Goal: Task Accomplishment & Management: Complete application form

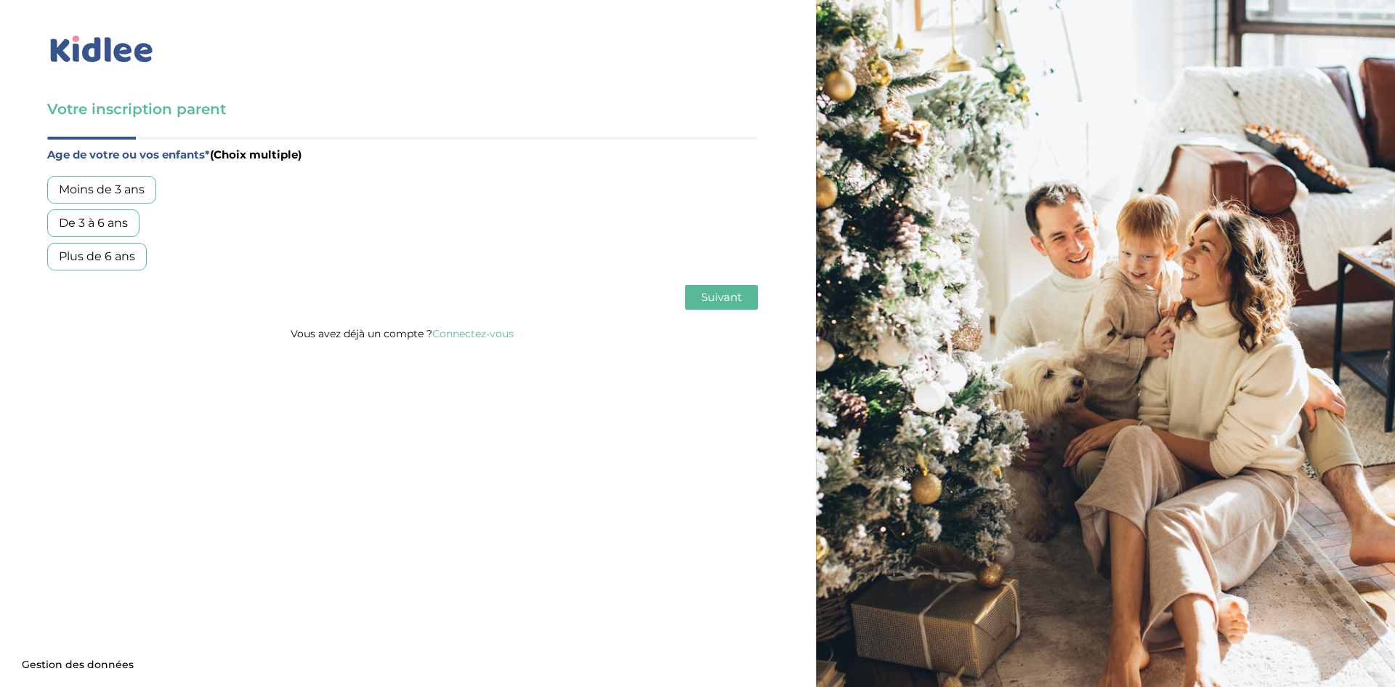
click at [135, 195] on div "Moins de 3 ans" at bounding box center [101, 190] width 109 height 28
click at [130, 232] on div "De 3 à 6 ans" at bounding box center [93, 223] width 92 height 28
click at [718, 301] on span "Suivant" at bounding box center [721, 297] width 41 height 14
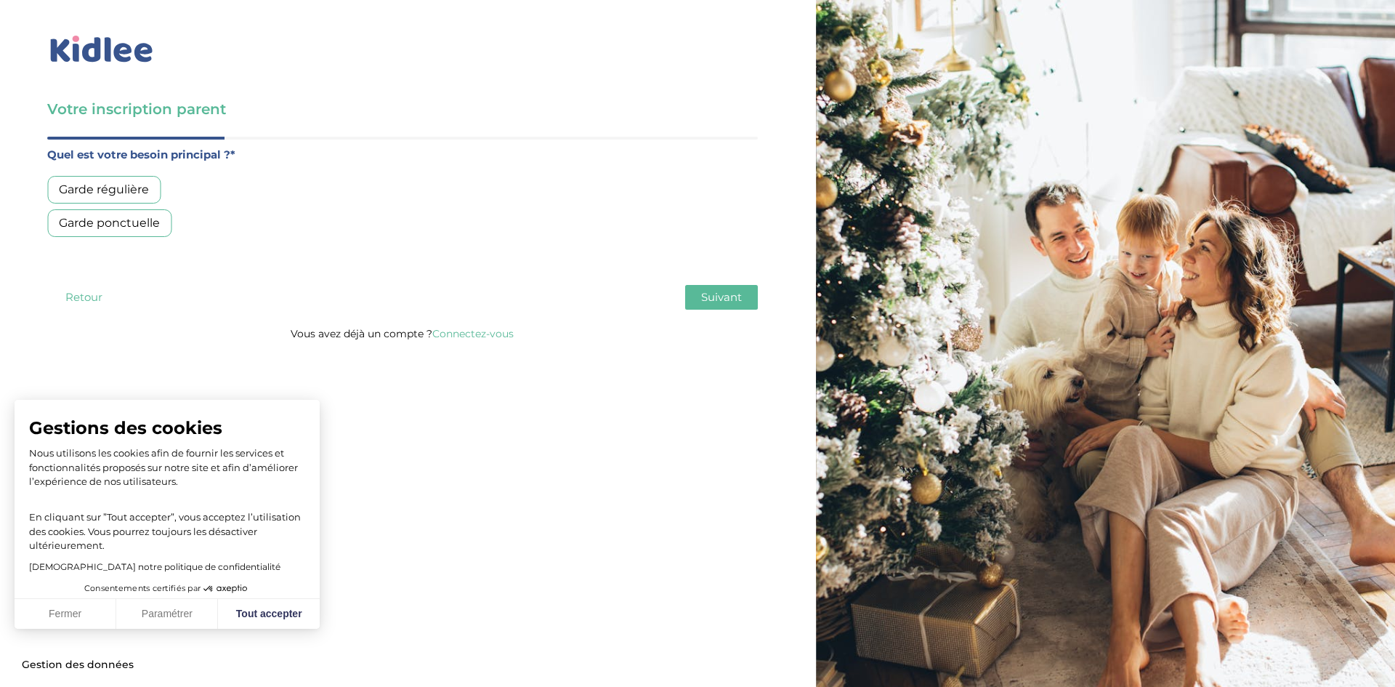
click at [112, 182] on div "Garde régulière" at bounding box center [103, 190] width 113 height 28
click at [753, 294] on button "Suivant" at bounding box center [721, 297] width 73 height 25
click at [162, 187] on div "Moins de 30h/mois" at bounding box center [113, 190] width 133 height 28
click at [739, 308] on button "Suivant" at bounding box center [721, 297] width 73 height 25
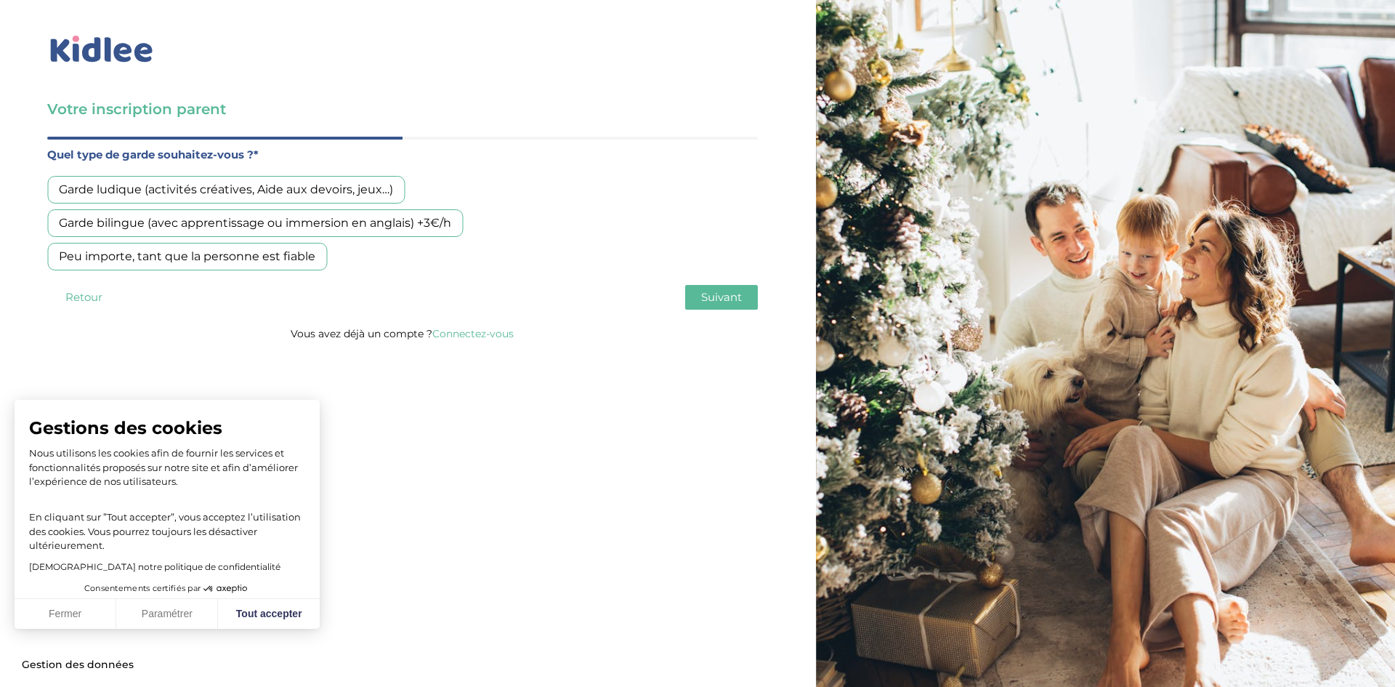
click at [214, 183] on div "Garde ludique (activités créatives, Aide aux devoirs, jeux…)" at bounding box center [225, 190] width 357 height 28
click at [295, 267] on div "Peu importe, tant que la personne est fiable" at bounding box center [187, 257] width 280 height 28
click at [273, 185] on div "Garde ludique (activités créatives, Aide aux devoirs, jeux…)" at bounding box center [225, 190] width 357 height 28
click at [713, 295] on span "Suivant" at bounding box center [721, 297] width 41 height 14
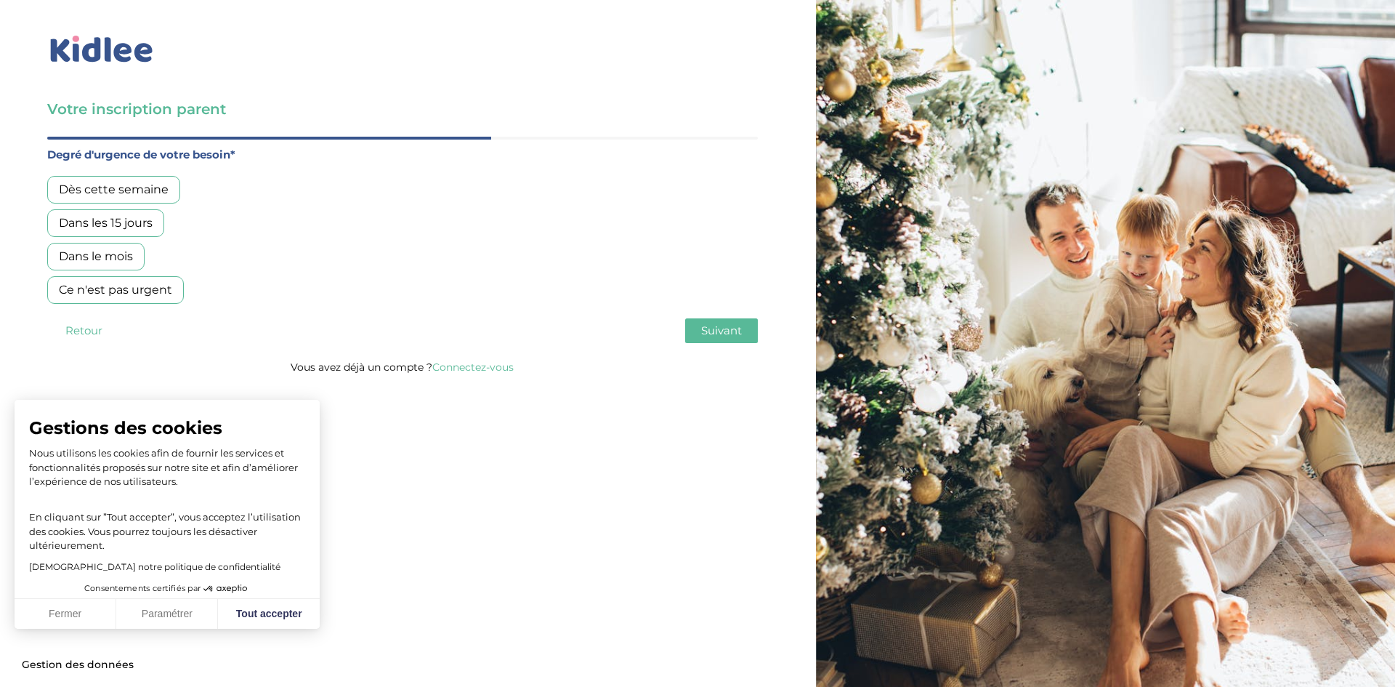
click at [140, 222] on div "Dans les 15 jours" at bounding box center [105, 223] width 117 height 28
click at [697, 330] on button "Suivant" at bounding box center [721, 330] width 73 height 25
click at [117, 170] on div "Avez-vous lancé des recherches ailleurs ?* Oui, via une agence Oui, en direct o…" at bounding box center [402, 207] width 710 height 125
click at [125, 190] on div "Oui, via une agence" at bounding box center [115, 190] width 137 height 28
click at [713, 336] on span "Suivant" at bounding box center [721, 330] width 41 height 14
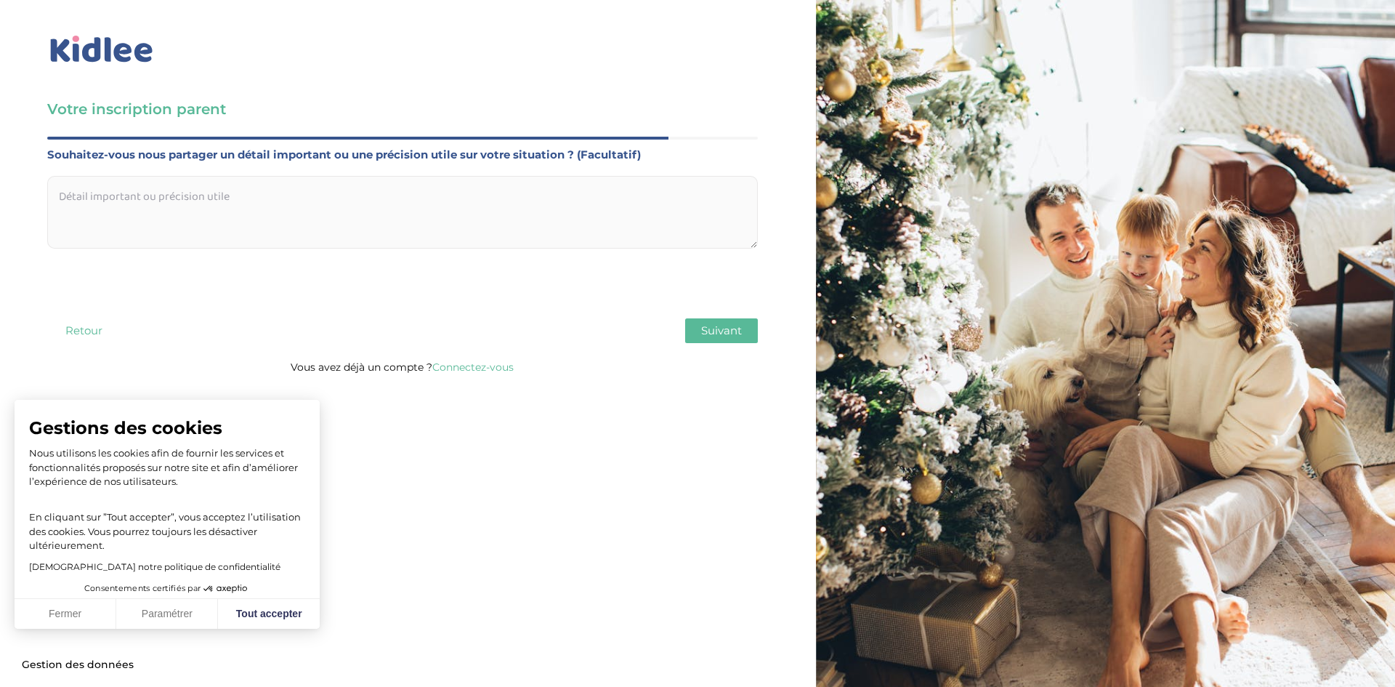
click at [280, 226] on textarea at bounding box center [402, 212] width 710 height 73
type textarea "Sortie"
type textarea "Besoin de garde en sortie d'école / crèche ; 3 x 1,75h par semaine a minima ; p…"
click at [710, 327] on span "Suivant" at bounding box center [721, 330] width 41 height 14
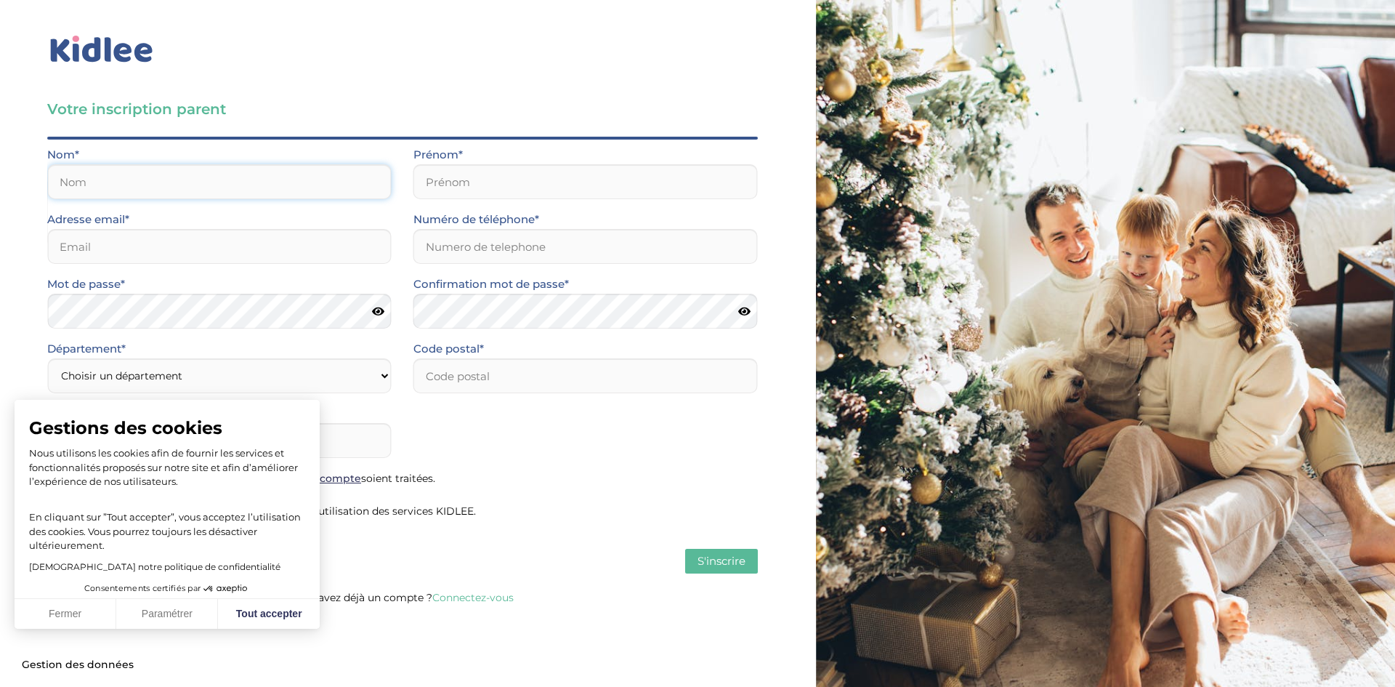
click at [325, 197] on input "text" at bounding box center [219, 181] width 344 height 35
type input "Perier"
type input "Hugo"
type input "[EMAIL_ADDRESS][DOMAIN_NAME]"
type input "0609258048"
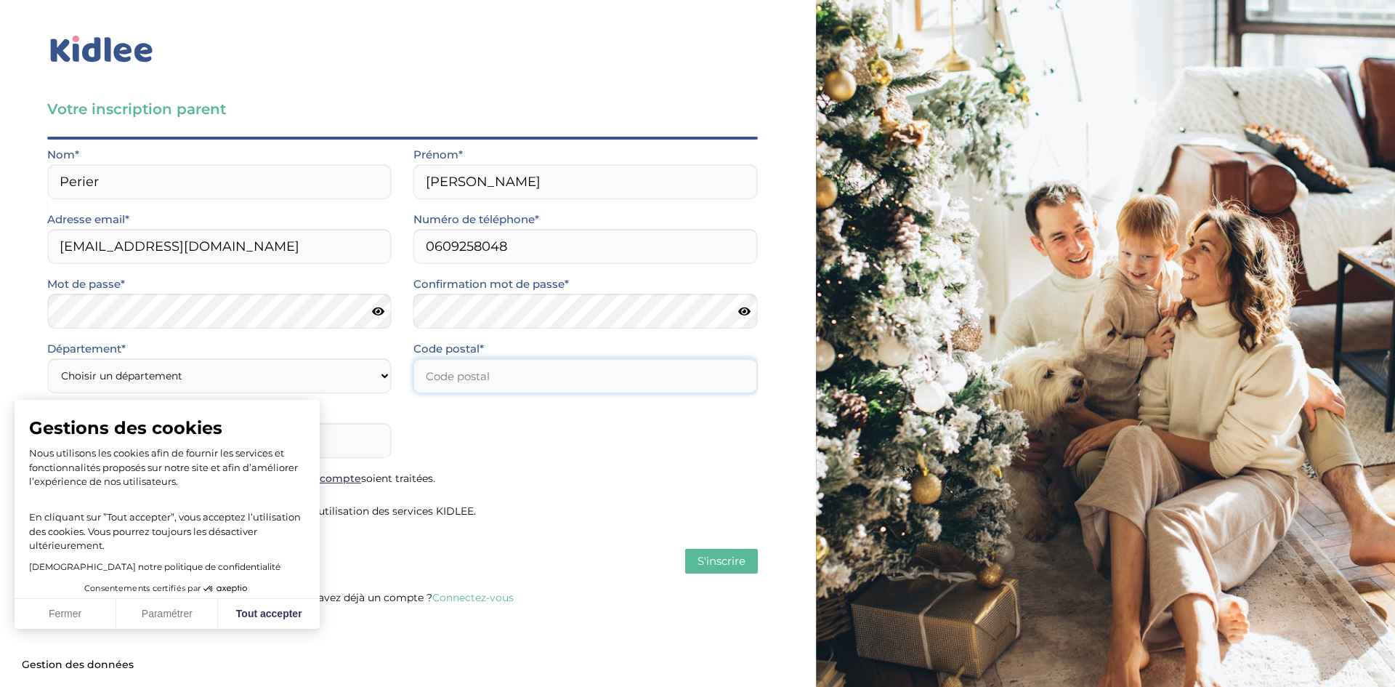
type input "75014"
click at [380, 314] on icon at bounding box center [378, 311] width 12 height 11
click at [272, 621] on button "Tout accepter" at bounding box center [269, 614] width 102 height 31
checkbox input "true"
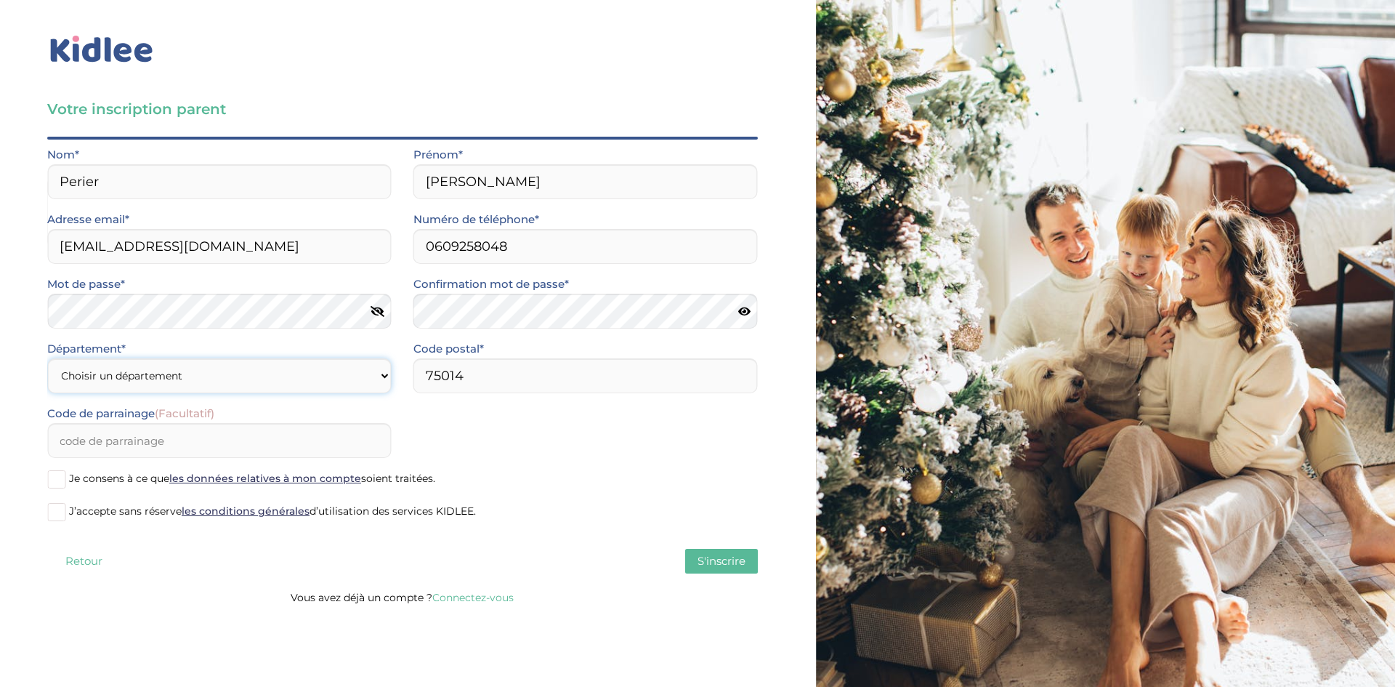
click at [356, 379] on select "Choisir un département Paris (75) Hauts-de-Seine (92) Yvelines (78) Val-de-Marn…" at bounding box center [219, 375] width 344 height 35
select select "75"
click at [47, 358] on select "Choisir un département Paris (75) Hauts-de-Seine (92) Yvelines (78) Val-de-Marn…" at bounding box center [219, 375] width 344 height 35
click at [62, 514] on span at bounding box center [56, 512] width 18 height 18
click at [0, 0] on input "J’accepte sans réserve les conditions générales d’utilisation des services KIDL…" at bounding box center [0, 0] width 0 height 0
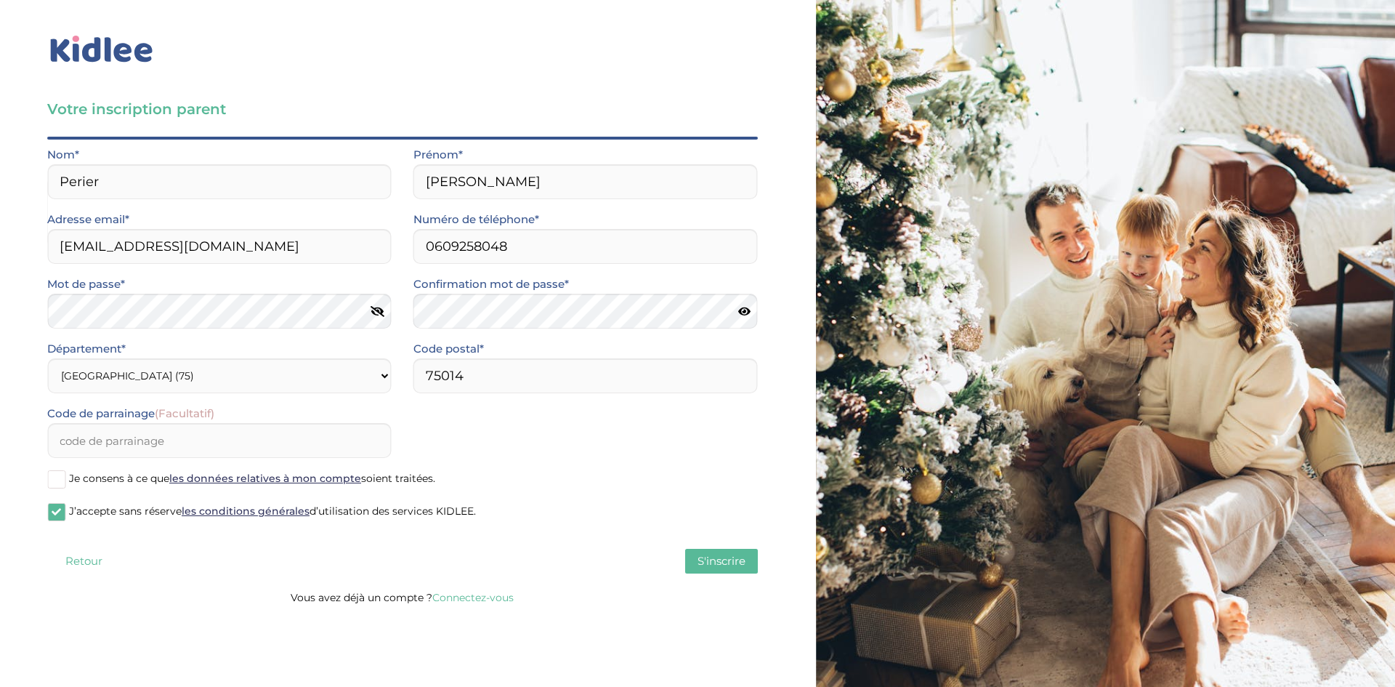
click at [712, 555] on span "S'inscrire" at bounding box center [721, 561] width 48 height 14
click at [54, 487] on span at bounding box center [56, 479] width 18 height 18
click at [0, 0] on input "Je consens à ce que les données relatives à mon compte soient traitées." at bounding box center [0, 0] width 0 height 0
click at [723, 561] on span "S'inscrire" at bounding box center [721, 561] width 48 height 14
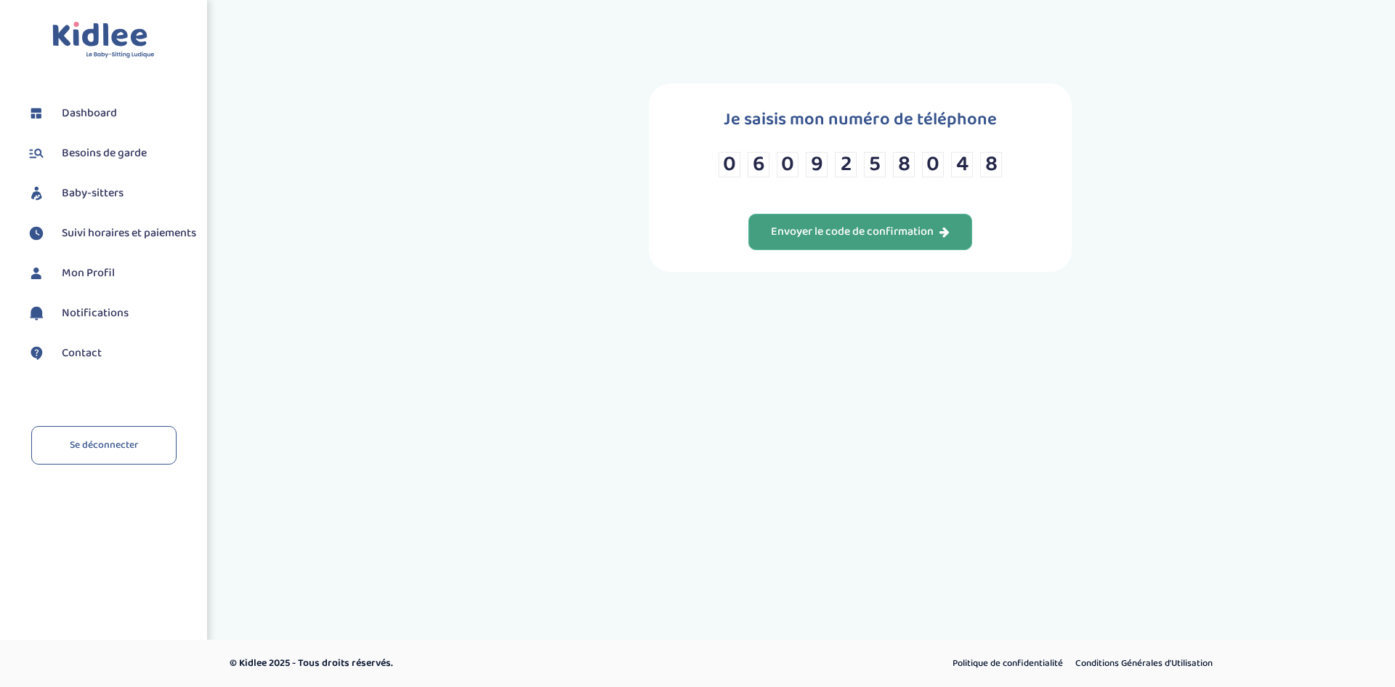
click at [843, 238] on div "Envoyer le code de confirmation" at bounding box center [860, 232] width 179 height 17
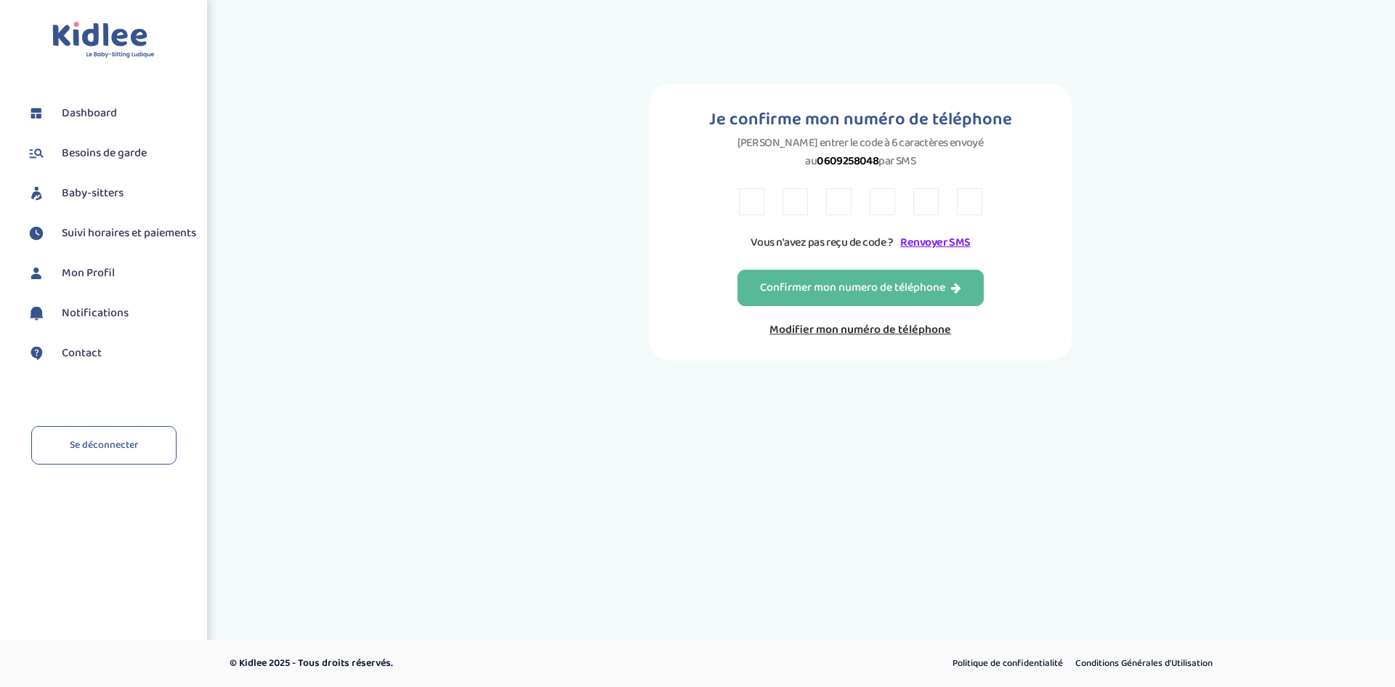
click at [747, 188] on input "text" at bounding box center [751, 201] width 25 height 27
type input "7"
type input "6"
type input "4"
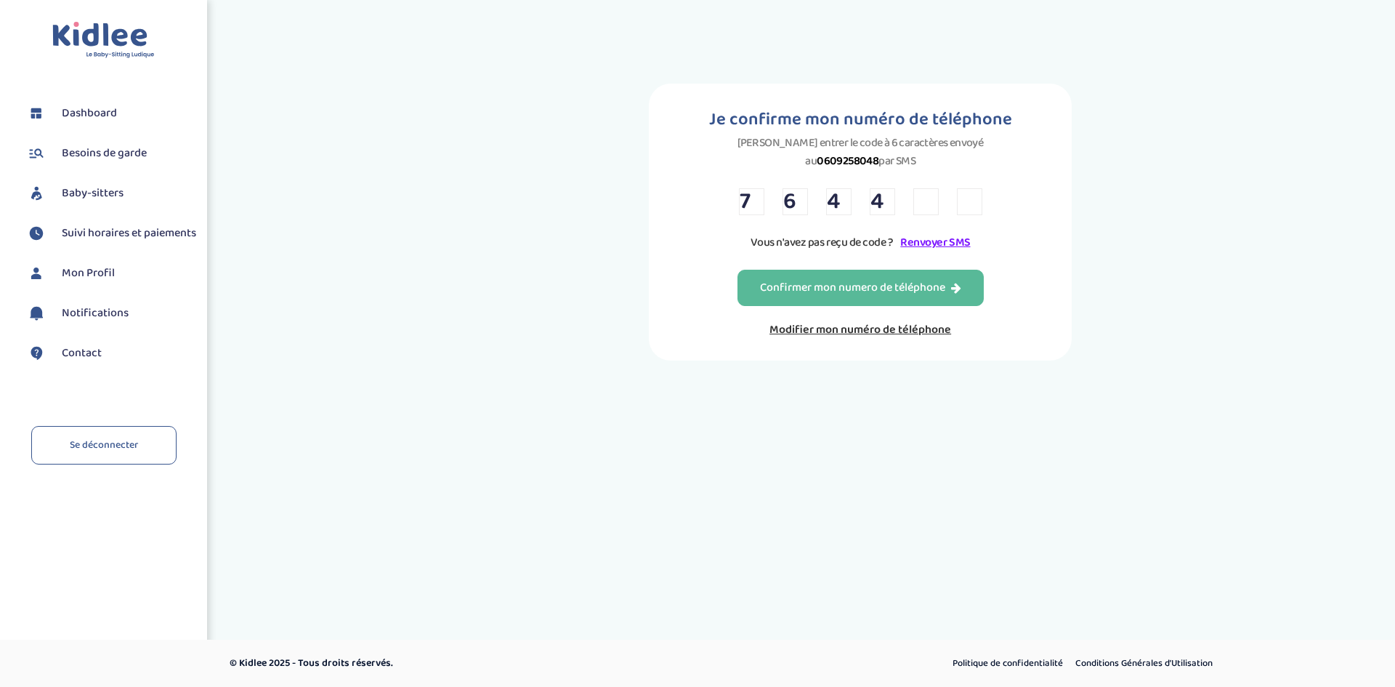
type input "Y"
type input "P"
click at [813, 280] on div "Confirmer mon numero de téléphone" at bounding box center [860, 288] width 201 height 17
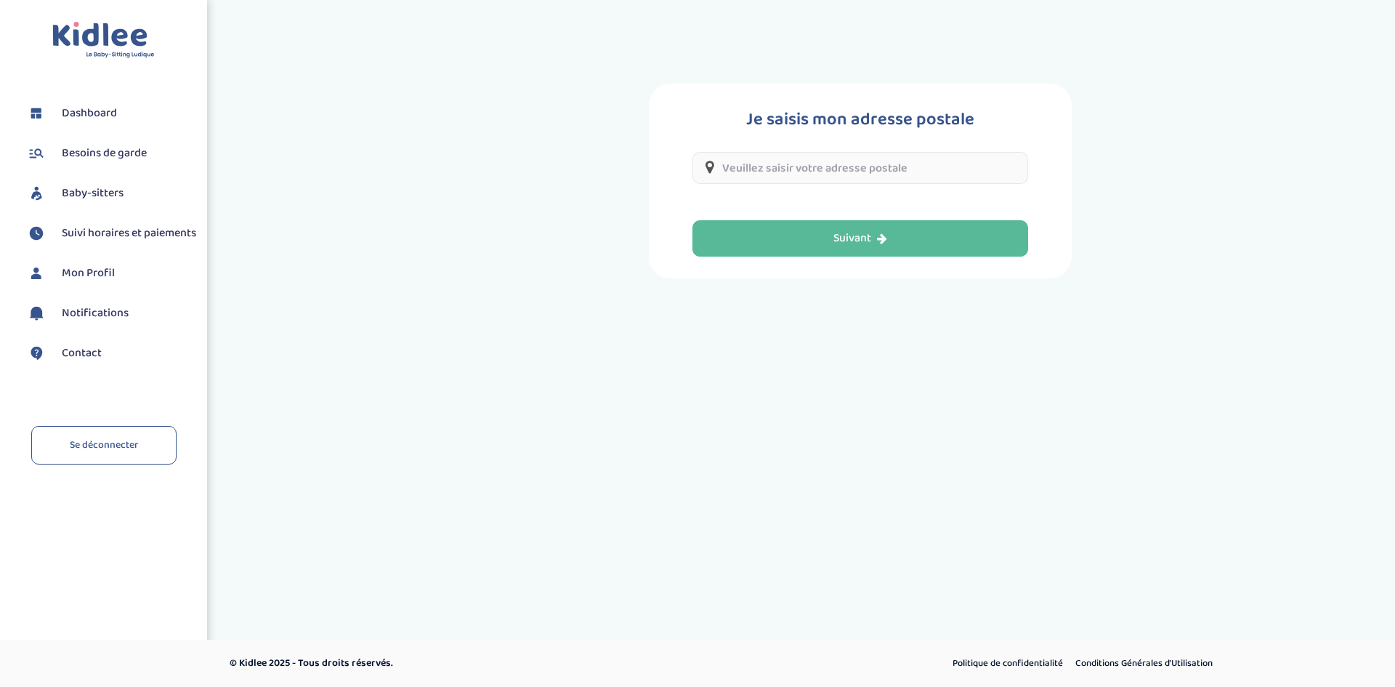
click at [798, 168] on input "text" at bounding box center [860, 168] width 336 height 32
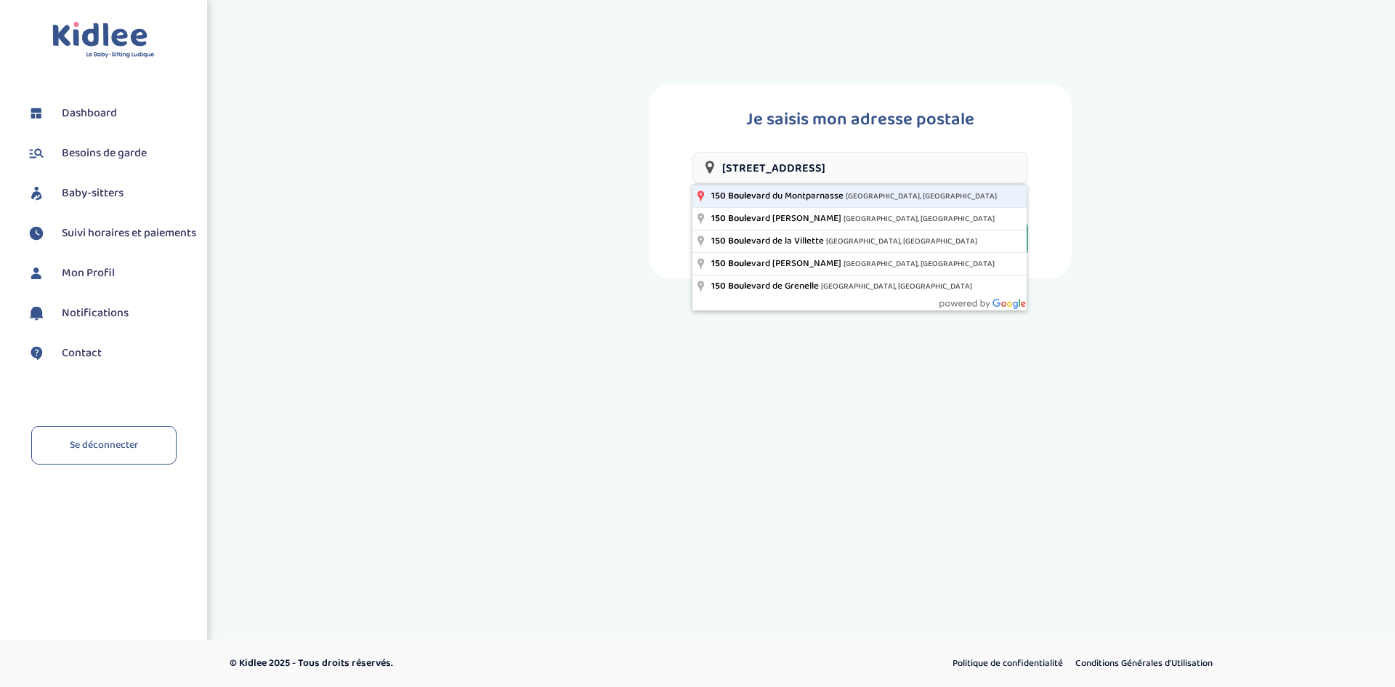
type input "150 Boulevard du Montparnasse, Paris, France"
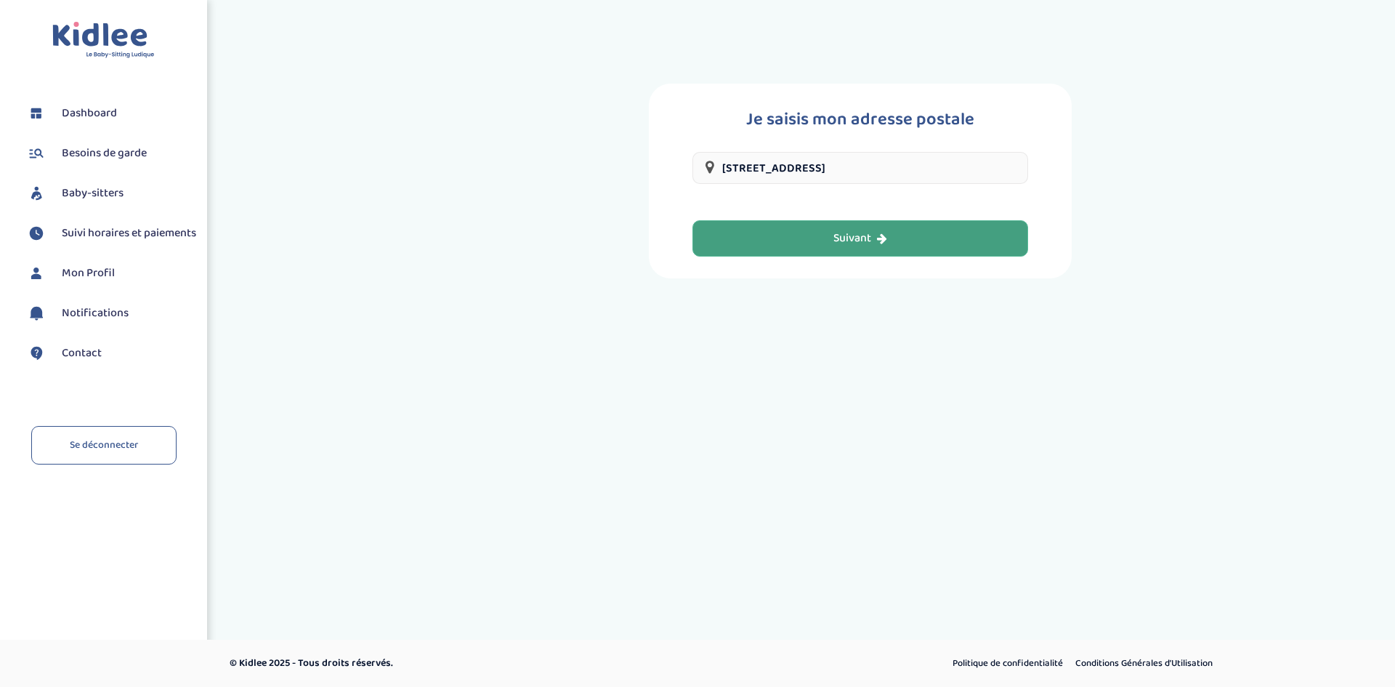
click at [863, 243] on div "Suivant" at bounding box center [860, 238] width 54 height 17
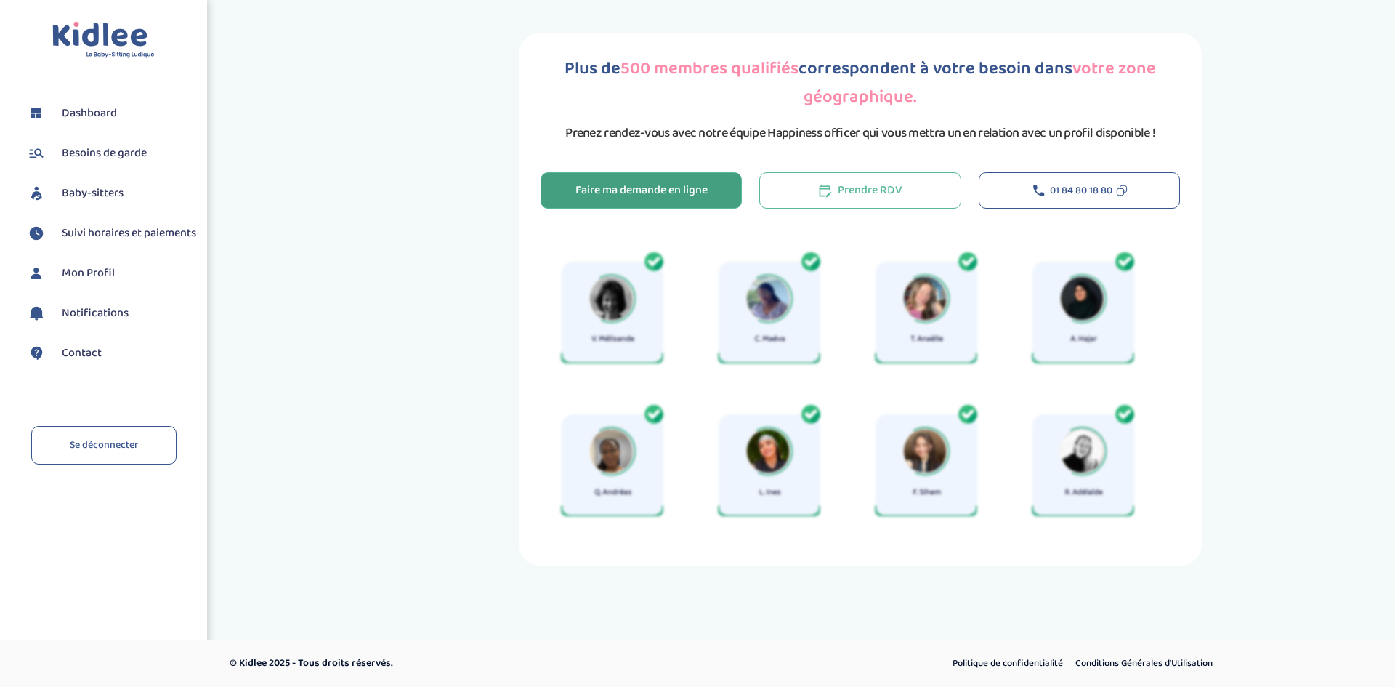
click at [659, 183] on div "Faire ma demande en ligne" at bounding box center [641, 190] width 132 height 17
click at [658, 185] on div "Faire ma demande en ligne" at bounding box center [641, 190] width 132 height 17
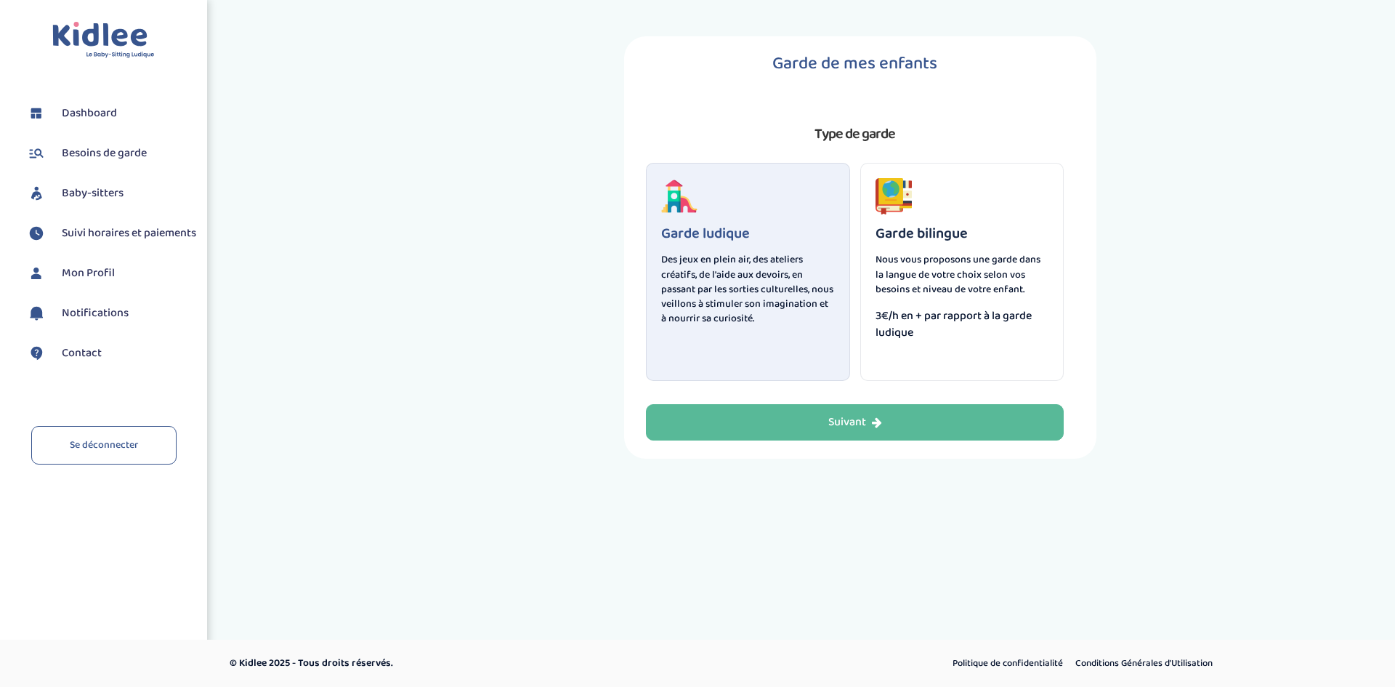
click at [659, 183] on div "Garde ludique Des jeux en plein air, des ateliers créatifs, de l'aide aux devoi…" at bounding box center [748, 272] width 204 height 218
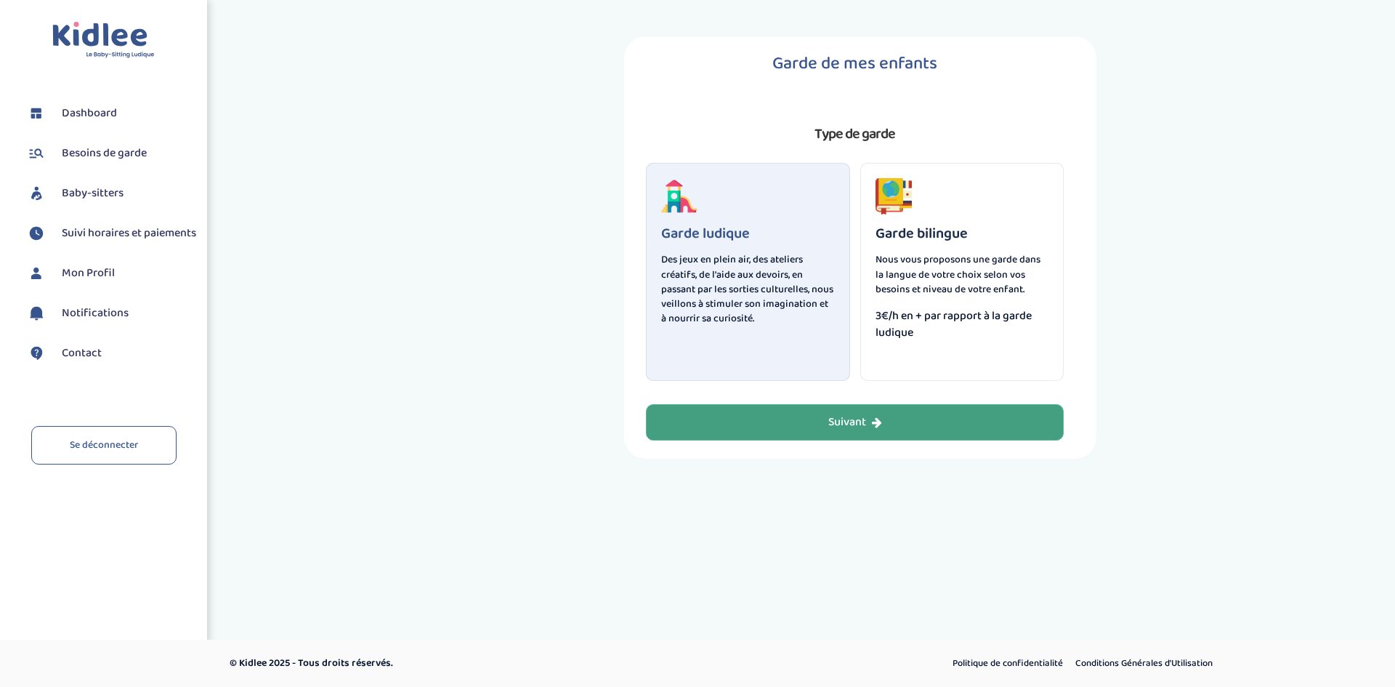
click at [895, 440] on button "Suivant" at bounding box center [855, 422] width 418 height 36
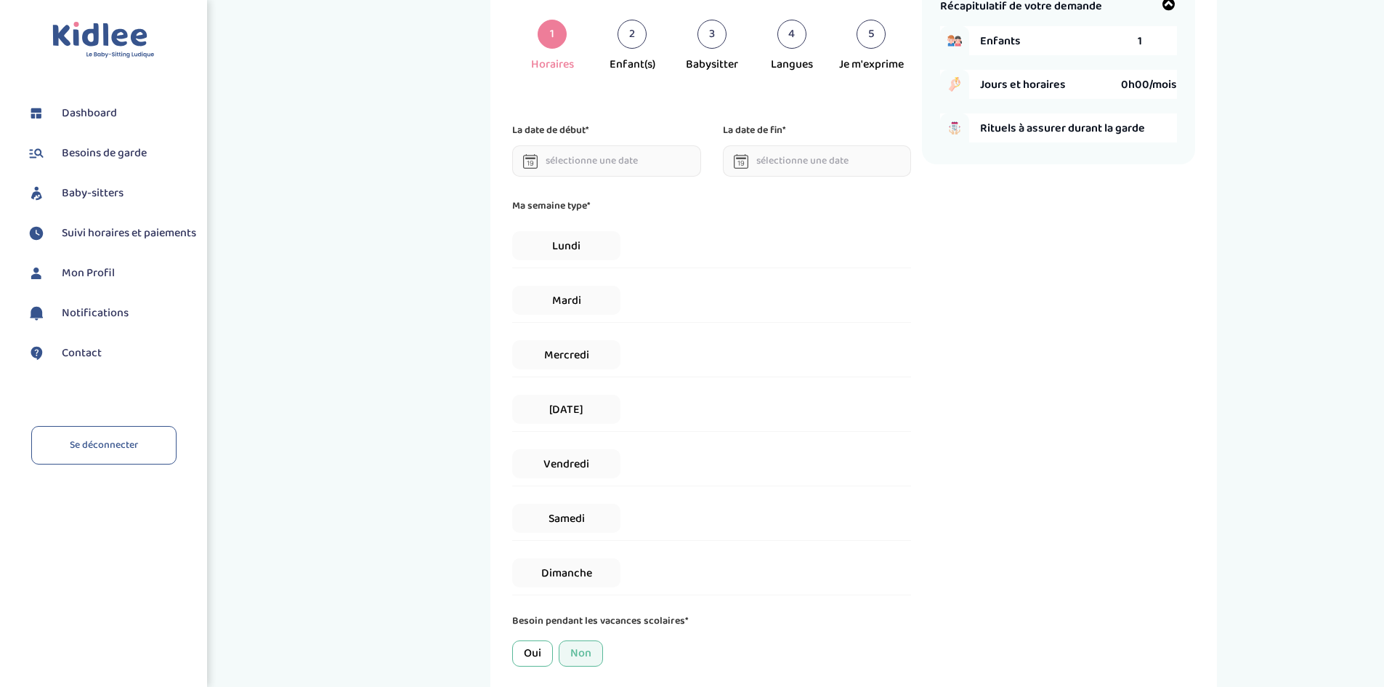
scroll to position [73, 0]
click at [627, 162] on input "text" at bounding box center [606, 160] width 189 height 31
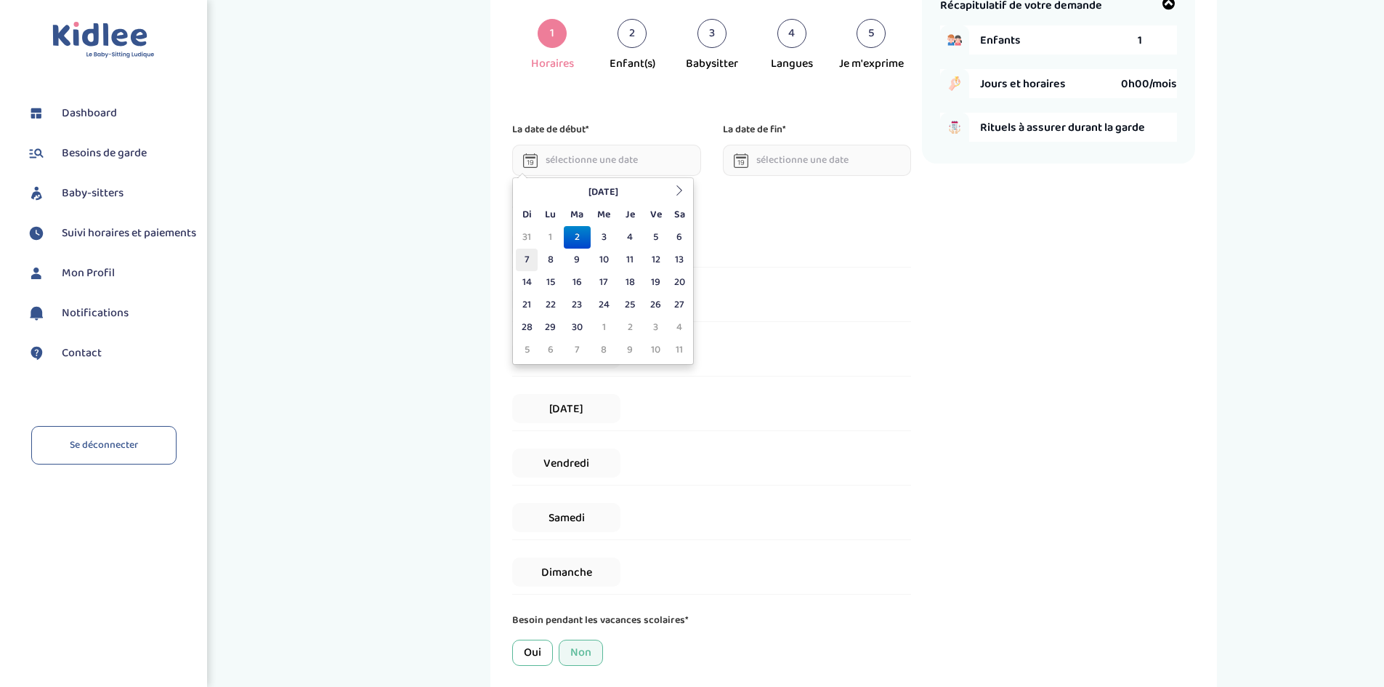
click at [527, 263] on td "7" at bounding box center [527, 259] width 22 height 23
type input "07-09-2025"
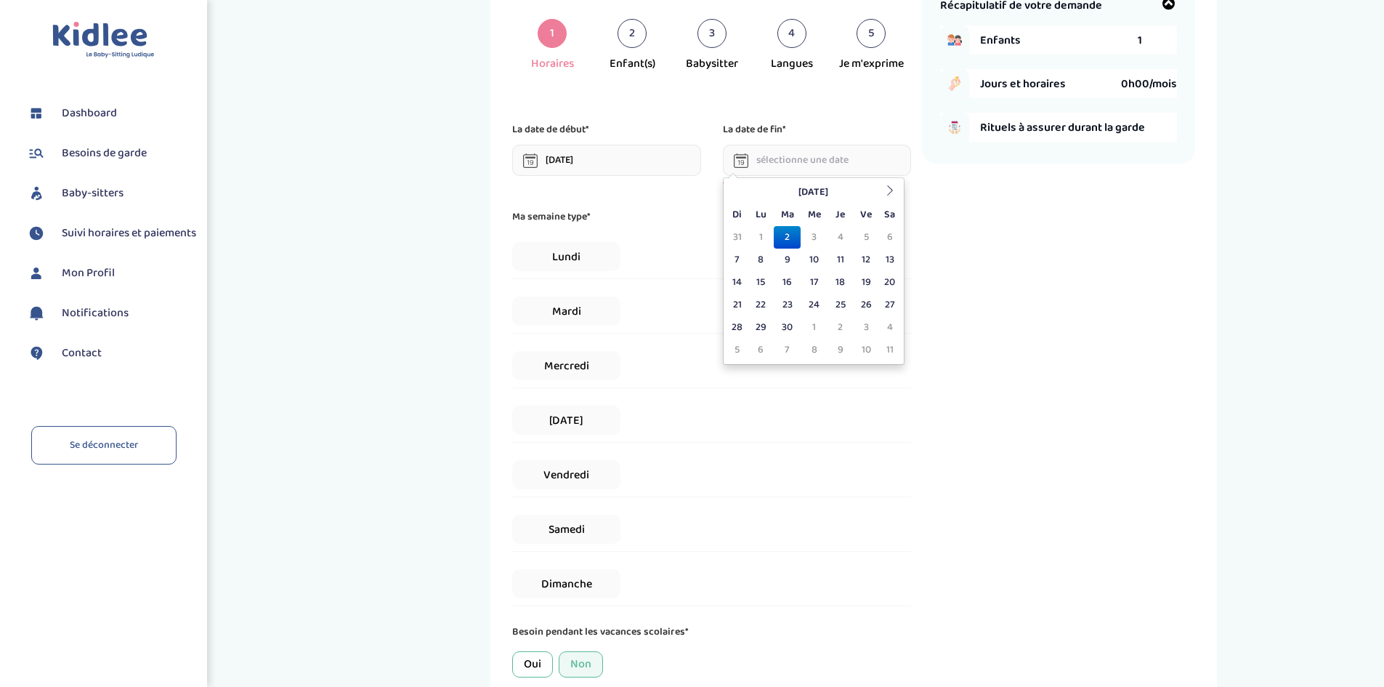
click at [827, 165] on input "text" at bounding box center [817, 160] width 189 height 31
click at [892, 194] on icon at bounding box center [890, 190] width 10 height 10
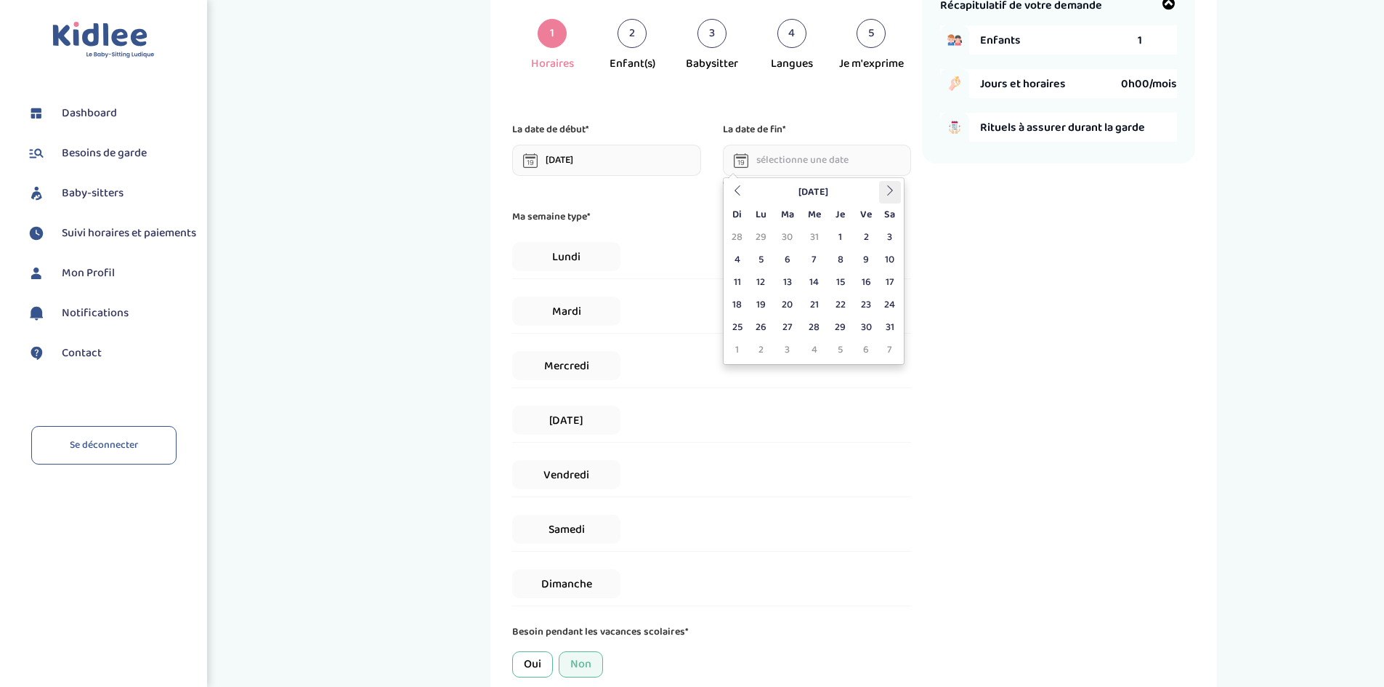
click at [892, 194] on icon at bounding box center [890, 190] width 10 height 10
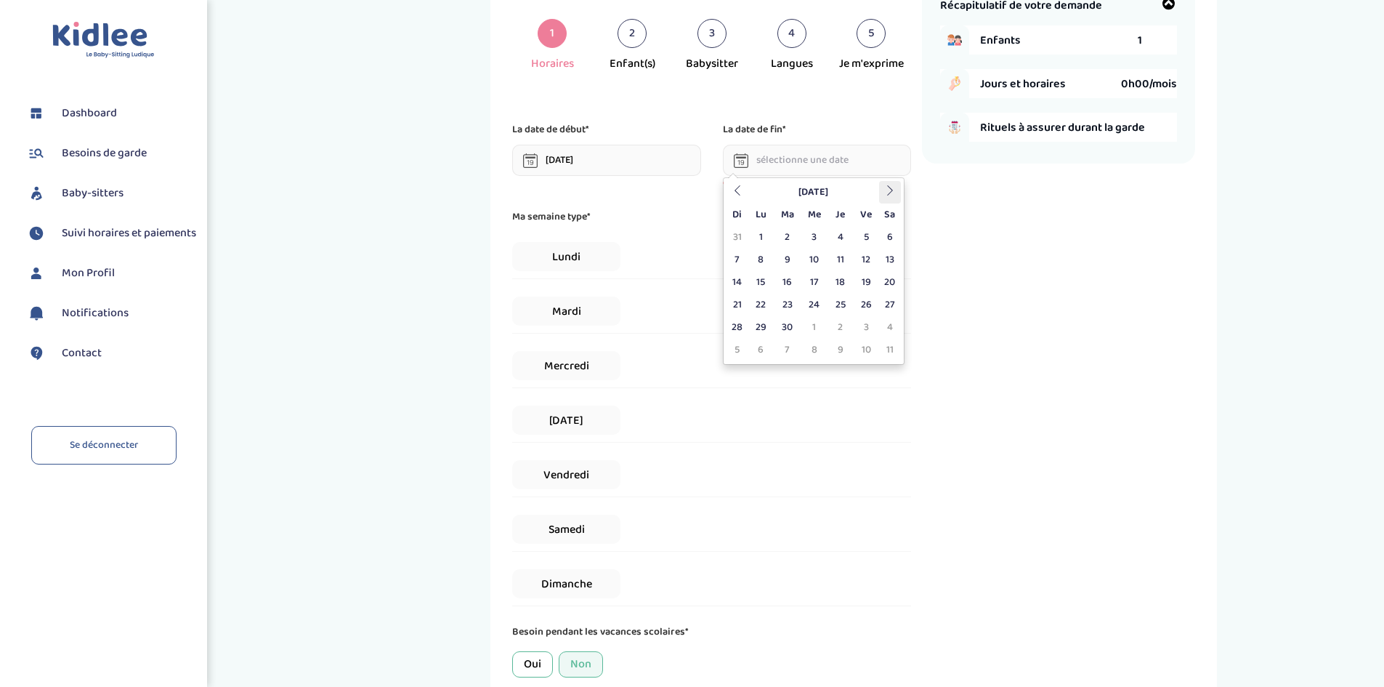
click at [892, 194] on icon at bounding box center [890, 190] width 10 height 10
click at [864, 321] on td "31" at bounding box center [866, 327] width 25 height 23
type input "31-07-2026"
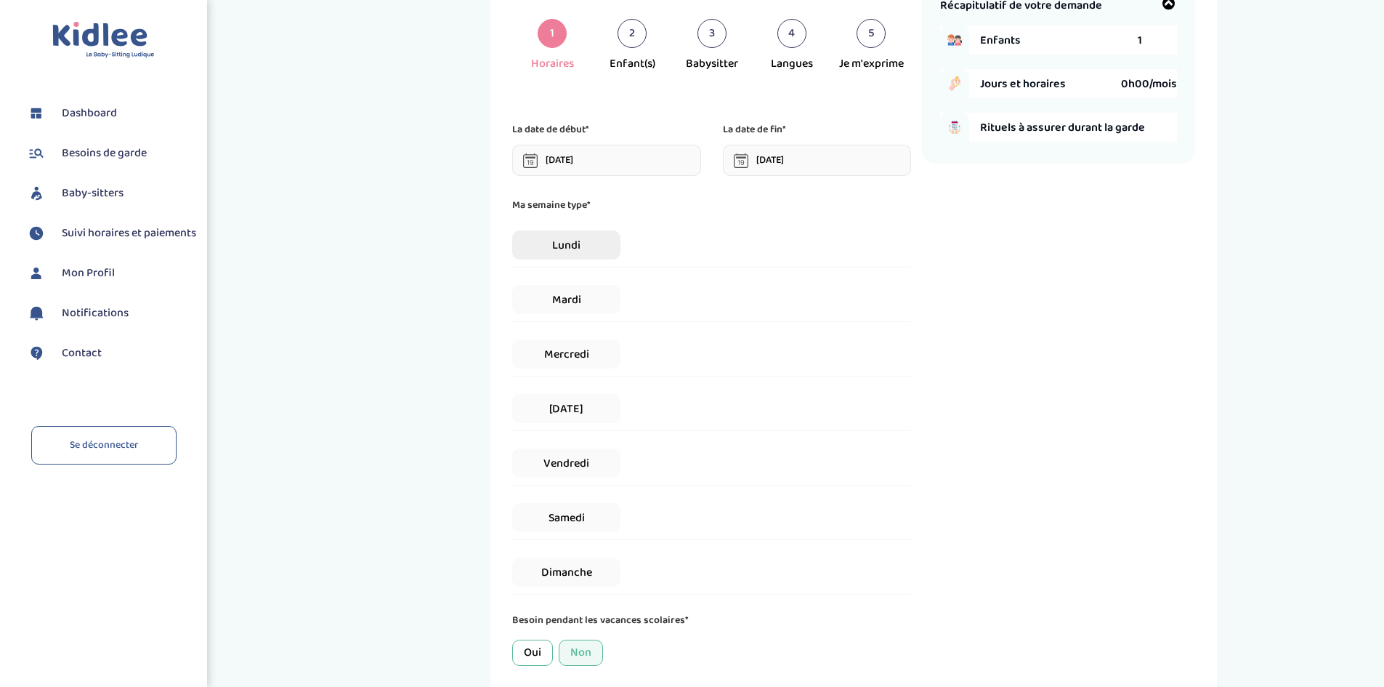
click at [586, 249] on span "Lundi" at bounding box center [566, 244] width 108 height 29
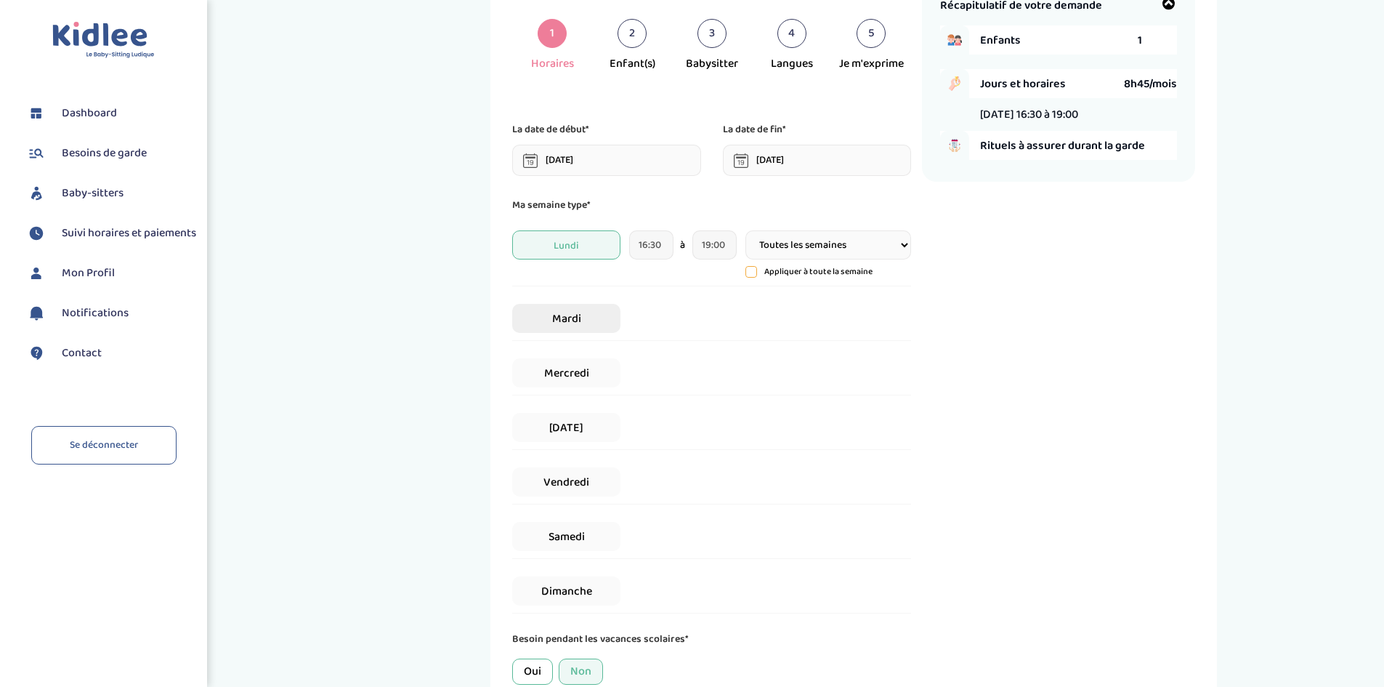
click at [586, 317] on span "Mardi" at bounding box center [566, 318] width 108 height 29
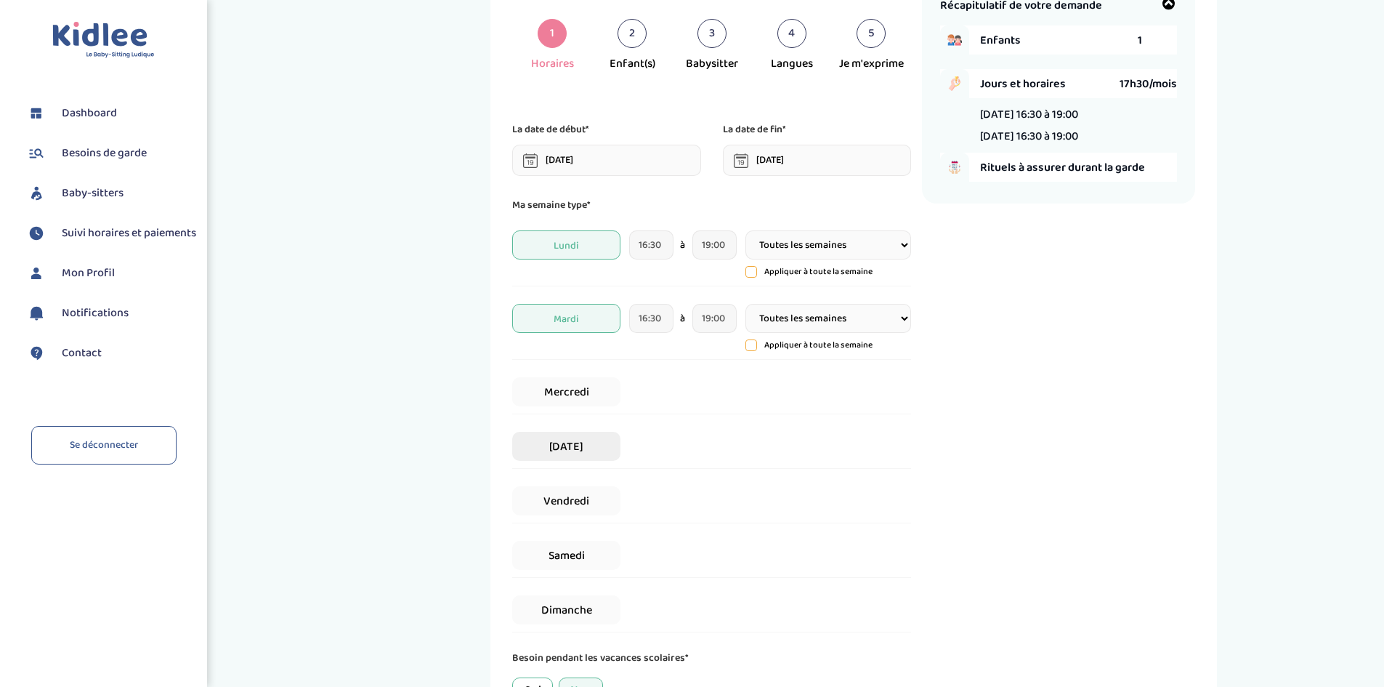
click at [595, 453] on span "Jeudi" at bounding box center [566, 446] width 108 height 29
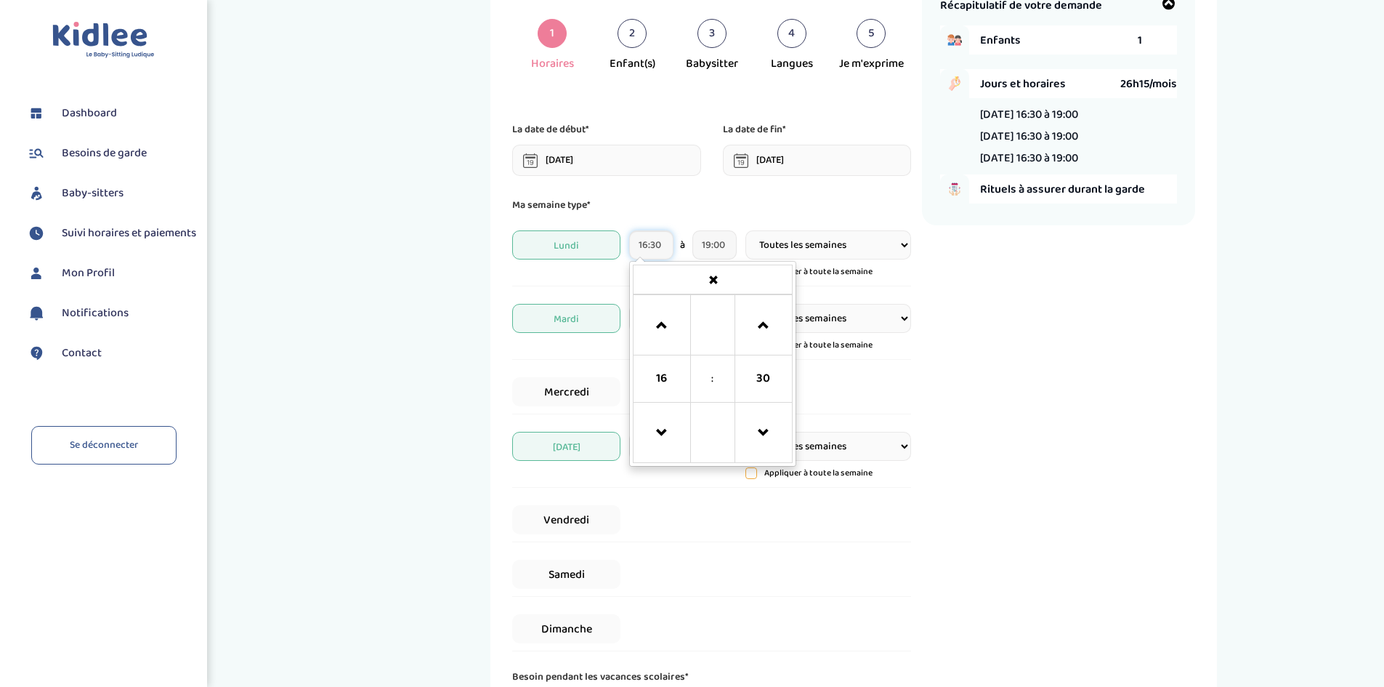
click at [644, 245] on input "16:30" at bounding box center [651, 244] width 44 height 29
type input "17:15"
click at [517, 275] on div "Lundi 17:15 16 : 30 00 01 02 03 04 05 06 07 08 09 10 11 12 13 14 15 16 17 18 19…" at bounding box center [711, 254] width 399 height 63
click at [660, 315] on input "16:30" at bounding box center [651, 318] width 44 height 29
type input "*"
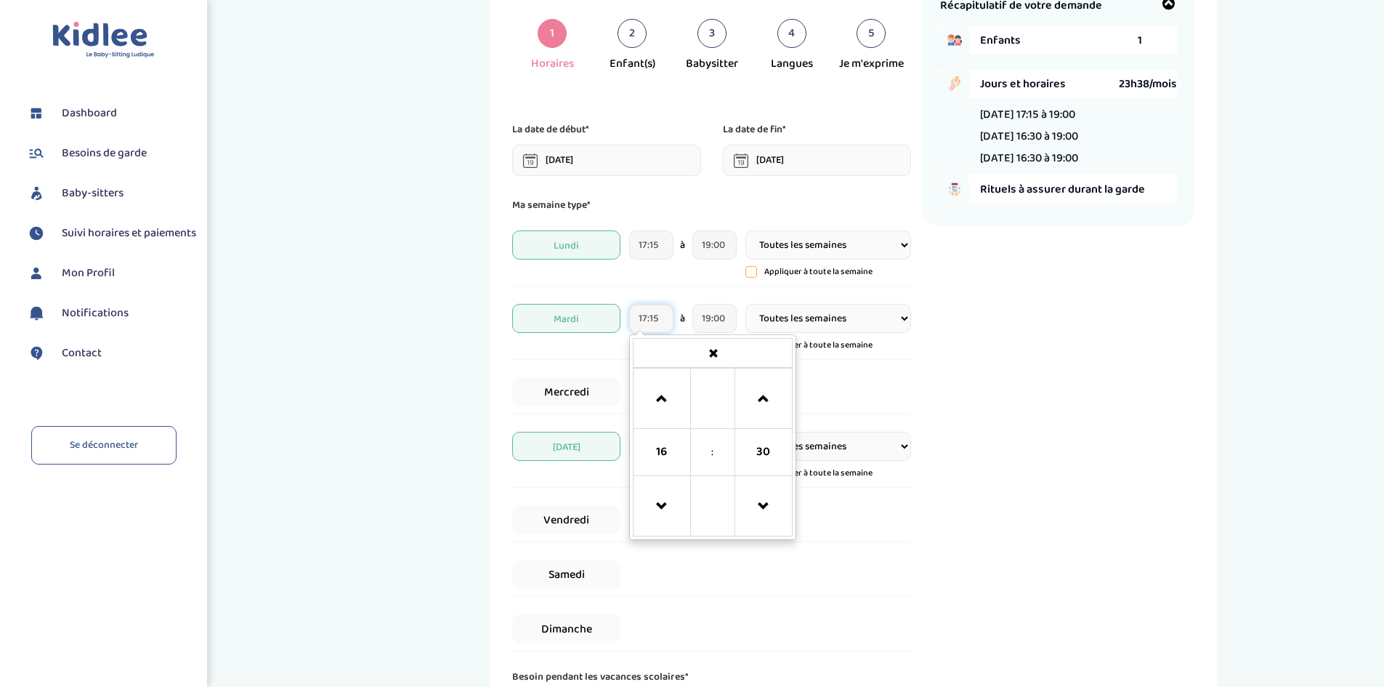
type input "17:15"
click at [402, 306] on div "J'indique mes horaires de garde 1 Horaires 2 Enfant(s) 3 Babysitter 4 Langues 5…" at bounding box center [854, 382] width 1038 height 836
click at [891, 251] on select "Toutes les semaines Toutes les 2 semaines Tous les mois" at bounding box center [828, 244] width 166 height 29
click at [1063, 336] on div "Récapitulatif de votre demande Enfants 1 Jours et horaires 21h00/mois Lundi 17:…" at bounding box center [1058, 382] width 273 height 800
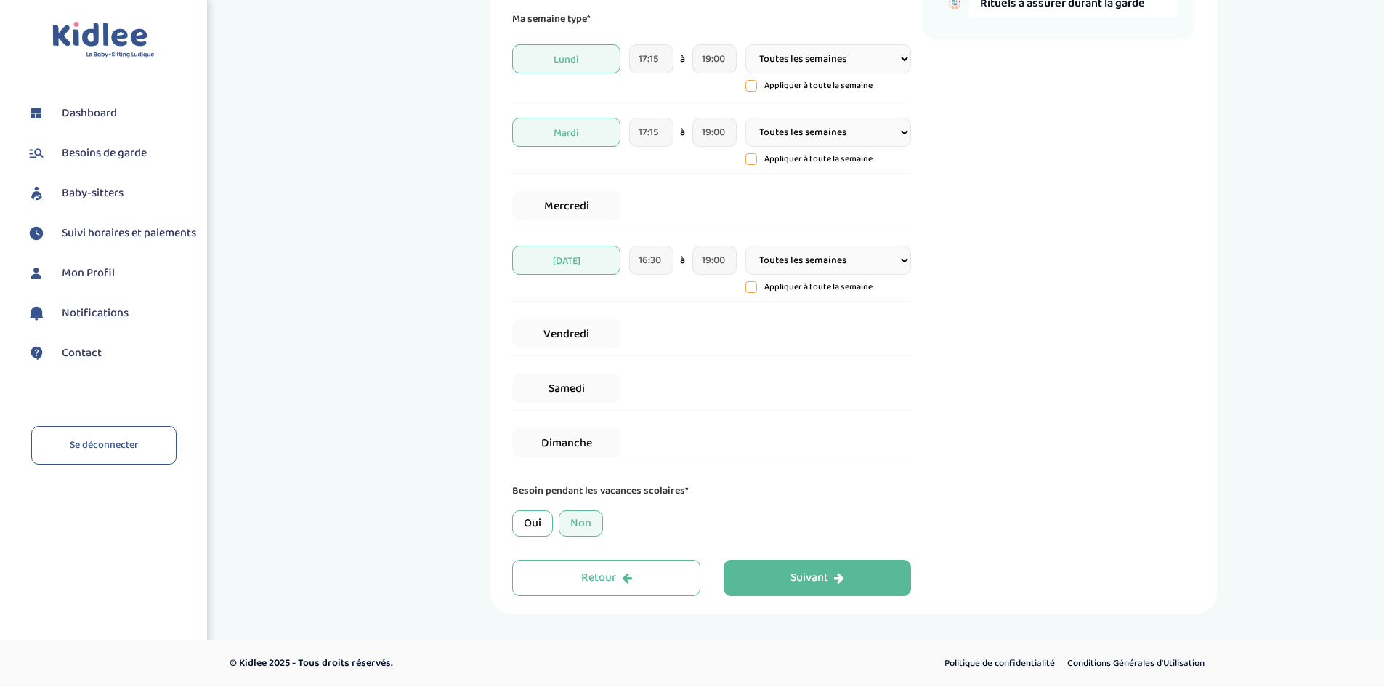
click at [537, 526] on div "Oui" at bounding box center [532, 523] width 41 height 26
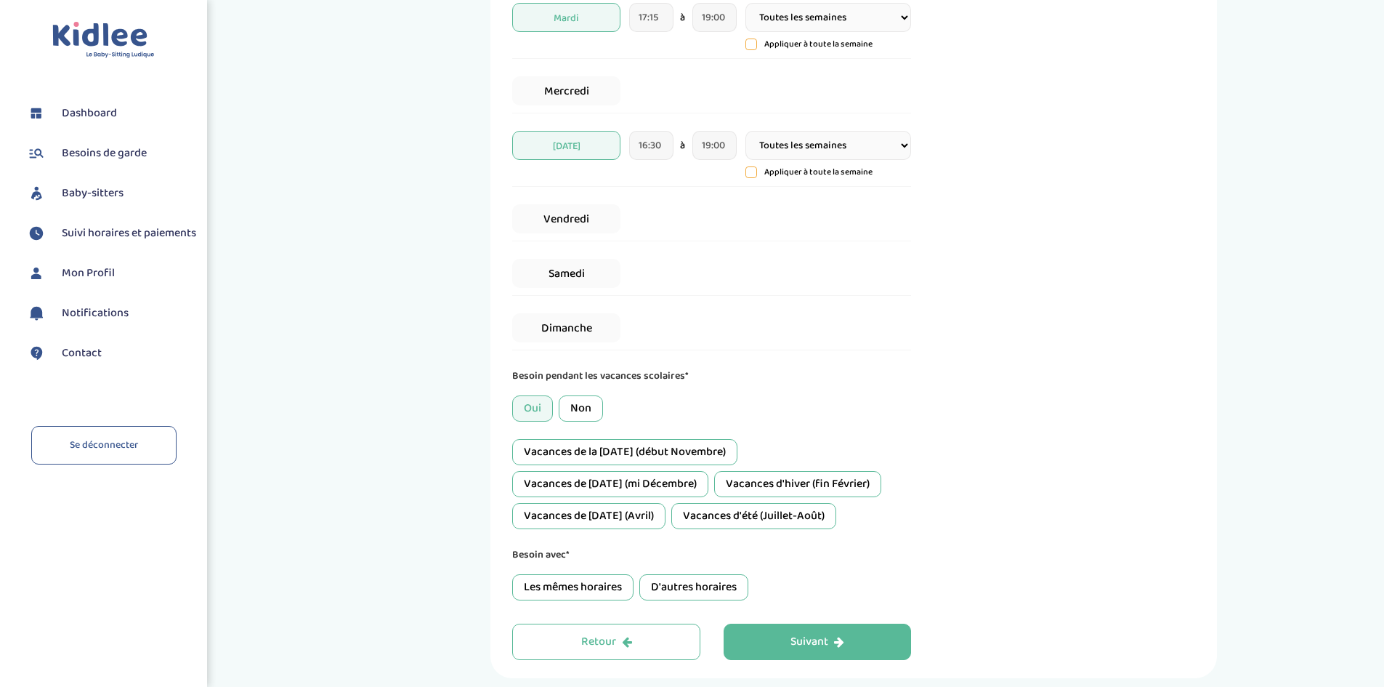
scroll to position [437, 0]
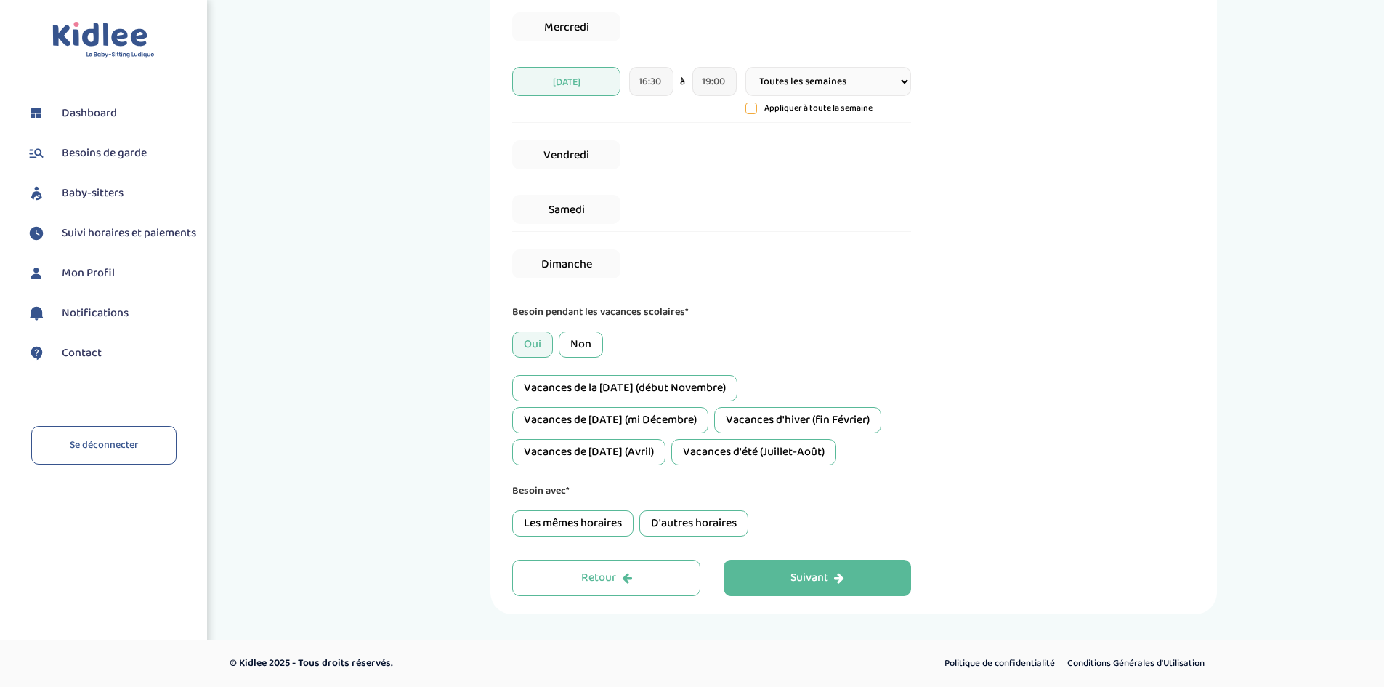
click at [647, 392] on div "Vacances de la Toussaint (début Novembre)" at bounding box center [624, 388] width 225 height 26
click at [631, 424] on div "Vacances de Noël (mi Décembre)" at bounding box center [610, 420] width 196 height 26
click at [781, 409] on div "Vacances d'hiver (fin Février)" at bounding box center [797, 420] width 167 height 26
click at [639, 457] on div "Vacances de Pâques (Avril)" at bounding box center [588, 452] width 153 height 26
click at [748, 455] on div "Vacances d'été (Juillet-Août)" at bounding box center [753, 452] width 165 height 26
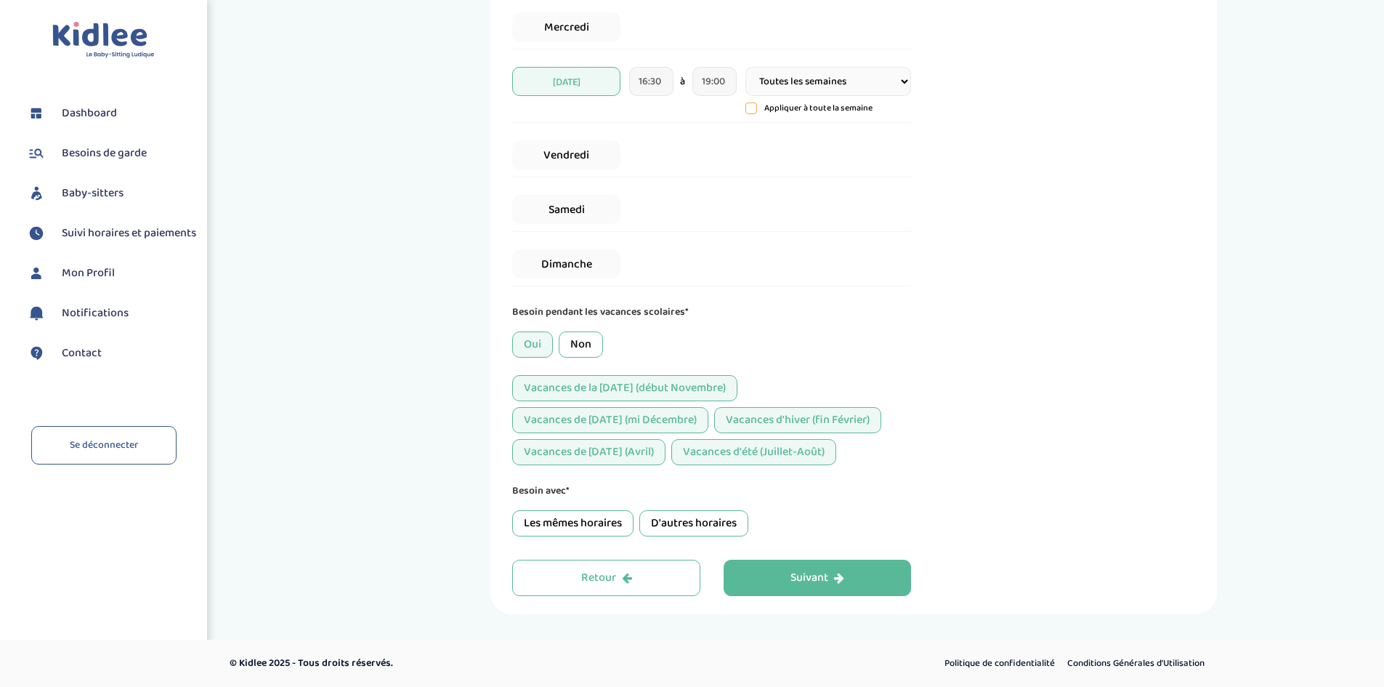
click at [721, 509] on div "Besoin avec* Les mêmes horaires D'autres horaires" at bounding box center [711, 509] width 399 height 54
click at [716, 517] on div "D'autres horaires" at bounding box center [693, 523] width 109 height 26
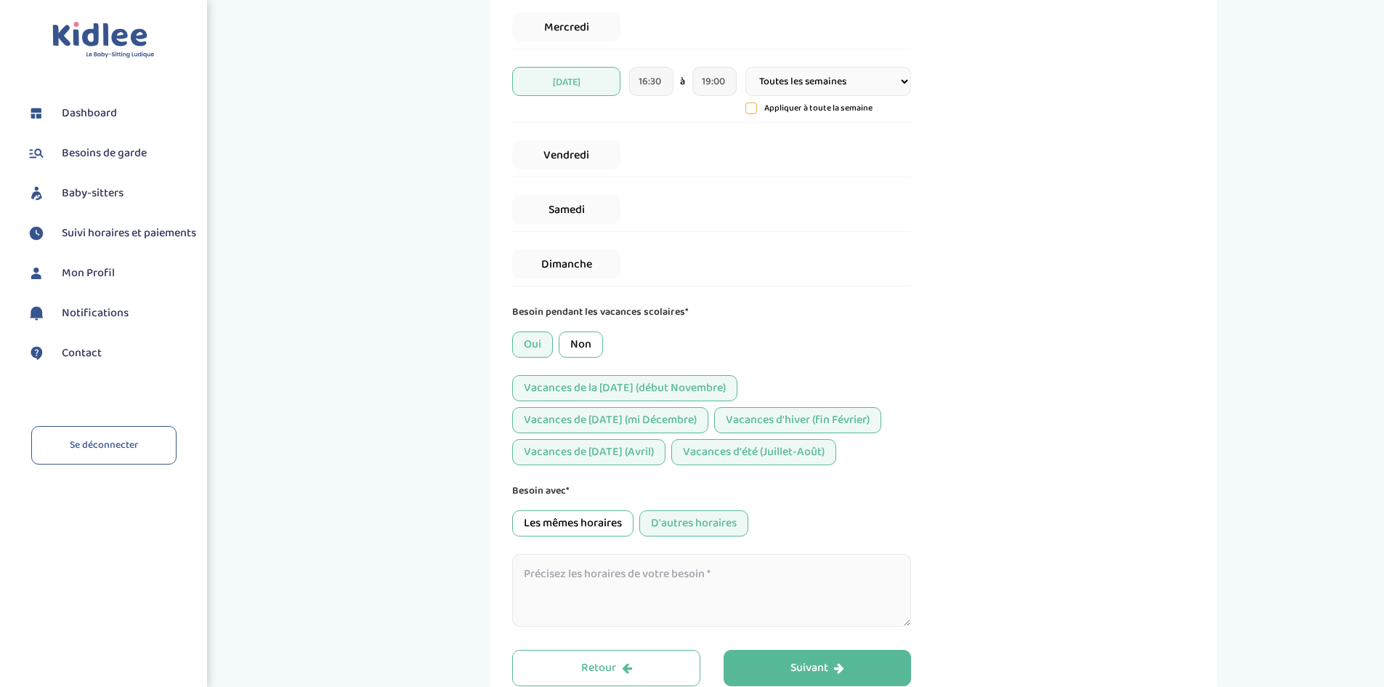
scroll to position [527, 0]
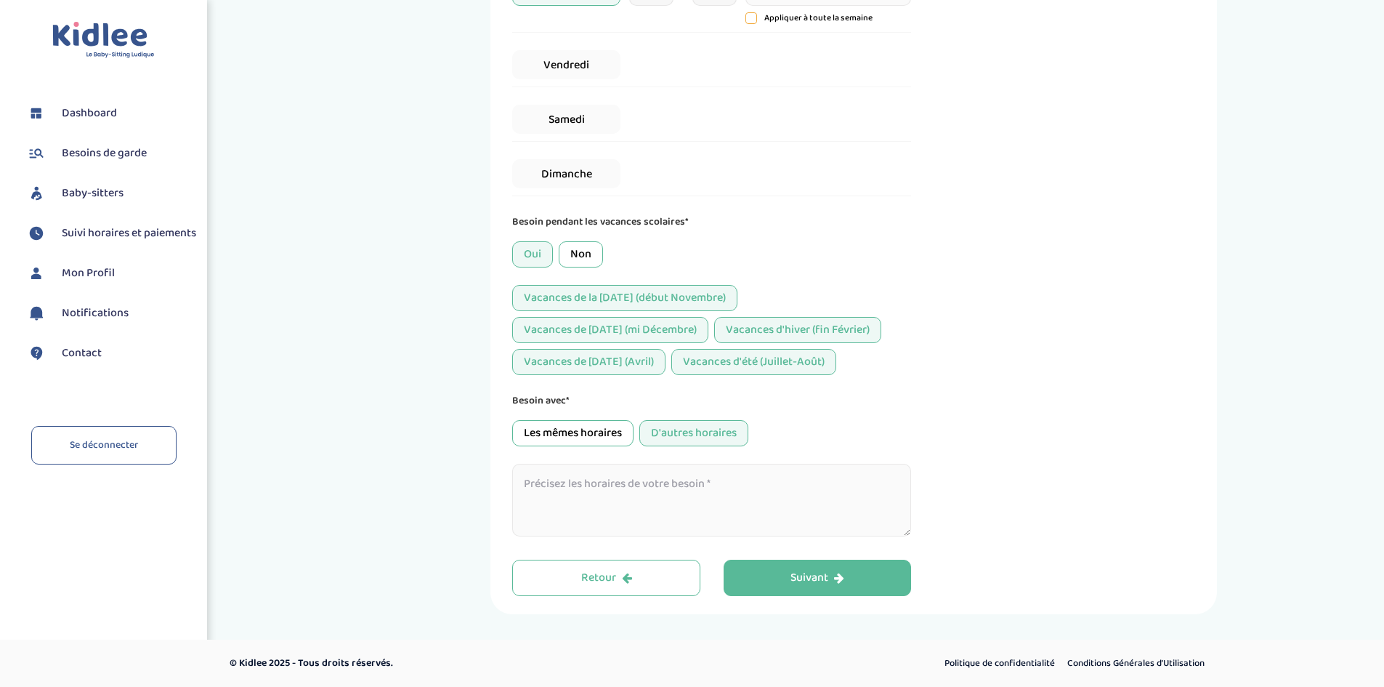
click at [682, 500] on textarea at bounding box center [711, 499] width 399 height 73
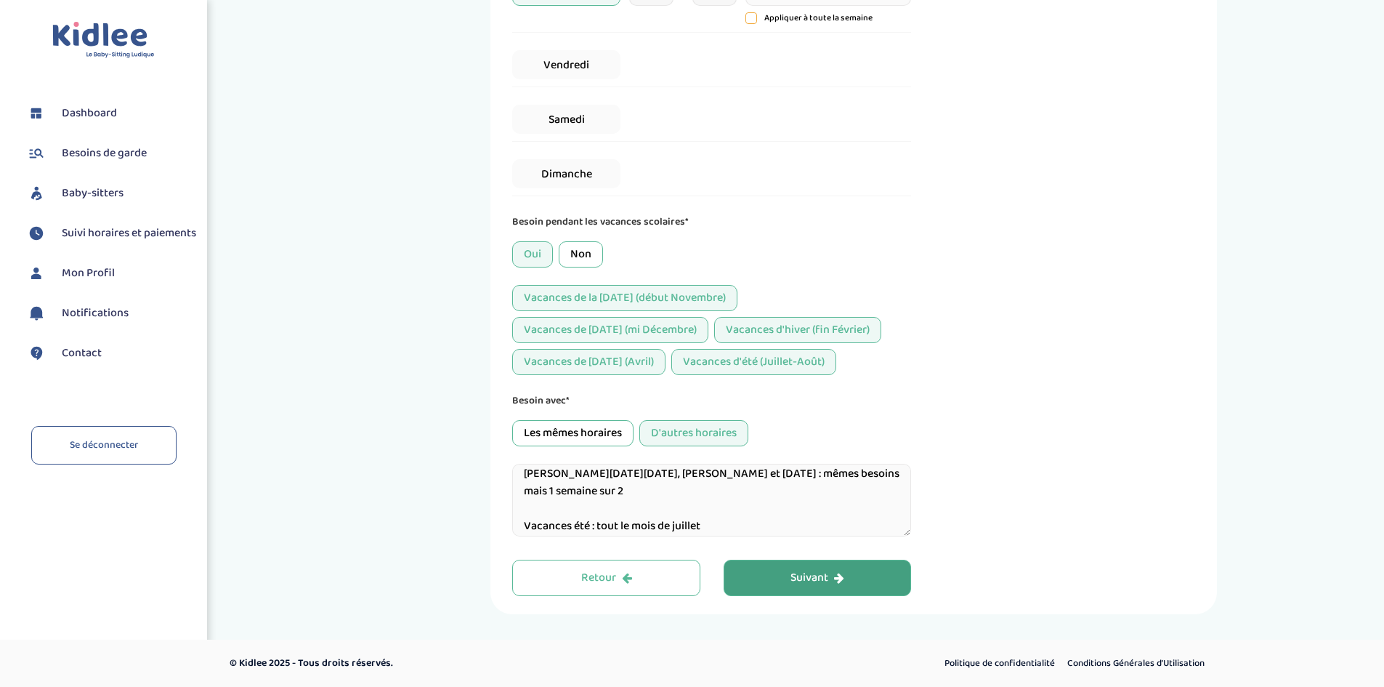
type textarea "Vacances Toussaint, Noël, Hiver et Pâques : mêmes besoins mais 1 semaine sur 2 …"
click at [825, 567] on button "Suivant" at bounding box center [818, 577] width 188 height 36
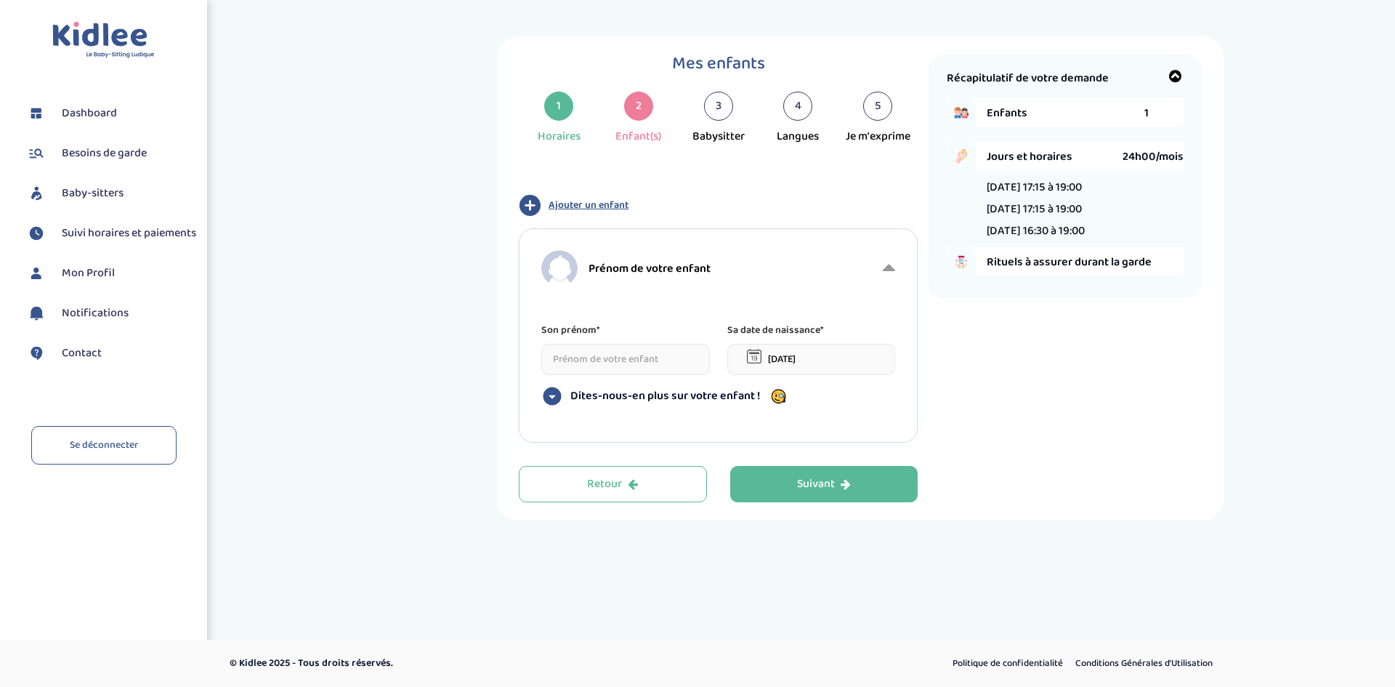
click at [633, 362] on input at bounding box center [625, 359] width 169 height 31
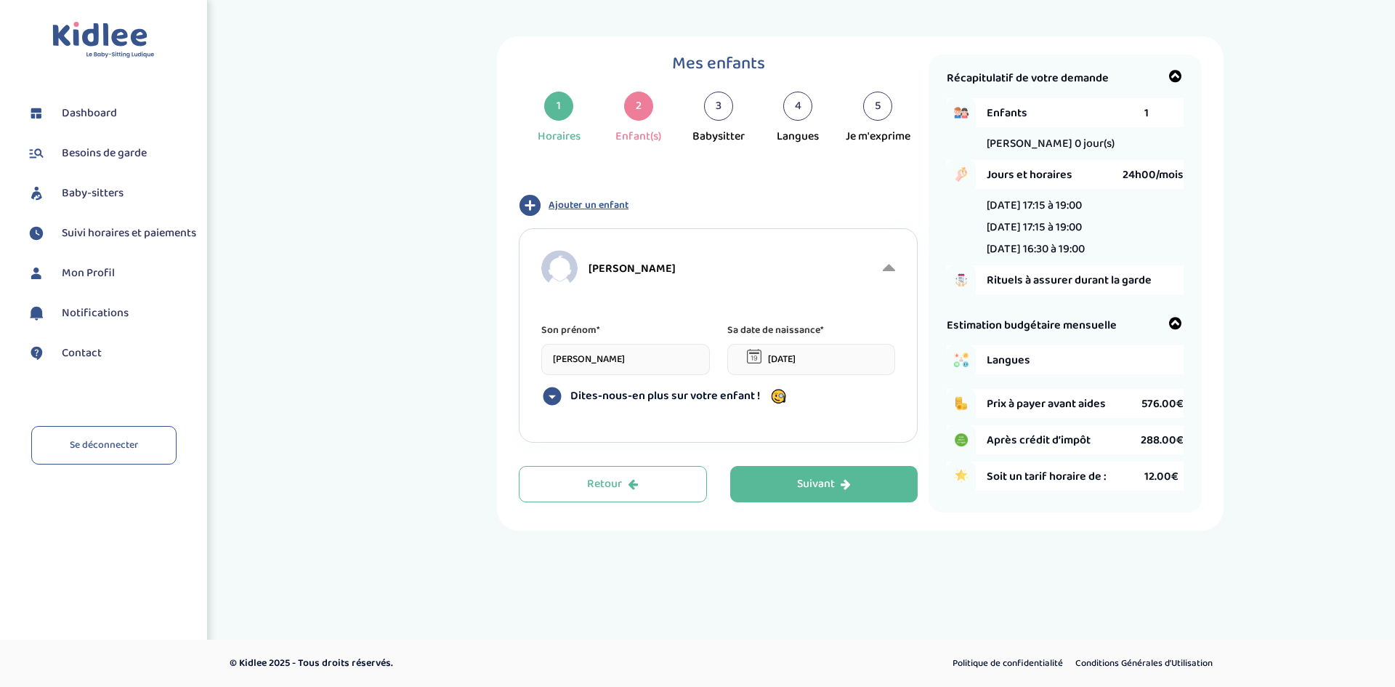
type input "Jules"
click at [793, 351] on input "02-09-2025" at bounding box center [811, 359] width 169 height 31
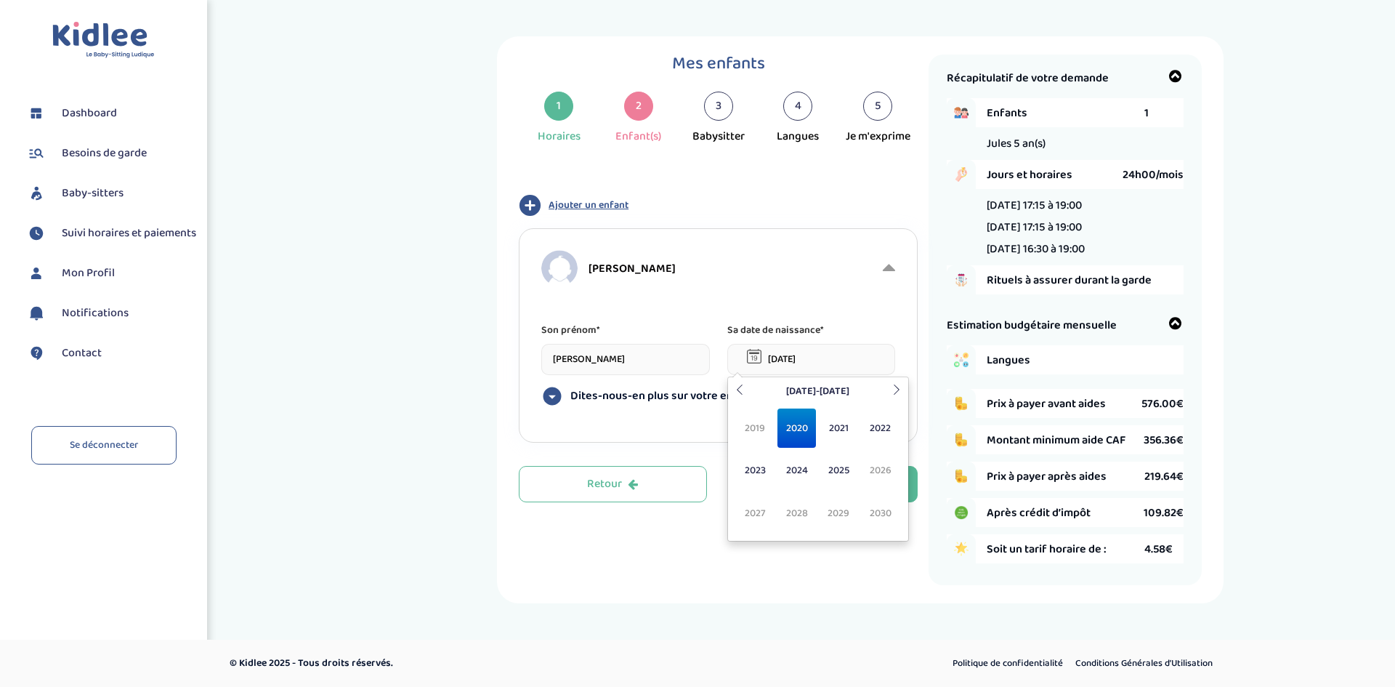
type input "18-03-2020"
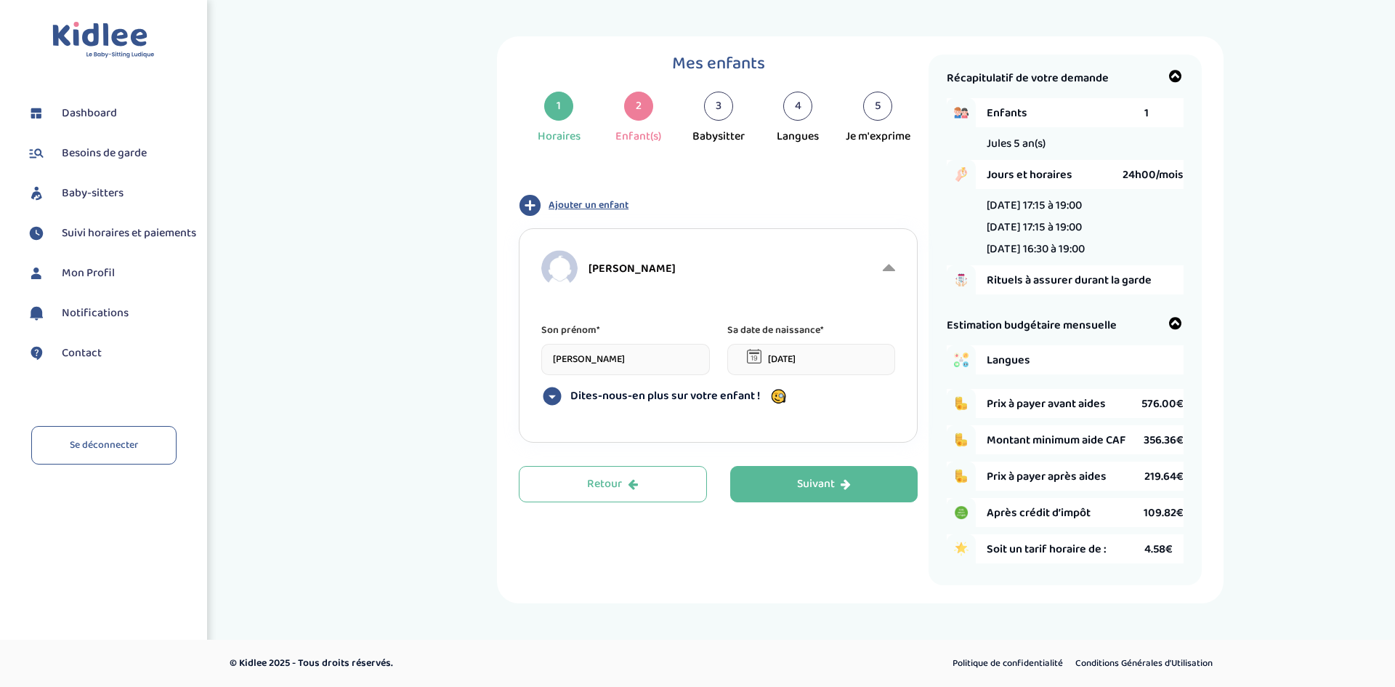
click at [453, 420] on div "Mes enfants 1 Horaires 2 Enfant(s) 3 Babysitter 4 Langues 5 Je m'exprime Type d…" at bounding box center [860, 319] width 1048 height 567
click at [806, 489] on div "Suivant" at bounding box center [824, 484] width 54 height 17
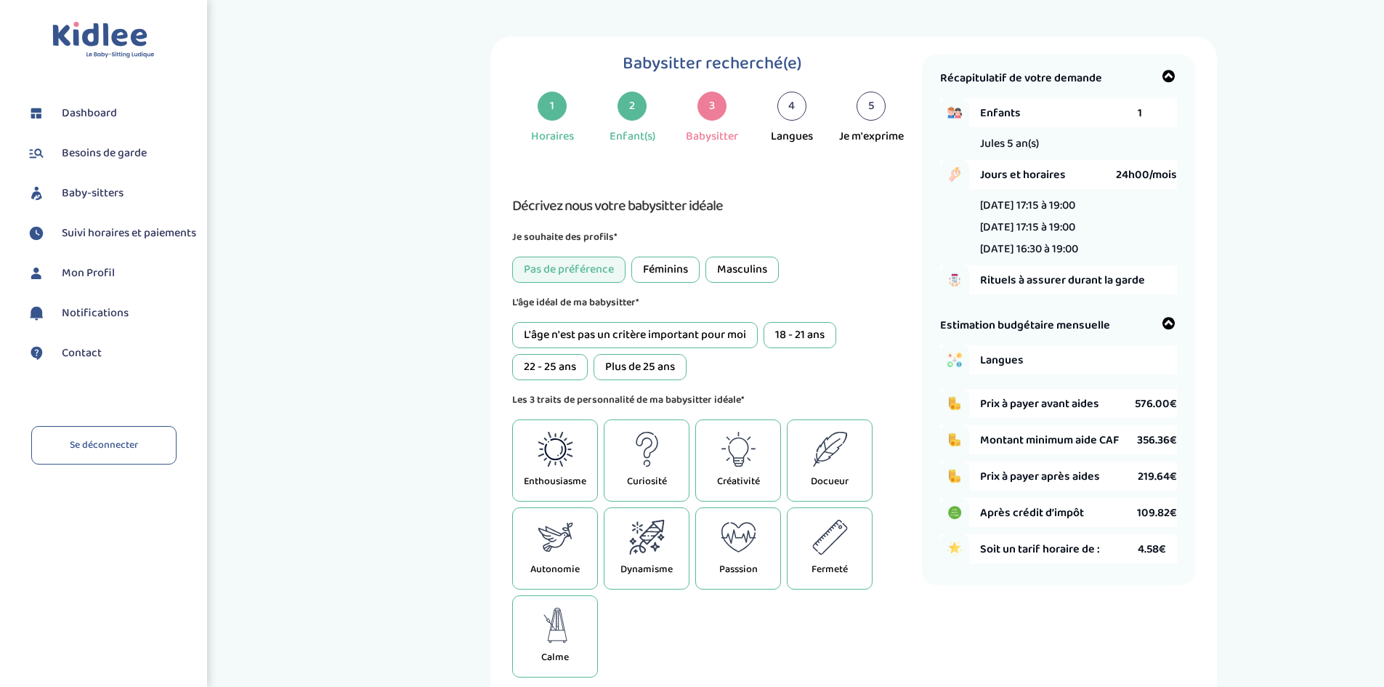
click at [1140, 108] on span "1" at bounding box center [1140, 113] width 4 height 18
click at [466, 135] on div "Babysitter recherché(e) 1 Horaires 2 Enfant(s) 3 Babysitter 4 Langues 5 Je m'ex…" at bounding box center [854, 627] width 1038 height 1182
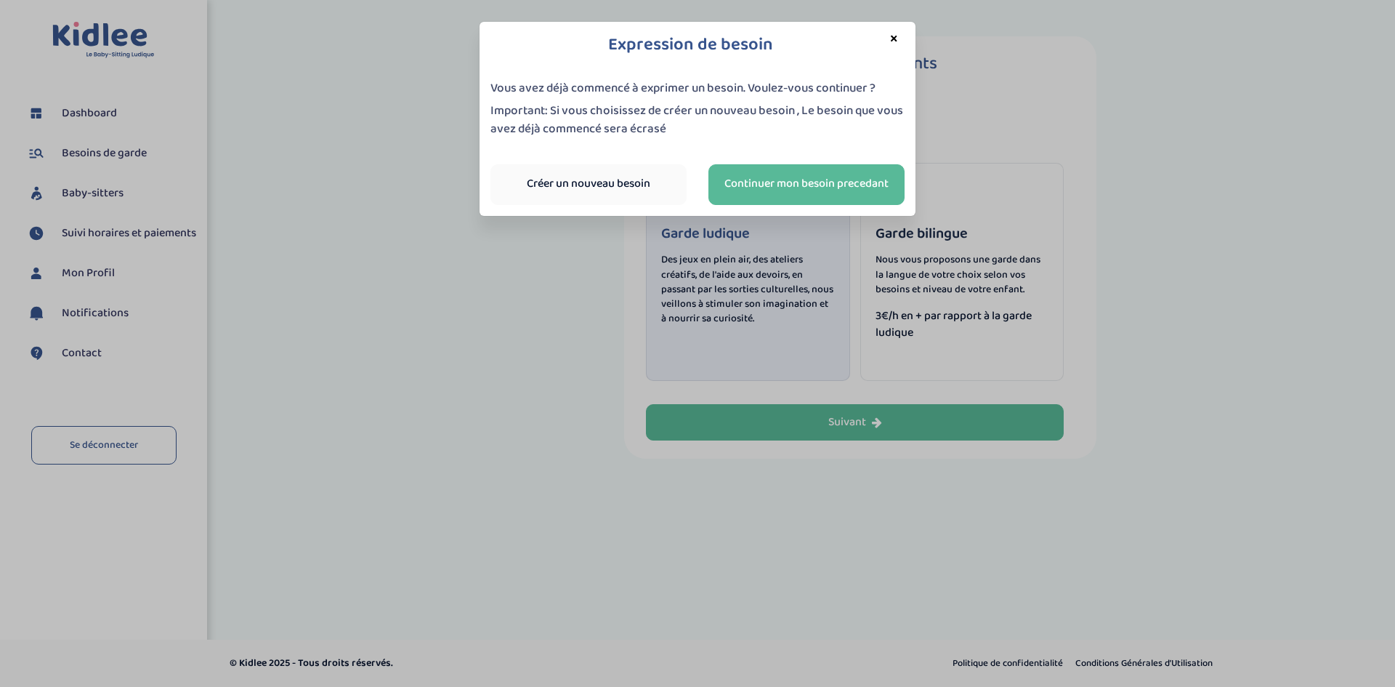
click at [658, 185] on link "Créer un nouveau besoin" at bounding box center [588, 184] width 196 height 41
click at [810, 195] on link "Continuer mon besoin precedant" at bounding box center [806, 184] width 196 height 41
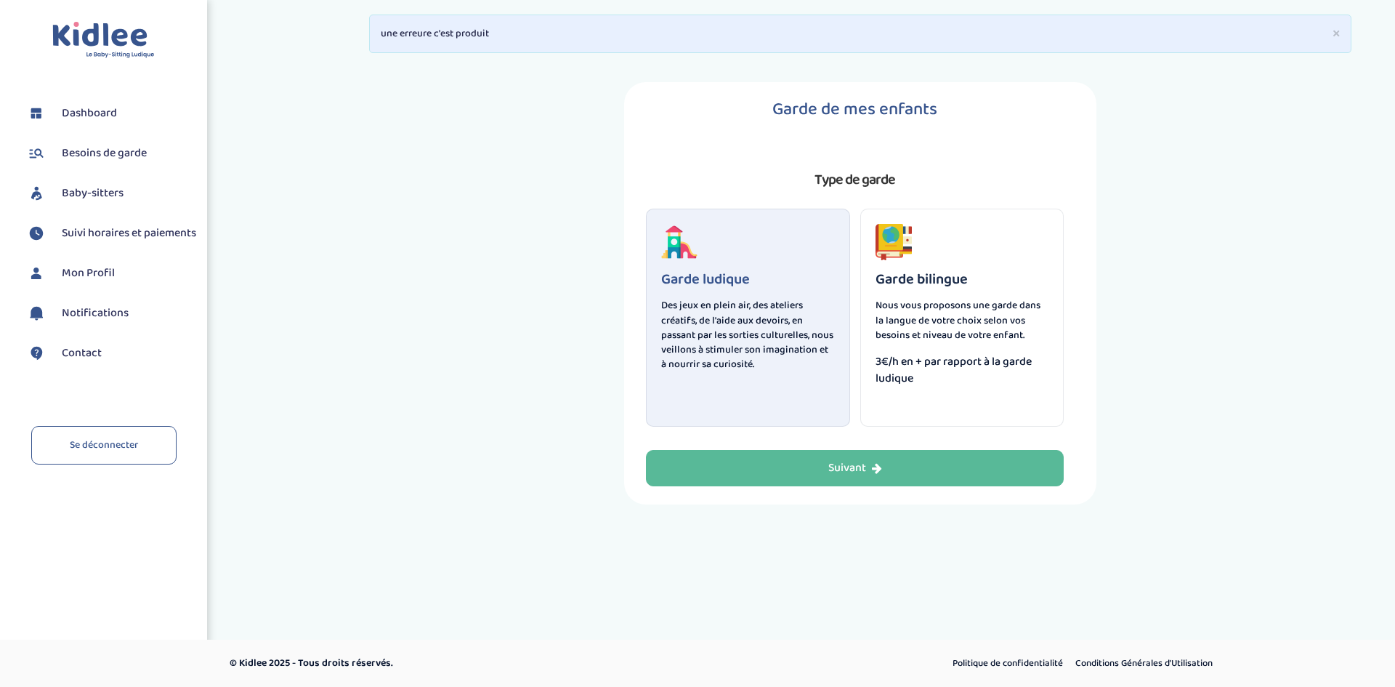
click at [107, 158] on span "Besoins de garde" at bounding box center [104, 153] width 85 height 17
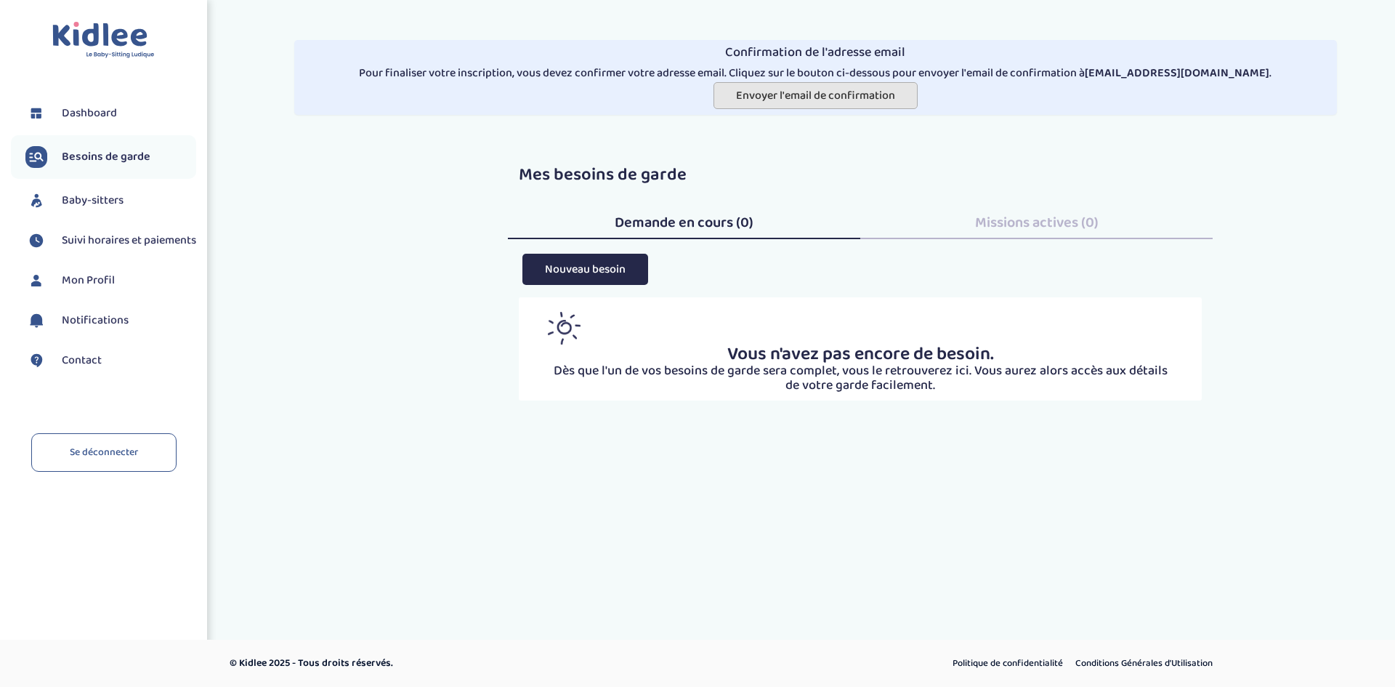
click at [828, 94] on span "Envoyer l'email de confirmation" at bounding box center [815, 95] width 159 height 18
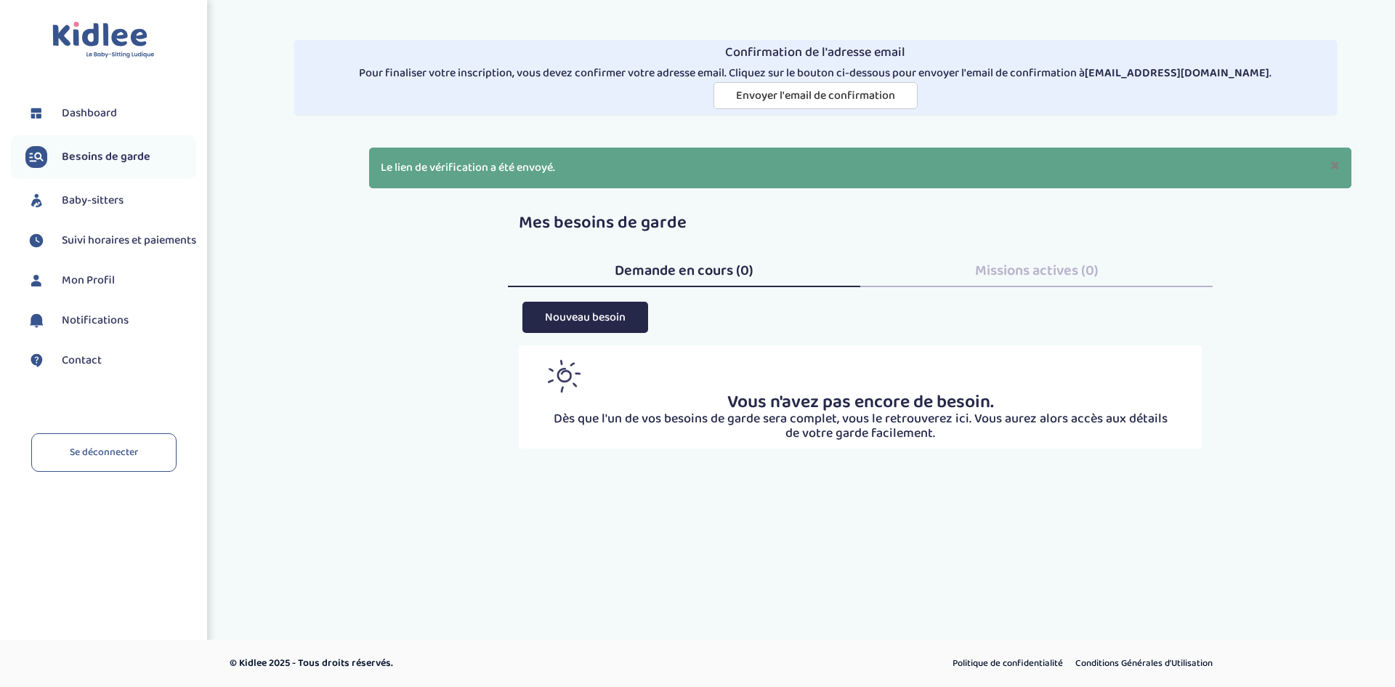
click at [126, 158] on span "Besoins de garde" at bounding box center [106, 156] width 89 height 17
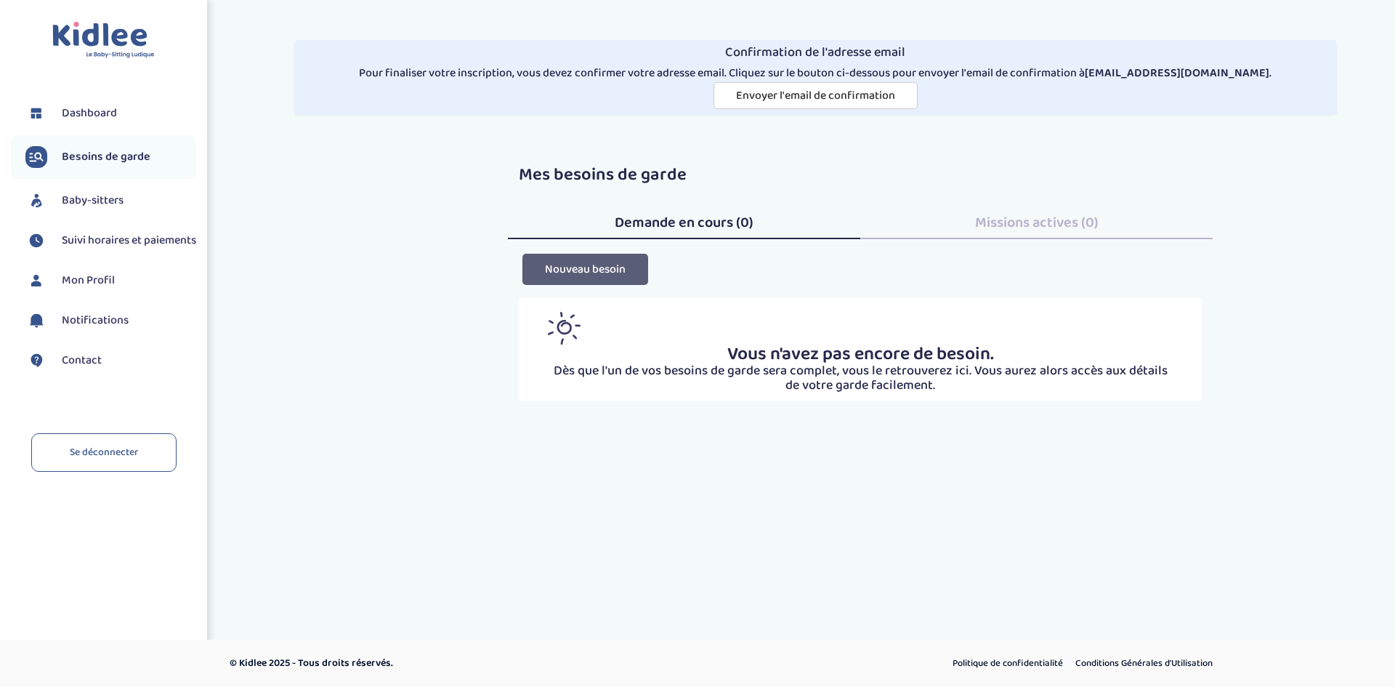
click at [620, 272] on button "Nouveau besoin" at bounding box center [585, 269] width 126 height 31
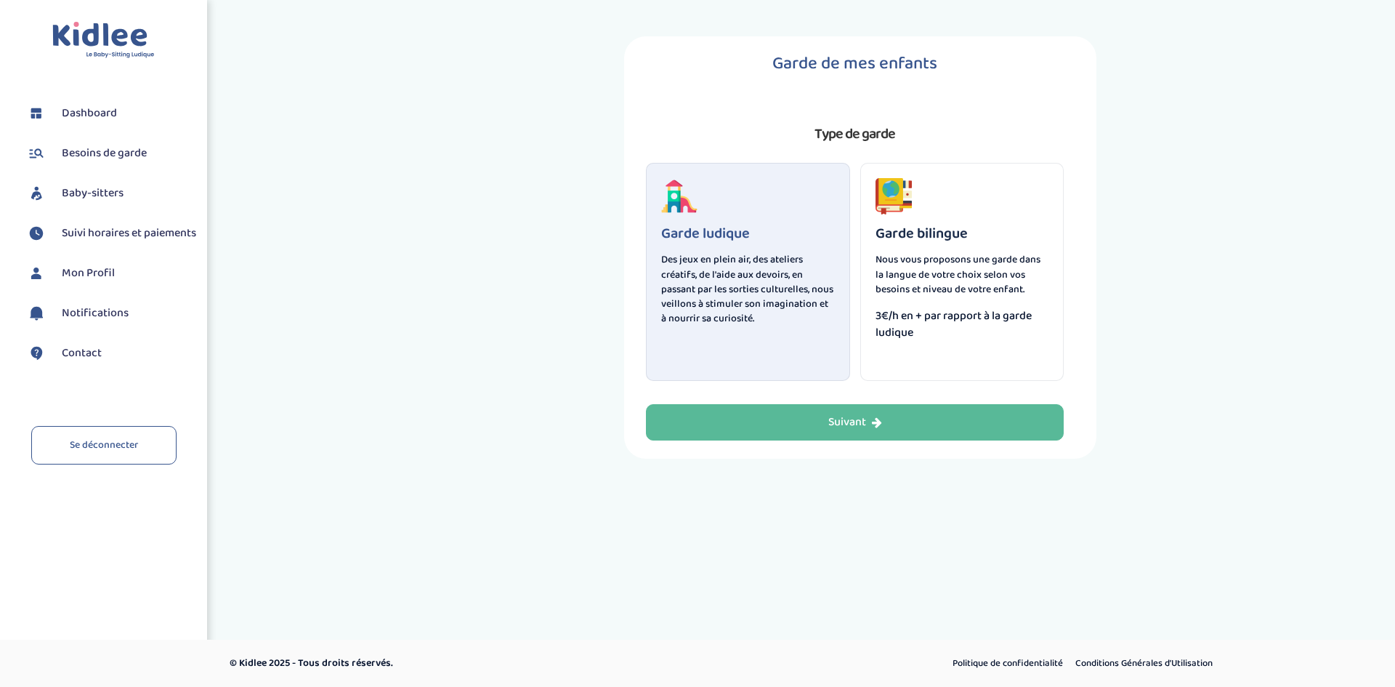
click at [852, 427] on div "Suivant" at bounding box center [855, 422] width 54 height 17
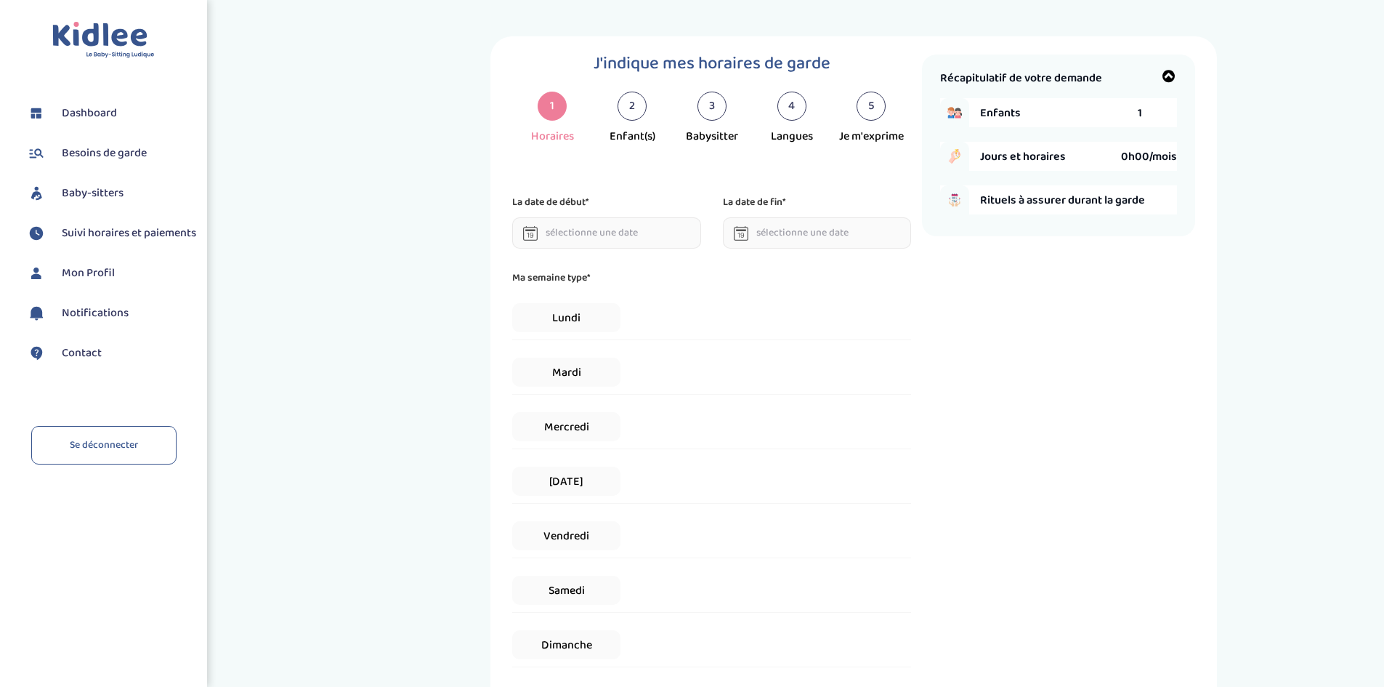
click at [852, 427] on div "Mercredi" at bounding box center [711, 427] width 399 height 44
click at [580, 230] on input "text" at bounding box center [606, 232] width 189 height 31
drag, startPoint x: 580, startPoint y: 230, endPoint x: 600, endPoint y: 242, distance: 23.8
click at [596, 237] on input "text" at bounding box center [606, 232] width 189 height 31
click at [601, 242] on input "text" at bounding box center [606, 232] width 189 height 31
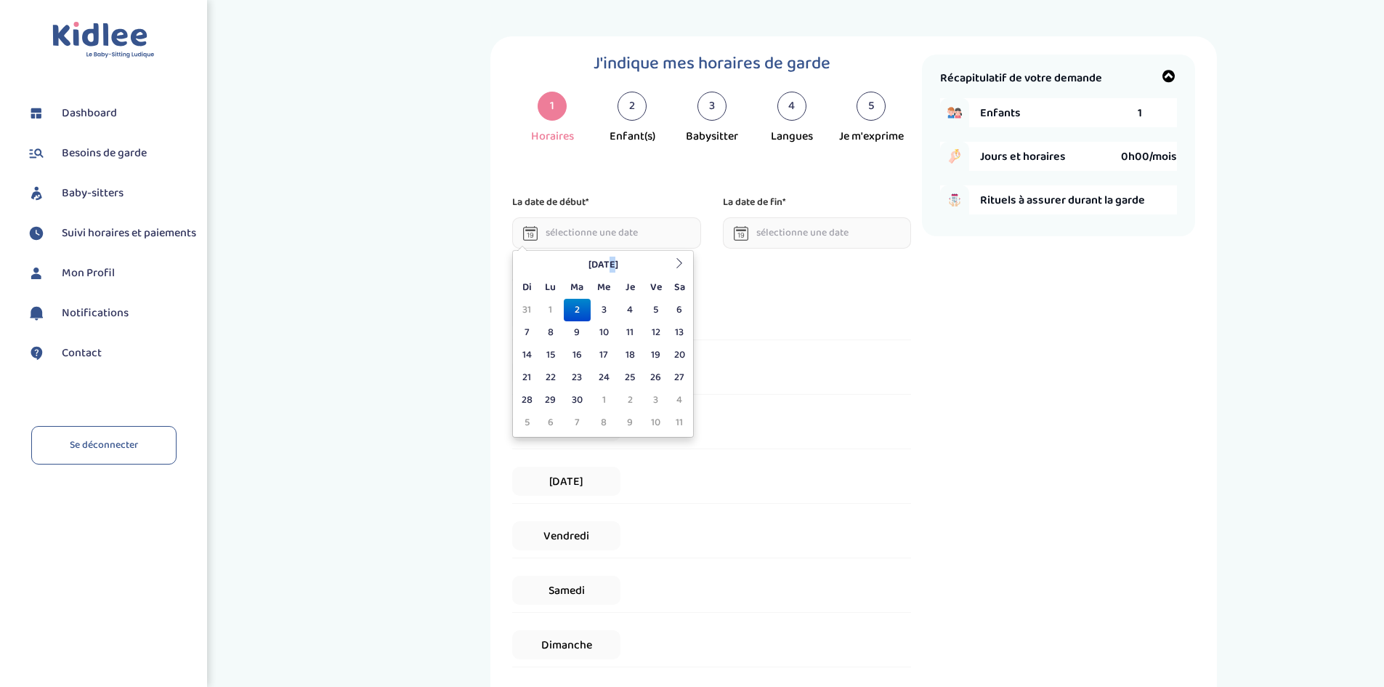
click at [580, 285] on thead "Septembre 2025 Di Lu Ma Me Je Ve Sa" at bounding box center [603, 276] width 174 height 45
click at [564, 303] on td "2" at bounding box center [577, 310] width 27 height 23
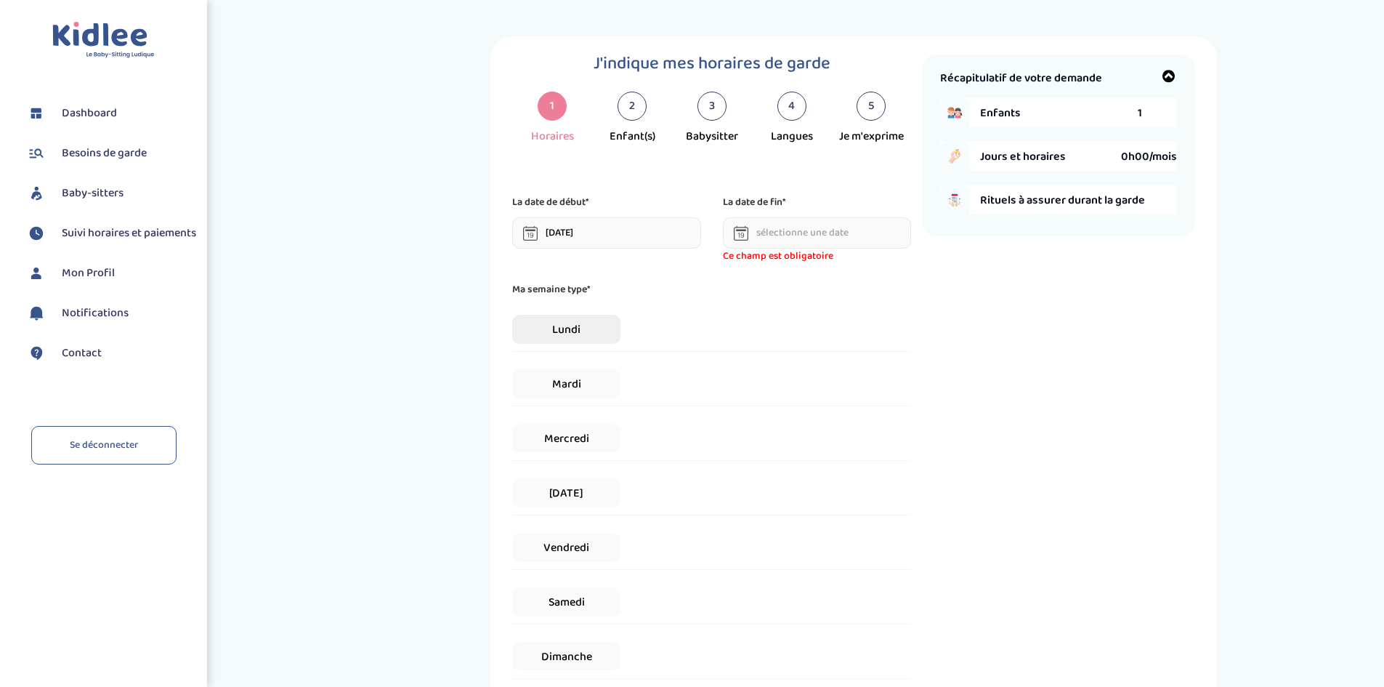
drag, startPoint x: 556, startPoint y: 305, endPoint x: 538, endPoint y: 317, distance: 22.6
click at [547, 312] on div "Ma semaine type* Lundi Mardi Mercredi Jeudi Vendredi Samedi Dimanche" at bounding box center [711, 479] width 399 height 397
click at [537, 317] on span "Lundi" at bounding box center [566, 329] width 108 height 29
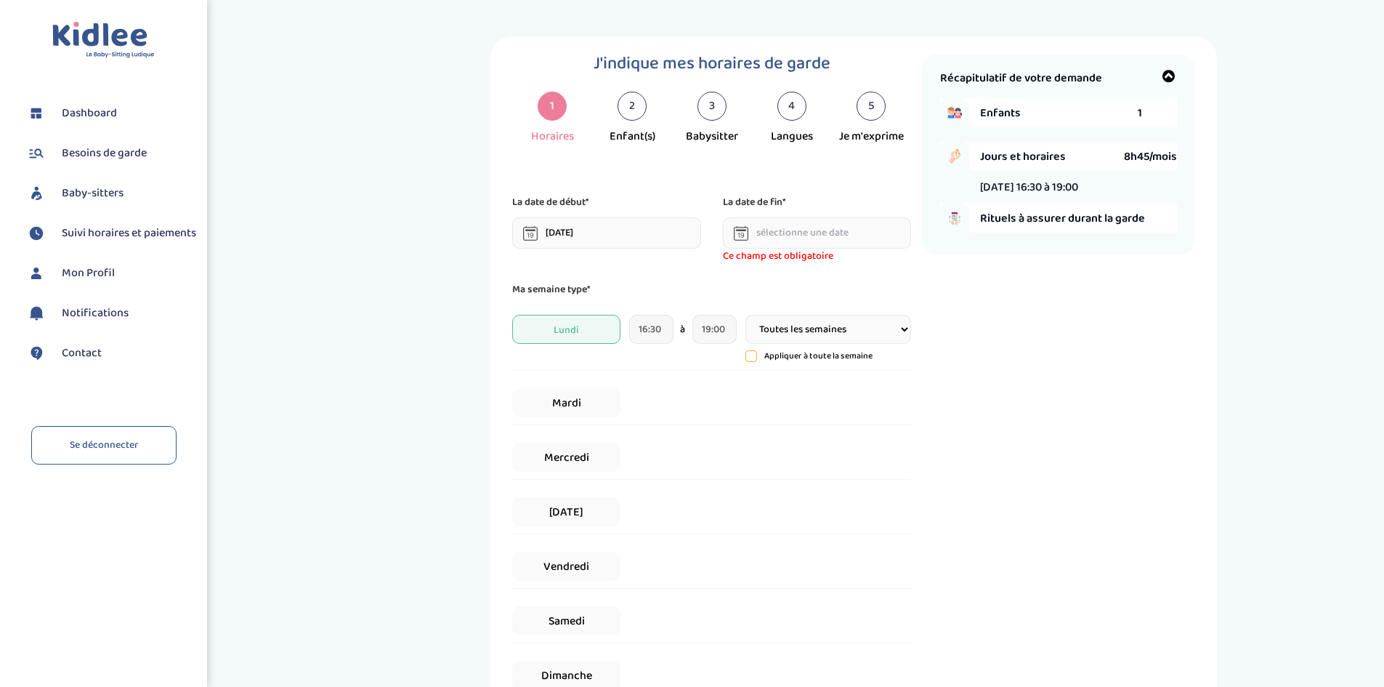
drag, startPoint x: 537, startPoint y: 317, endPoint x: 538, endPoint y: 310, distance: 7.4
click at [537, 317] on span "Lundi" at bounding box center [566, 329] width 108 height 29
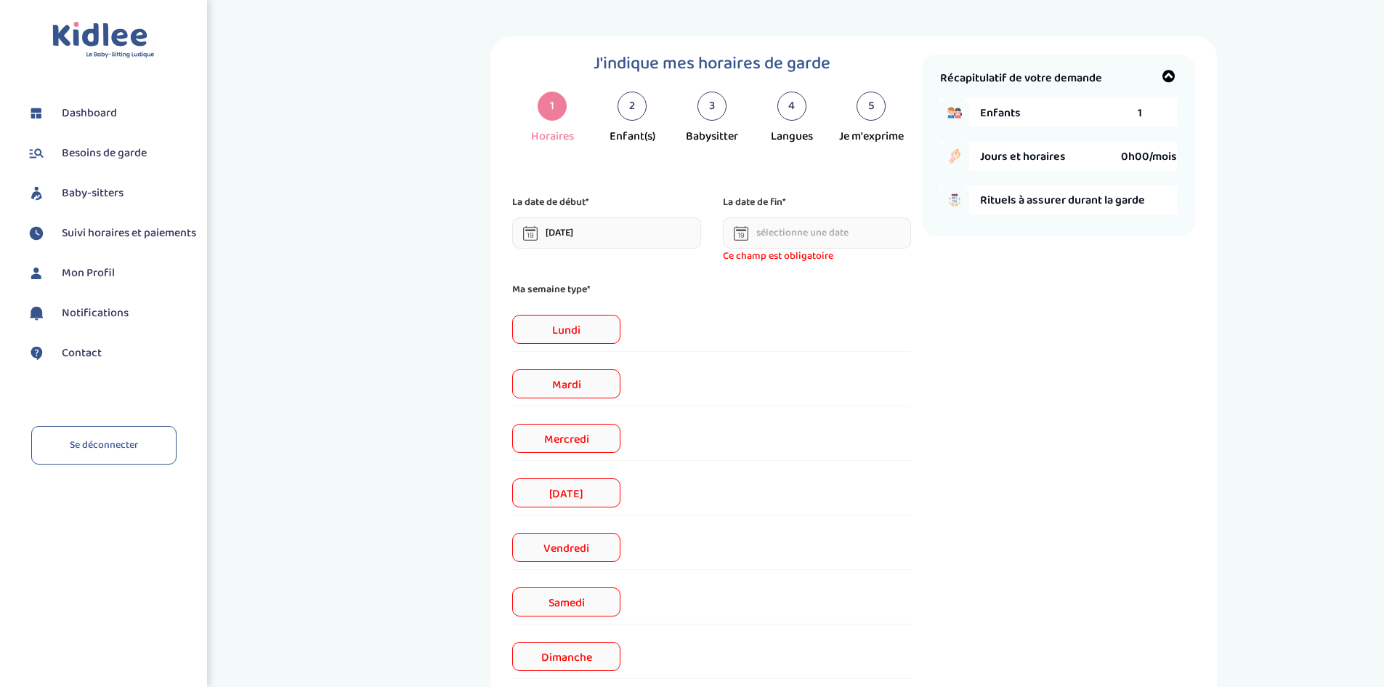
click at [574, 246] on input "02-09-2025" at bounding box center [606, 232] width 189 height 31
click at [575, 246] on input "02-09-2025" at bounding box center [606, 232] width 189 height 31
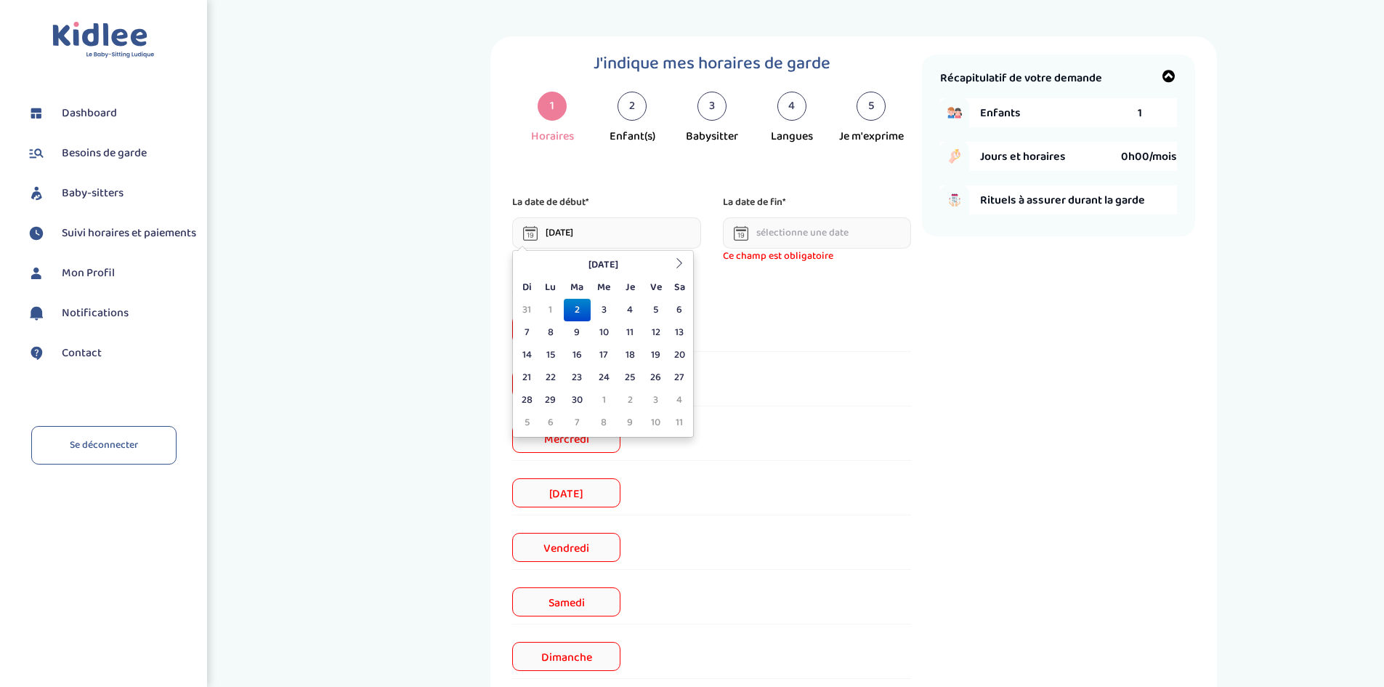
click at [575, 246] on input "02-09-2025" at bounding box center [606, 232] width 189 height 31
drag, startPoint x: 575, startPoint y: 246, endPoint x: 437, endPoint y: 310, distance: 151.5
click at [549, 248] on input "02-09-2025" at bounding box center [606, 232] width 189 height 31
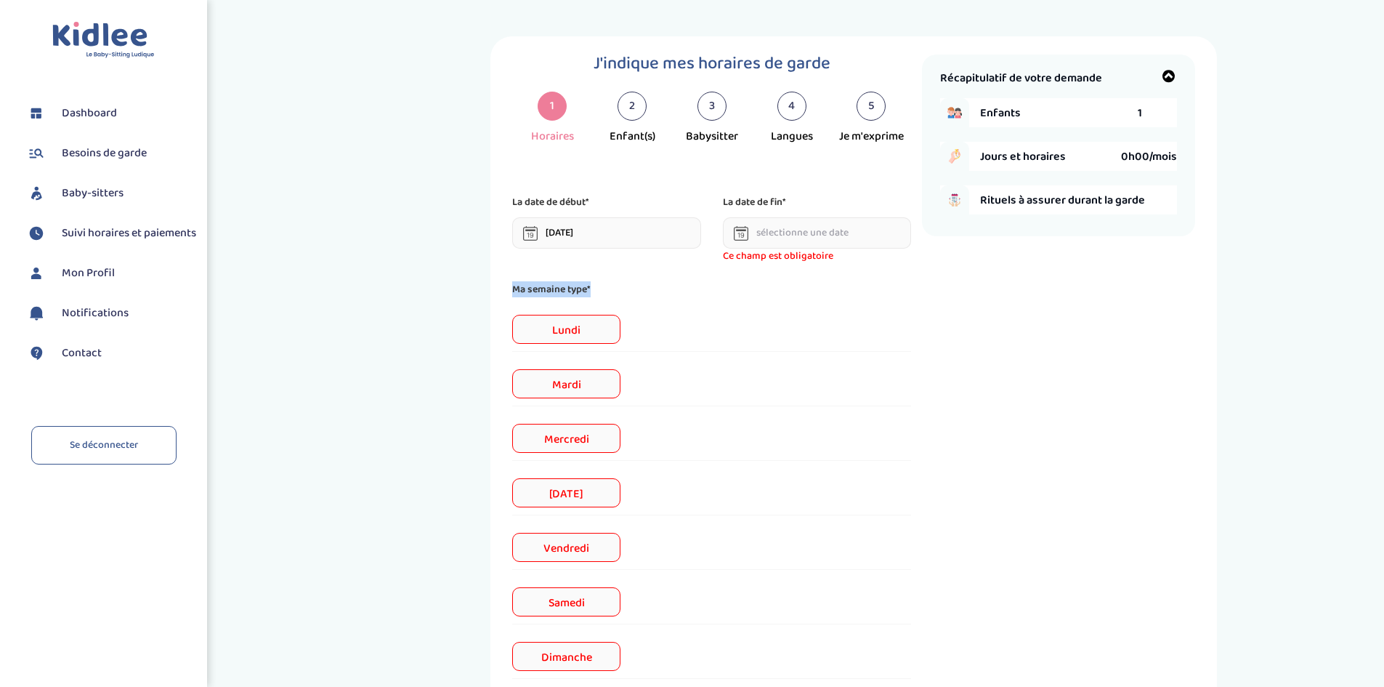
drag, startPoint x: 437, startPoint y: 310, endPoint x: 432, endPoint y: 328, distance: 18.9
click at [425, 325] on div "J'indique mes horaires de garde 1 Horaires 2 Enfant(s) 3 Babysitter 4 Langues 5…" at bounding box center [854, 444] width 1038 height 817
click at [432, 328] on div "J'indique mes horaires de garde 1 Horaires 2 Enfant(s) 3 Babysitter 4 Langues 5…" at bounding box center [854, 444] width 1038 height 817
click at [562, 238] on input "02-09-2025" at bounding box center [606, 232] width 189 height 31
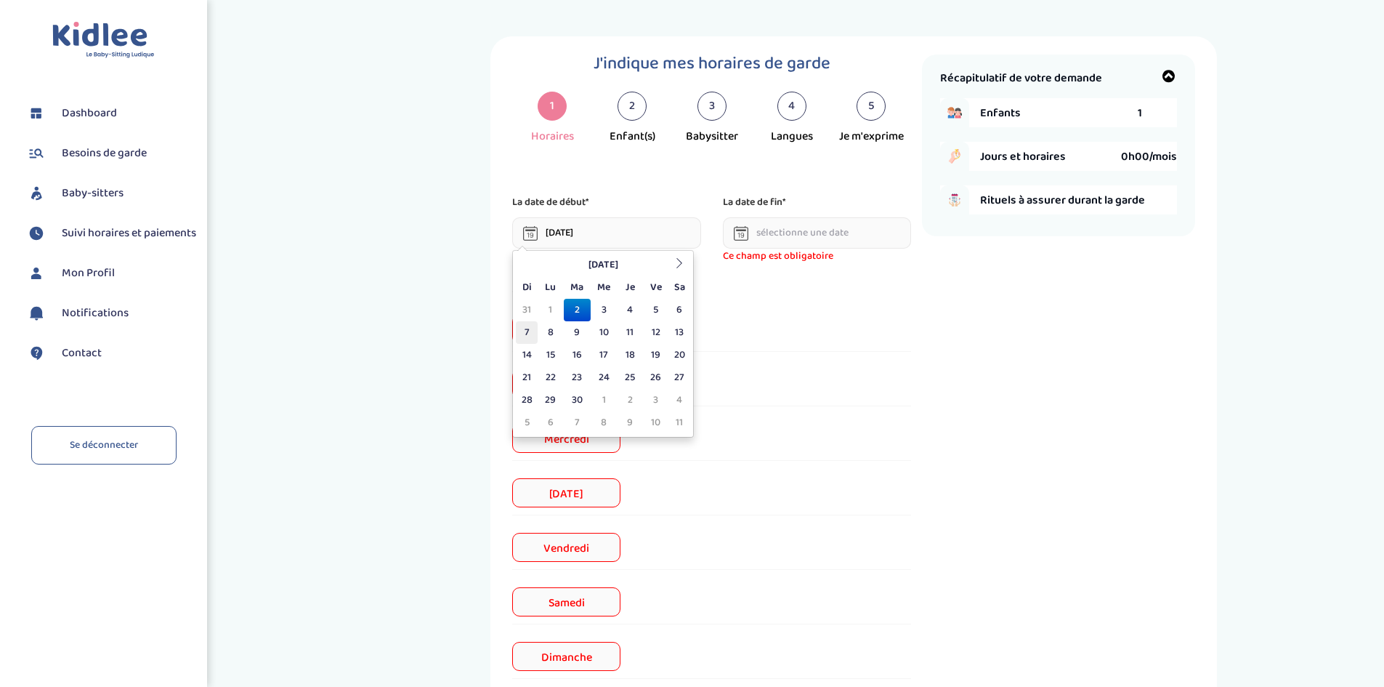
click at [522, 329] on td "7" at bounding box center [527, 332] width 22 height 23
type input "07-09-2025"
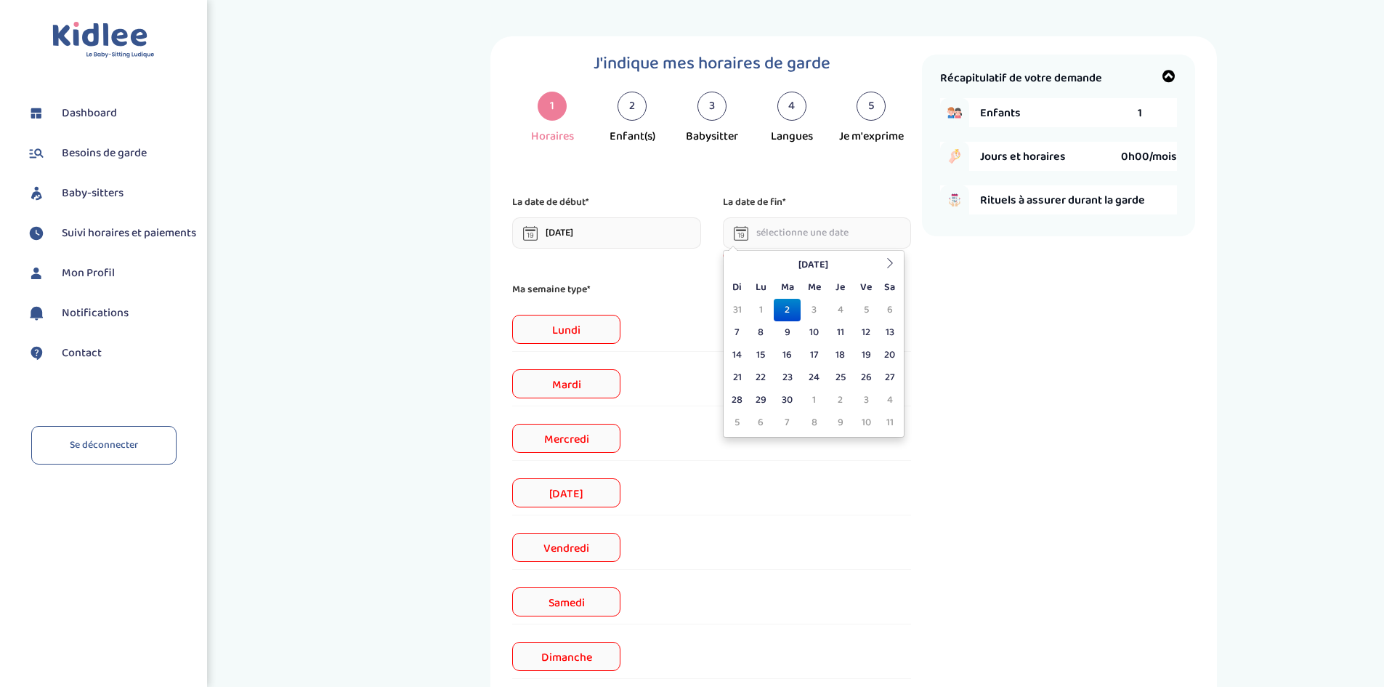
click at [816, 232] on input "text" at bounding box center [817, 232] width 189 height 31
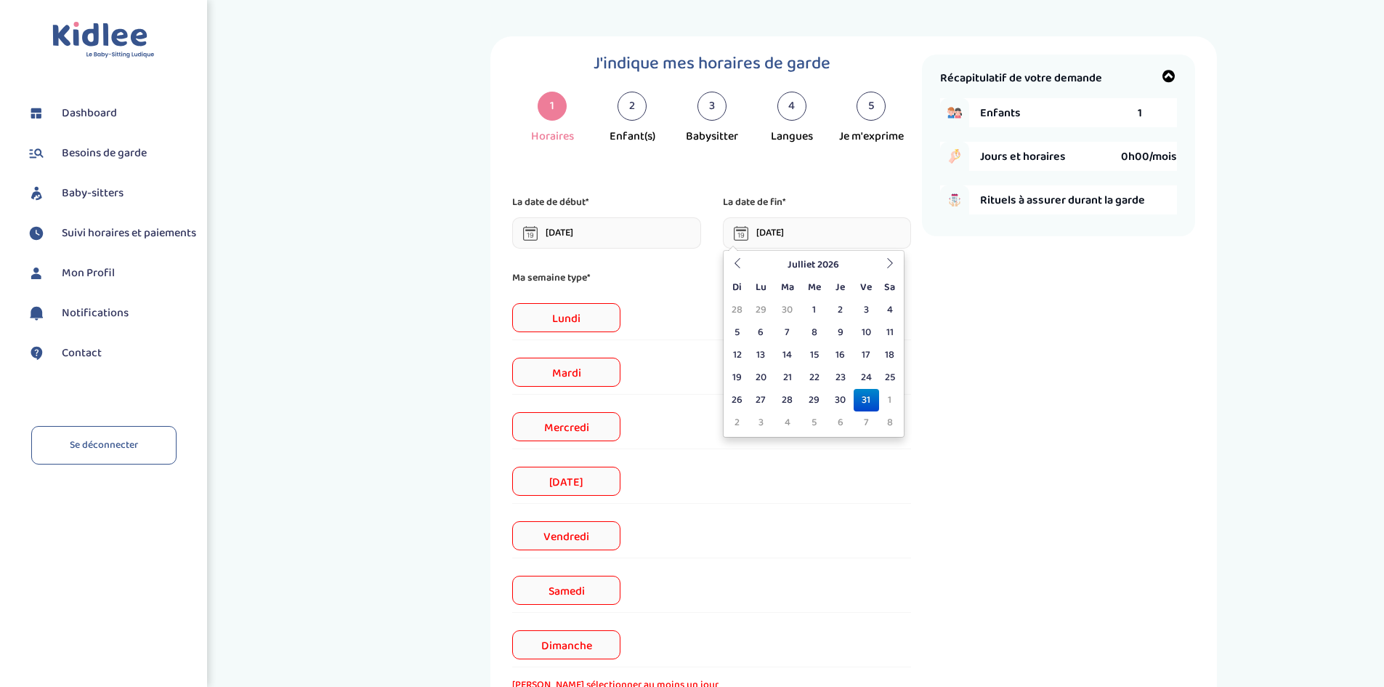
type input "31-07-2026"
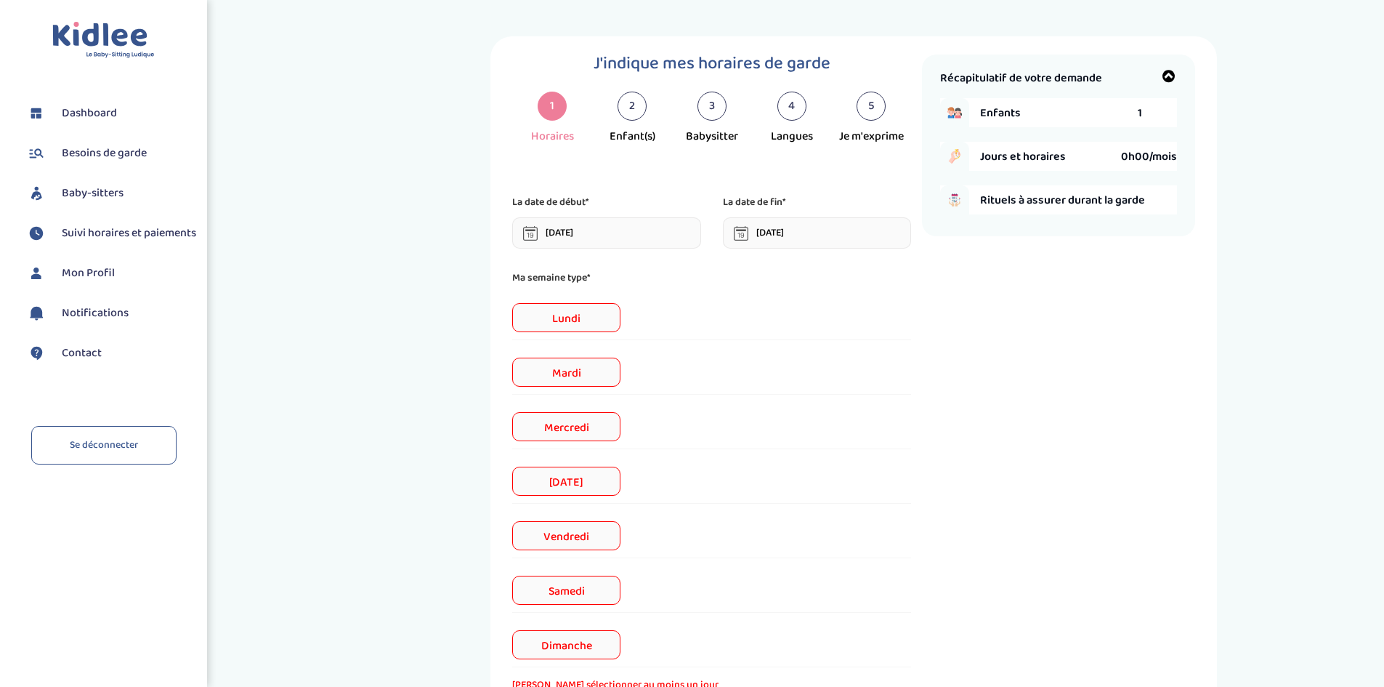
click at [304, 309] on div "J'indique mes horaires de garde 1 Horaires 2 Enfant(s) 3 Babysitter 4 Langues 5…" at bounding box center [839, 426] width 1111 height 830
click at [596, 312] on span "Lundi" at bounding box center [566, 317] width 108 height 29
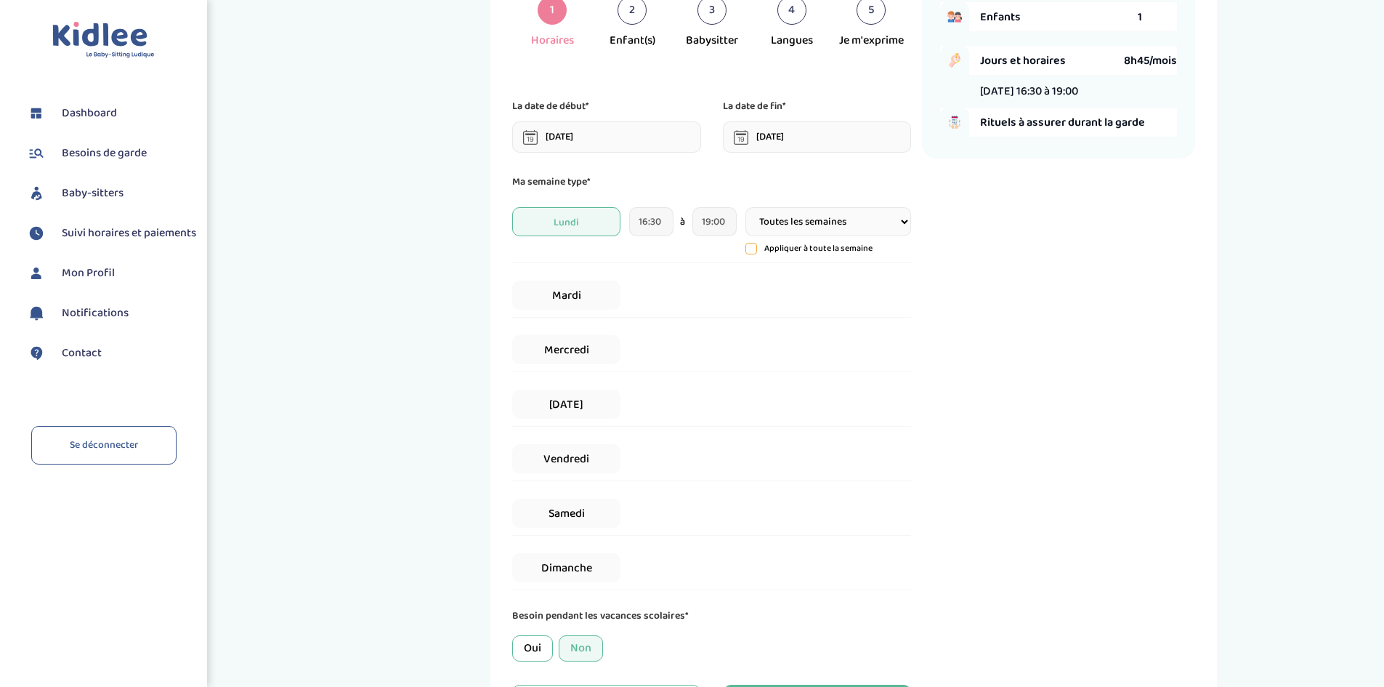
scroll to position [100, 0]
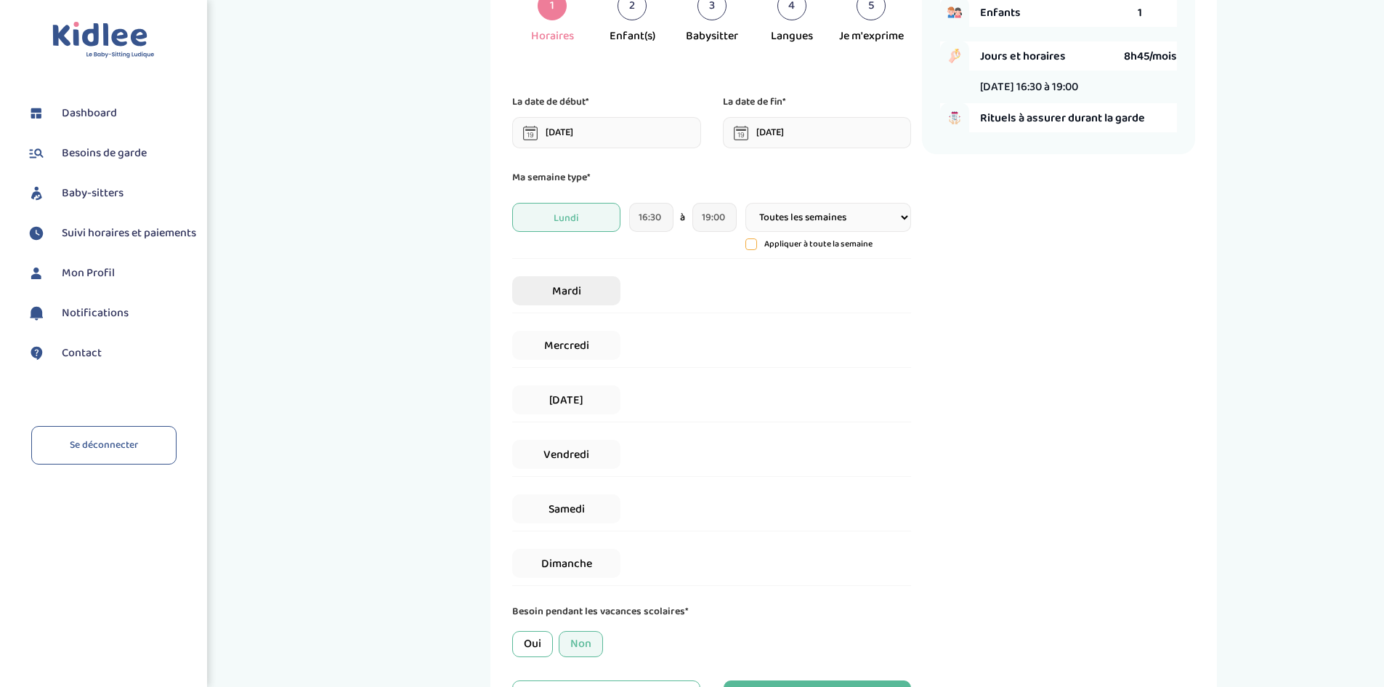
click at [555, 285] on span "Mardi" at bounding box center [566, 290] width 108 height 29
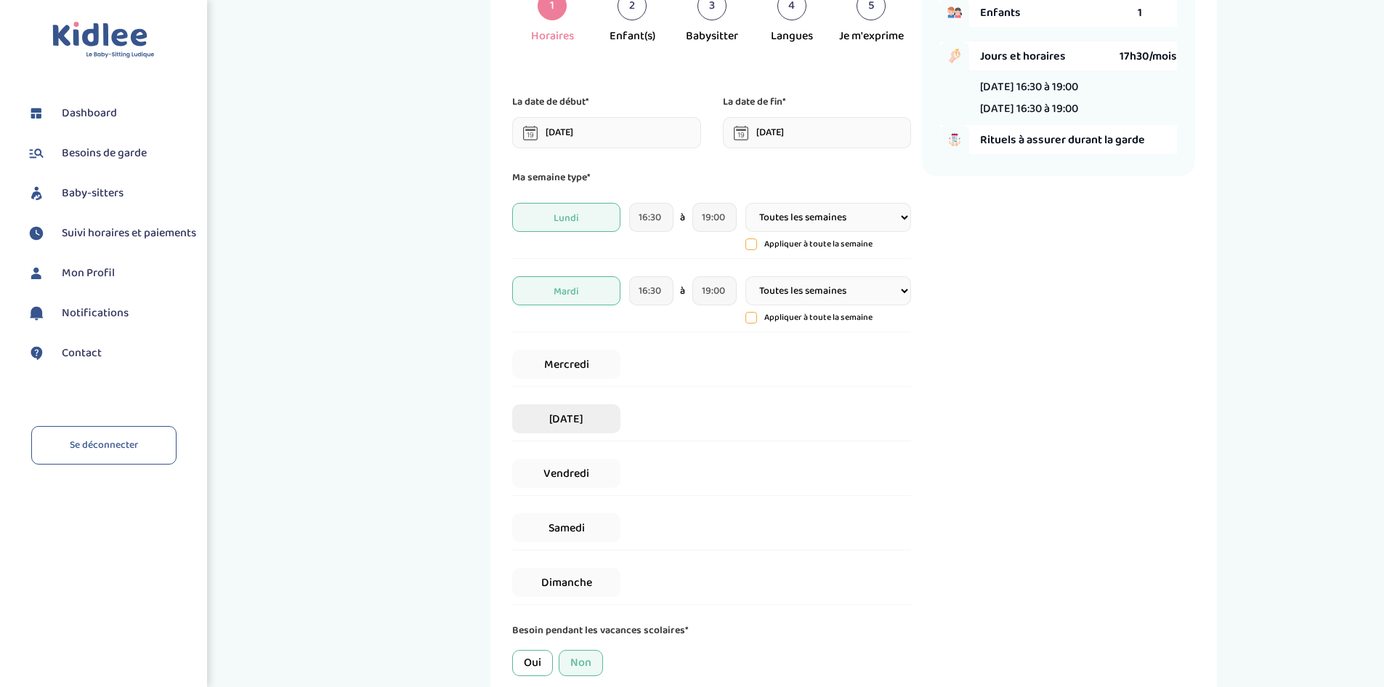
click at [588, 426] on span "Jeudi" at bounding box center [566, 418] width 108 height 29
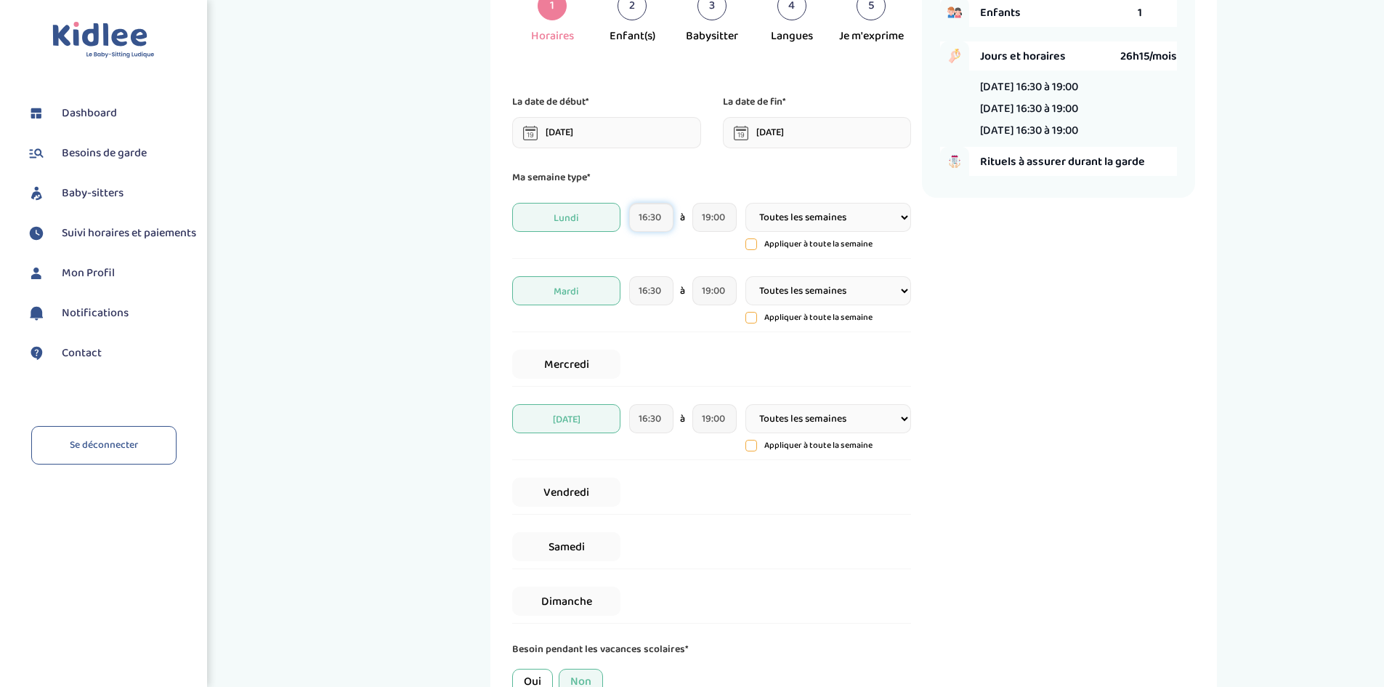
click at [645, 221] on input "16:30" at bounding box center [651, 217] width 44 height 29
click at [657, 219] on input "17:30" at bounding box center [651, 217] width 44 height 29
type input "17:150"
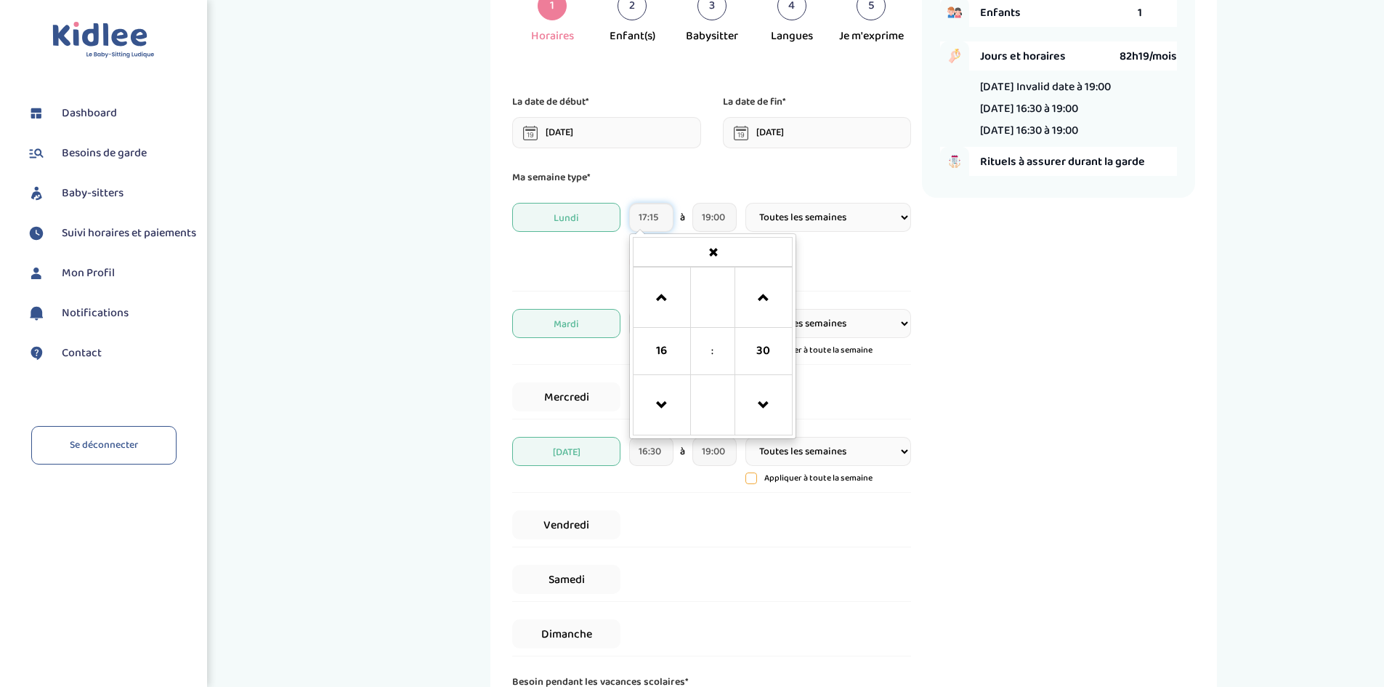
type input "17:15"
click at [388, 323] on div "J'indique mes horaires de garde 1 Horaires 2 Enfant(s) 3 Babysitter 4 Langues 5…" at bounding box center [854, 370] width 1038 height 869
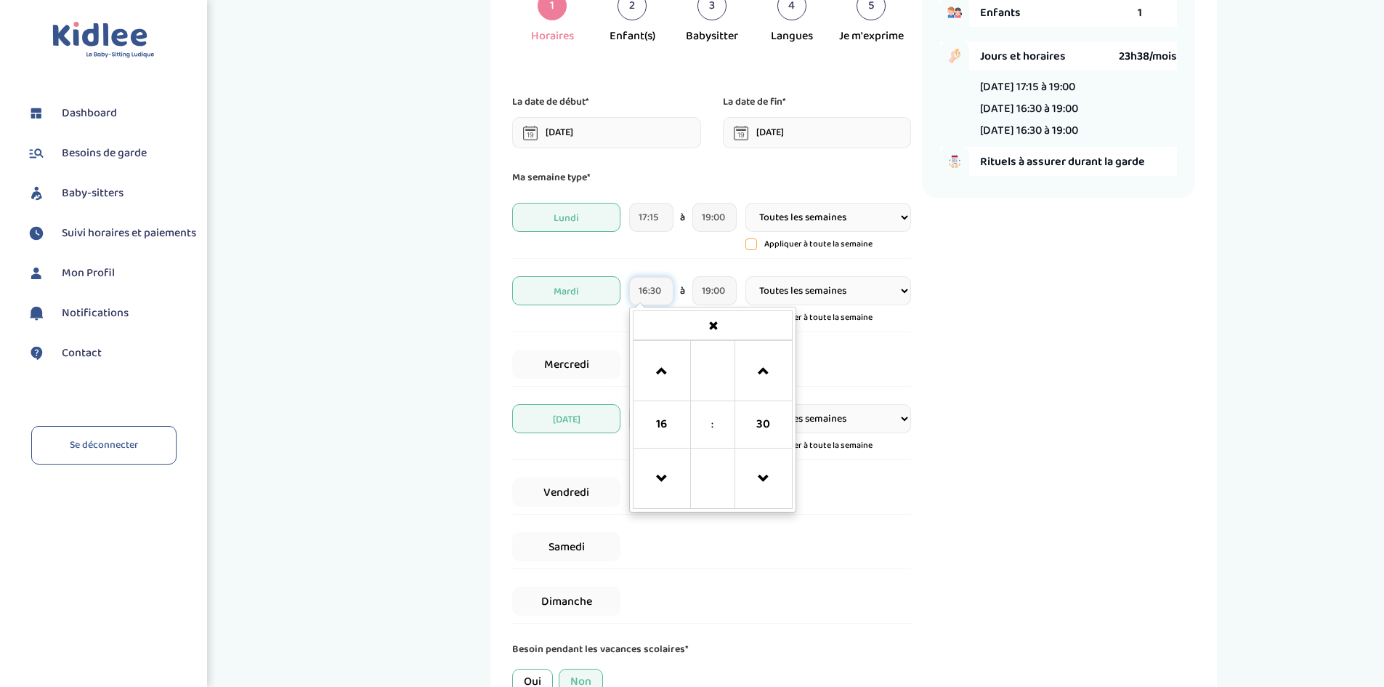
click at [641, 292] on input "16:30" at bounding box center [651, 290] width 44 height 29
paste input "7:15"
type input "17:15"
click at [432, 320] on div "J'indique mes horaires de garde 1 Horaires 2 Enfant(s) 3 Babysitter 4 Langues 5…" at bounding box center [854, 354] width 1038 height 836
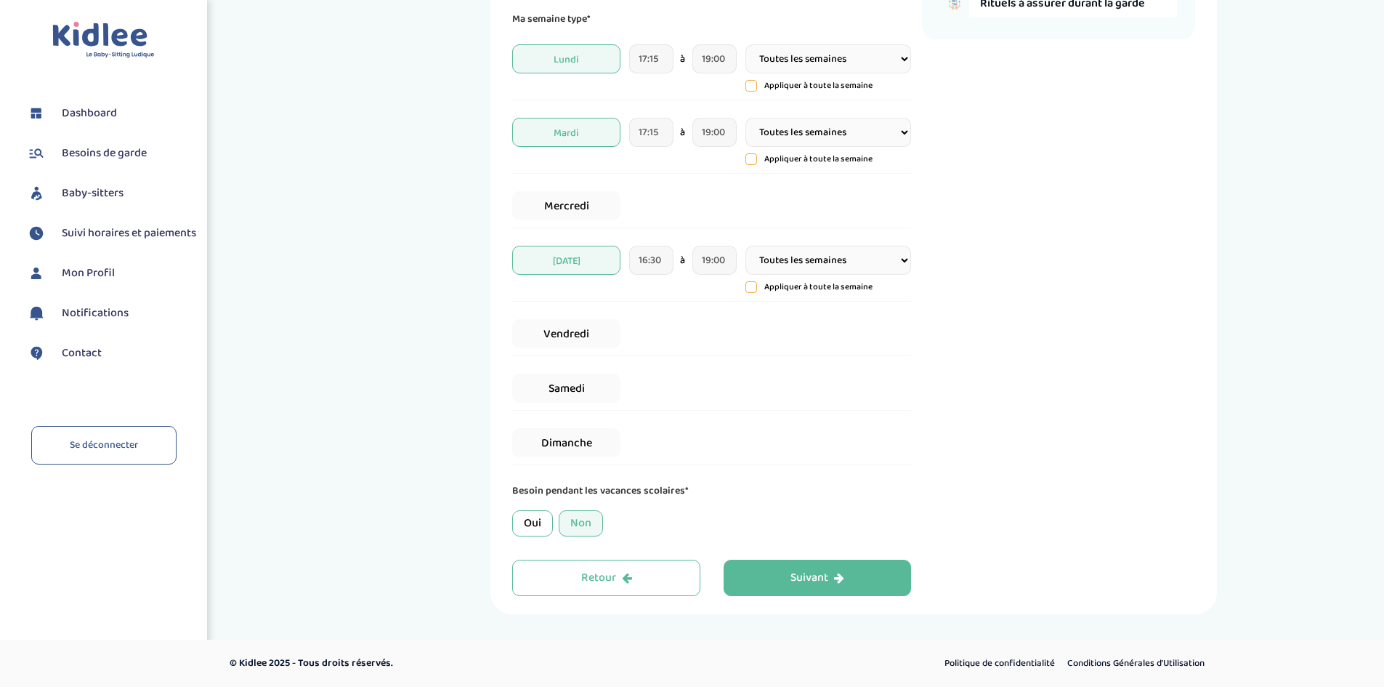
click at [525, 529] on div "Oui" at bounding box center [532, 523] width 41 height 26
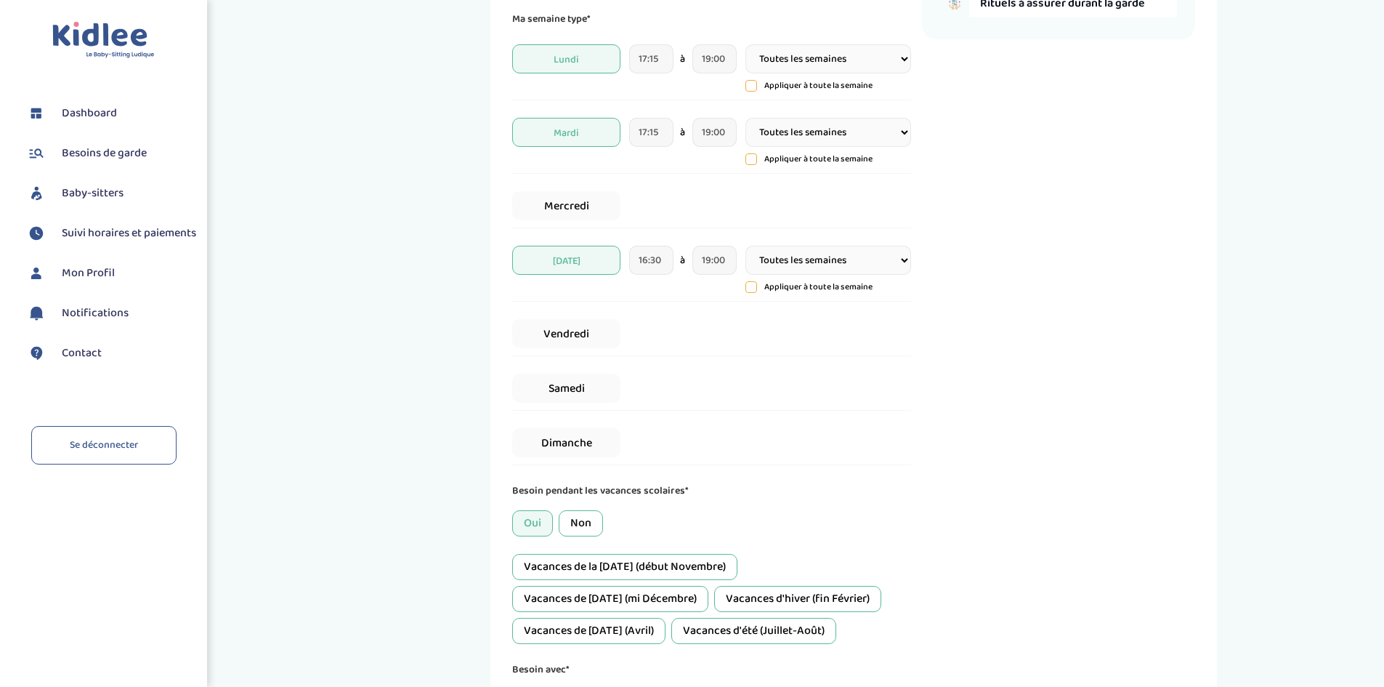
scroll to position [437, 0]
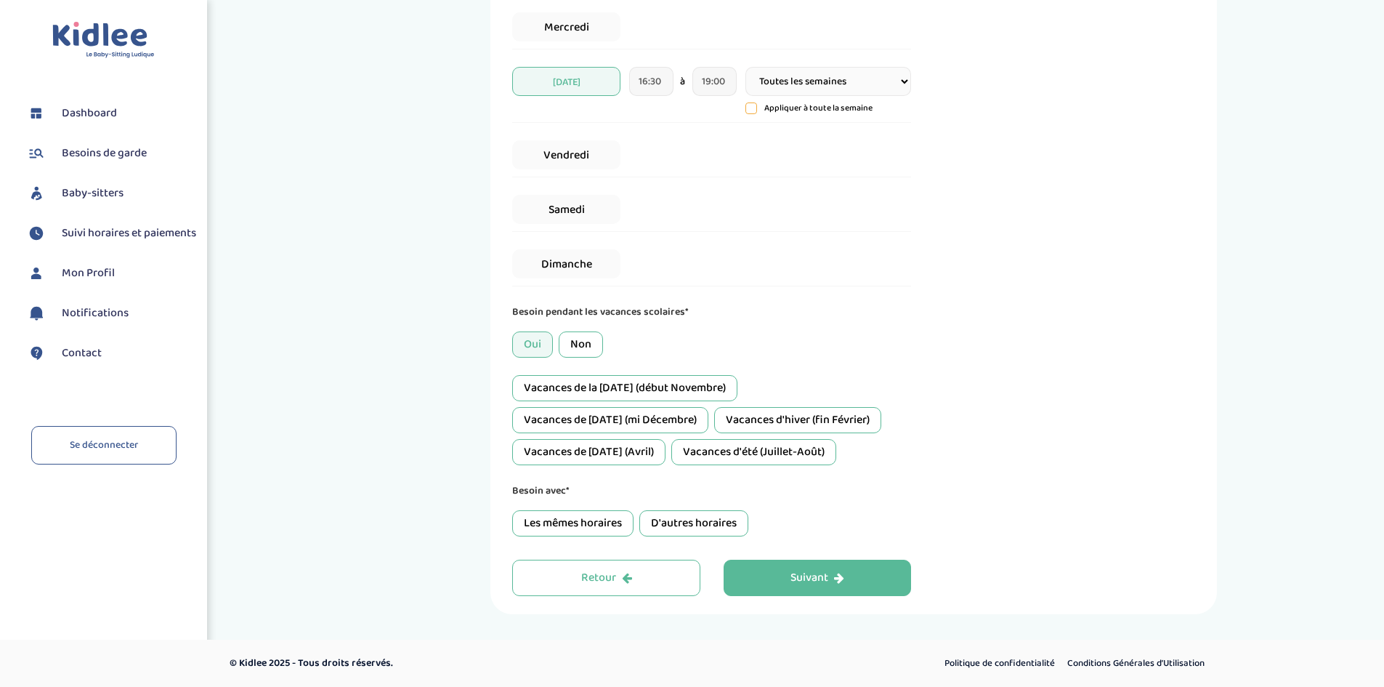
click at [636, 389] on div "Vacances de la Toussaint (début Novembre)" at bounding box center [624, 388] width 225 height 26
click at [627, 424] on div "Vacances de Noël (mi Décembre)" at bounding box center [610, 420] width 196 height 26
click at [619, 458] on div "Vacances de Pâques (Avril)" at bounding box center [588, 452] width 153 height 26
click at [758, 450] on div "Vacances d'été (Juillet-Août)" at bounding box center [753, 452] width 165 height 26
click at [804, 414] on div "Vacances d'hiver (fin Février)" at bounding box center [797, 420] width 167 height 26
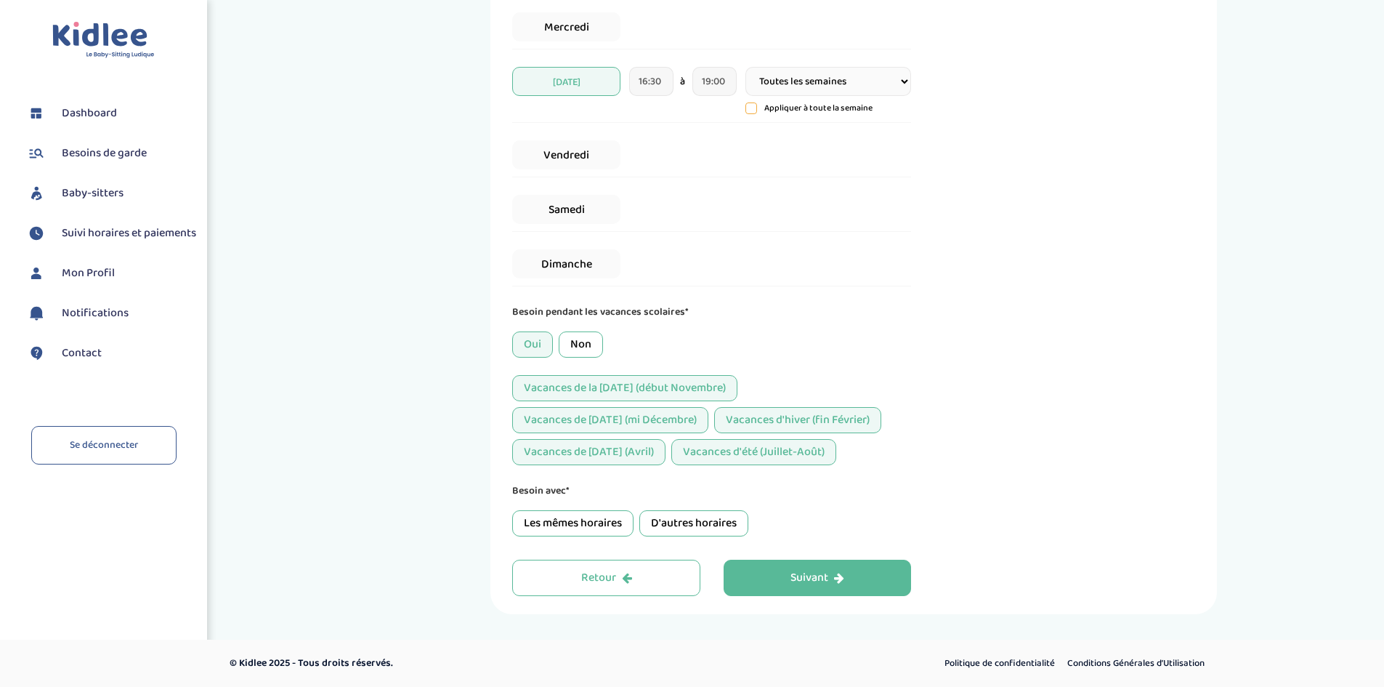
click at [721, 522] on div "D'autres horaires" at bounding box center [693, 523] width 109 height 26
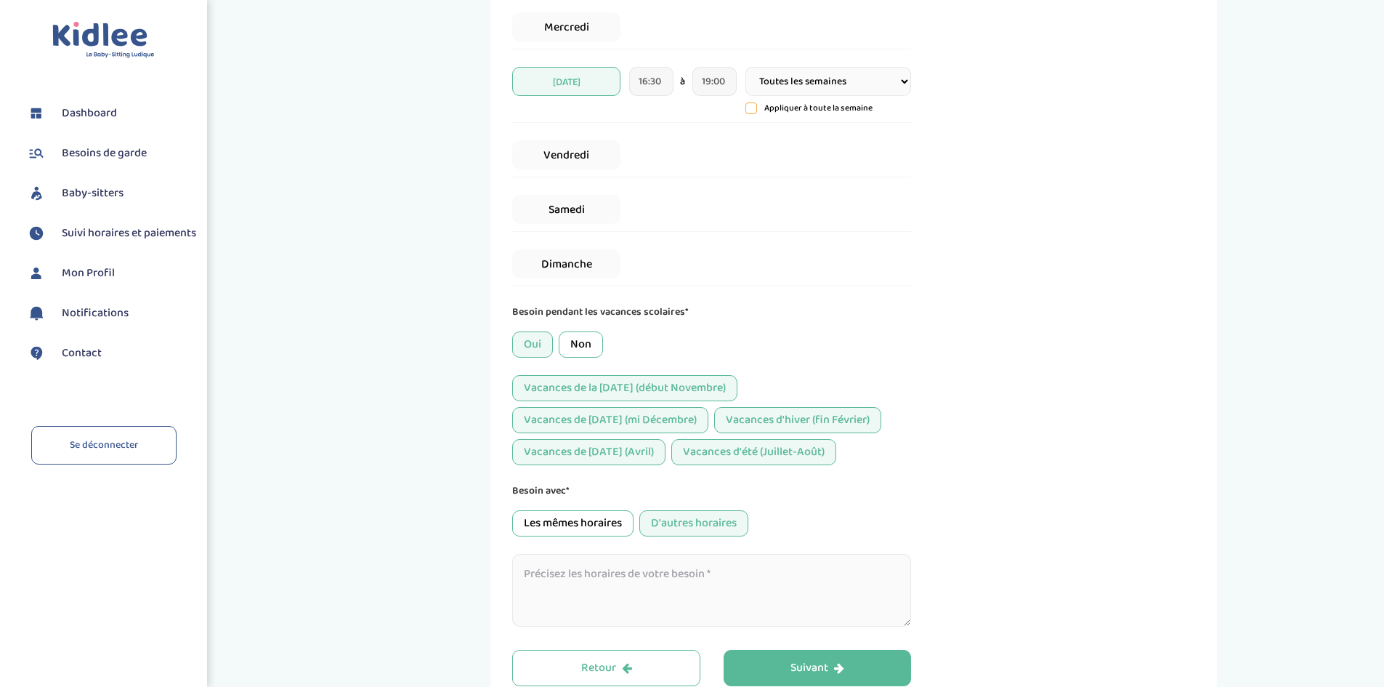
scroll to position [527, 0]
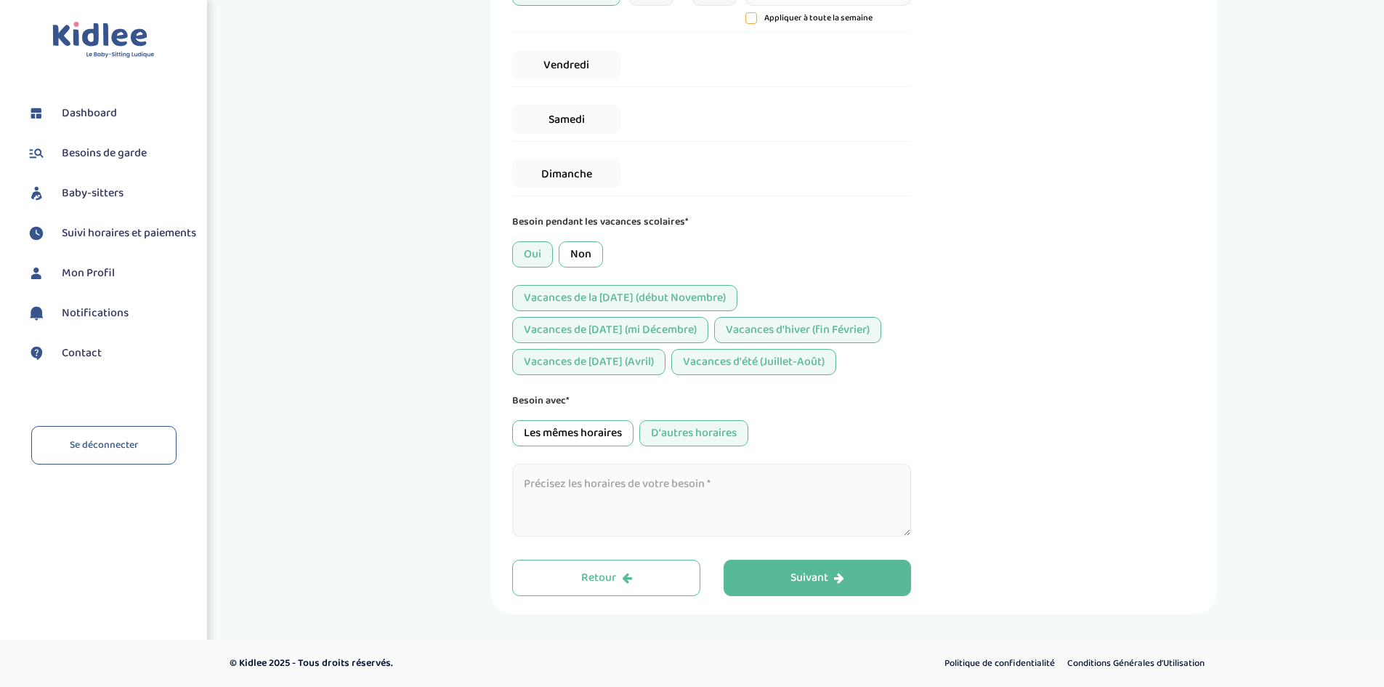
click at [655, 479] on textarea at bounding box center [711, 499] width 399 height 73
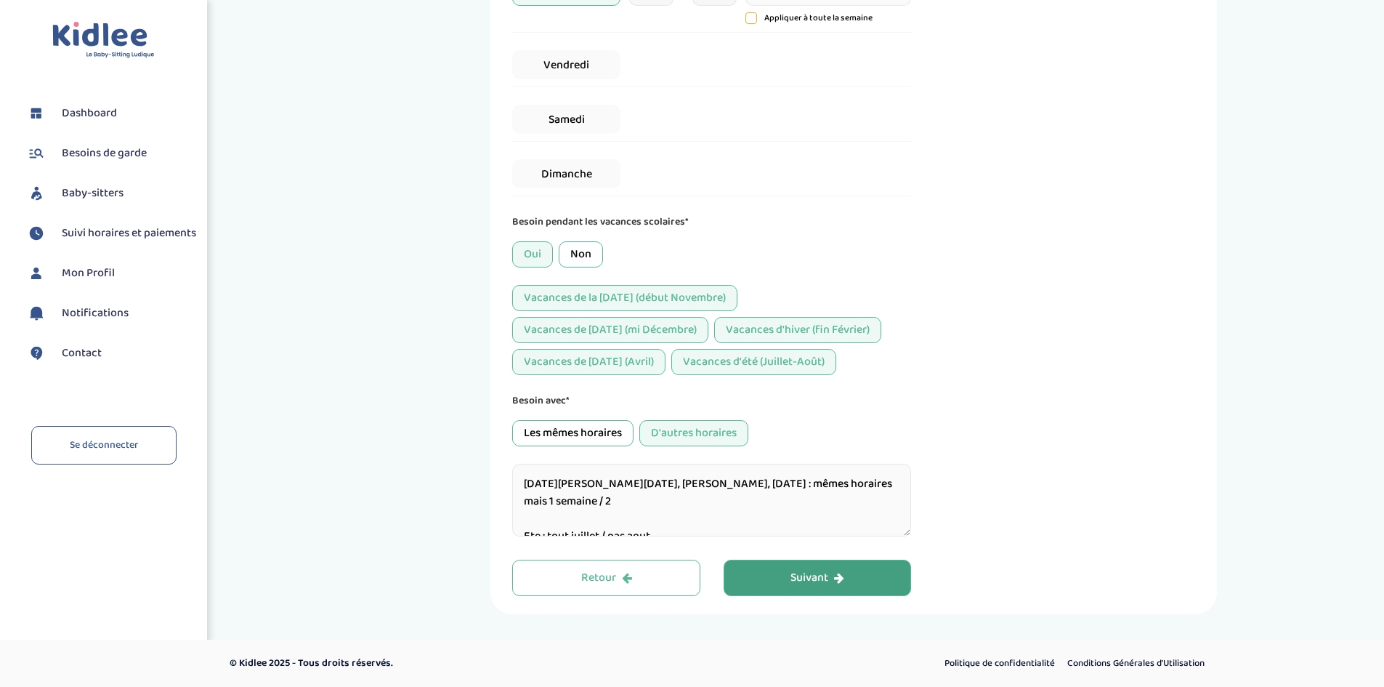
type textarea "Toussaint, Noël, Hiver, Pâques : mêmes horaires mais 1 semaine / 2 Ete : tout j…"
click at [849, 576] on button "Suivant" at bounding box center [818, 577] width 188 height 36
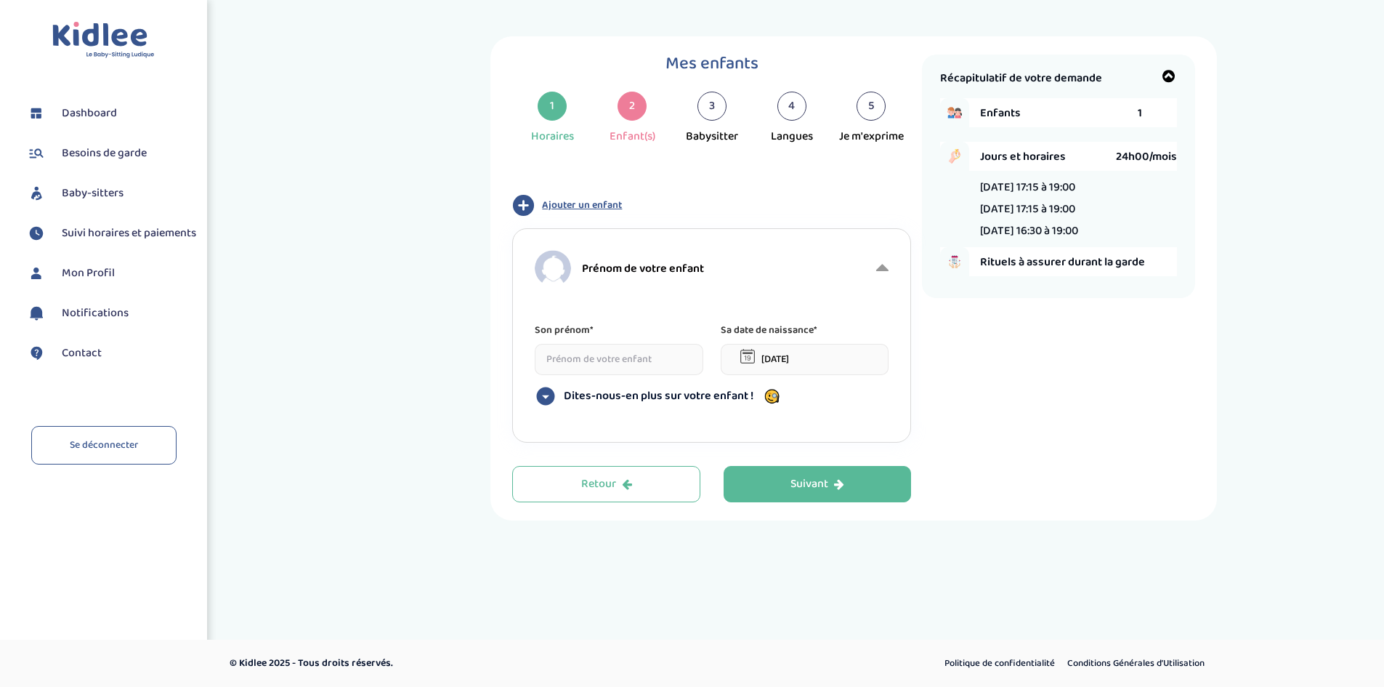
scroll to position [0, 0]
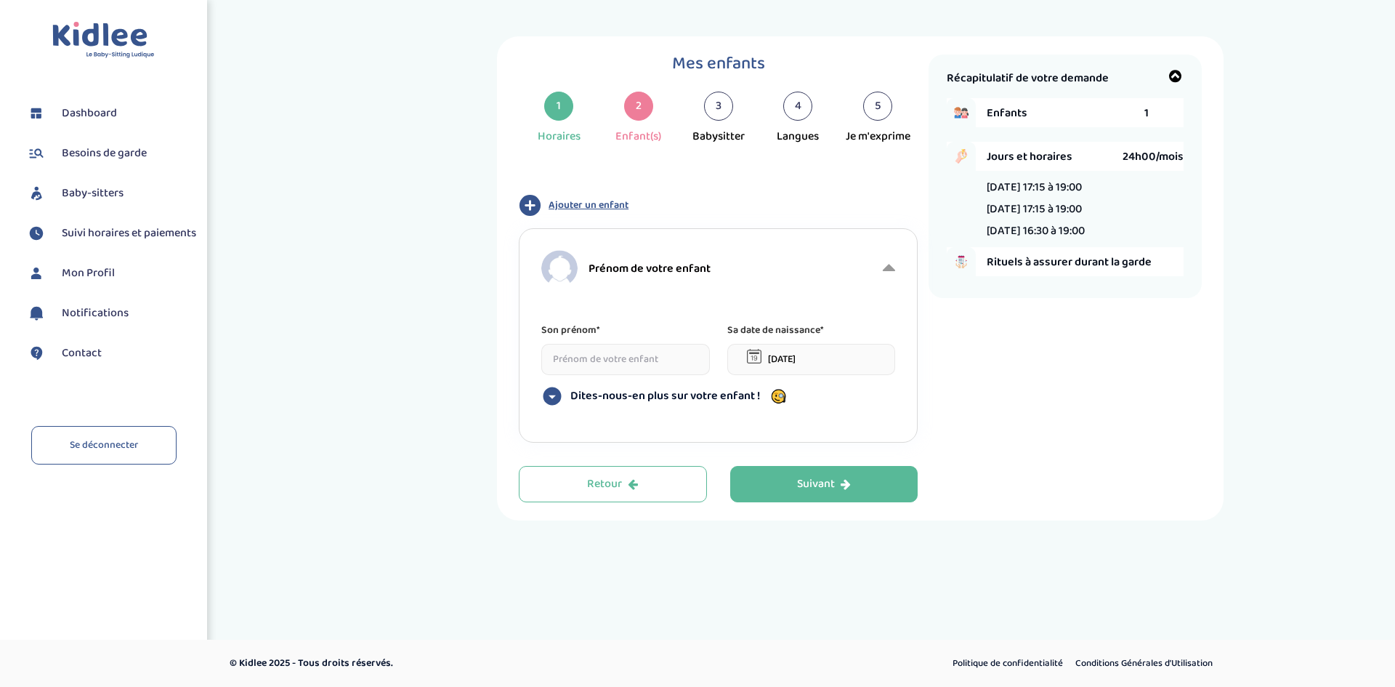
click at [586, 204] on span "Ajouter un enfant" at bounding box center [588, 205] width 80 height 15
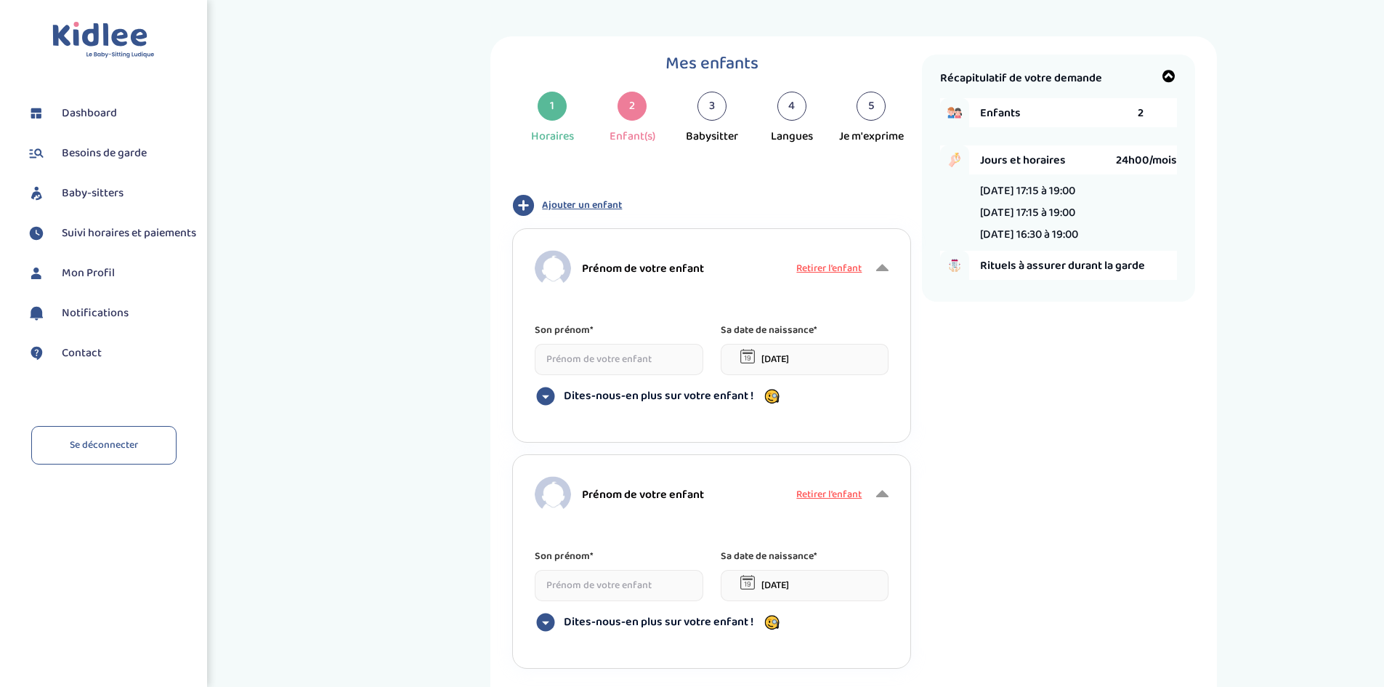
click at [602, 359] on input at bounding box center [619, 359] width 169 height 31
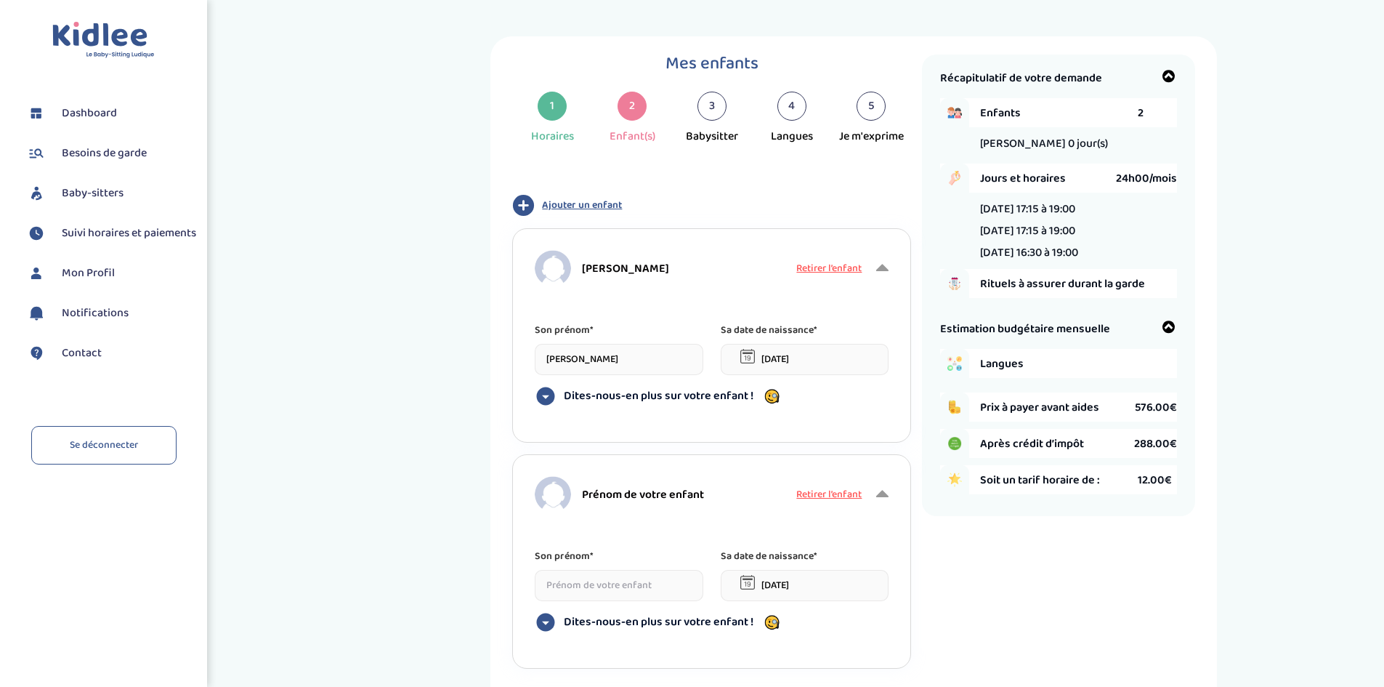
type input "Jules"
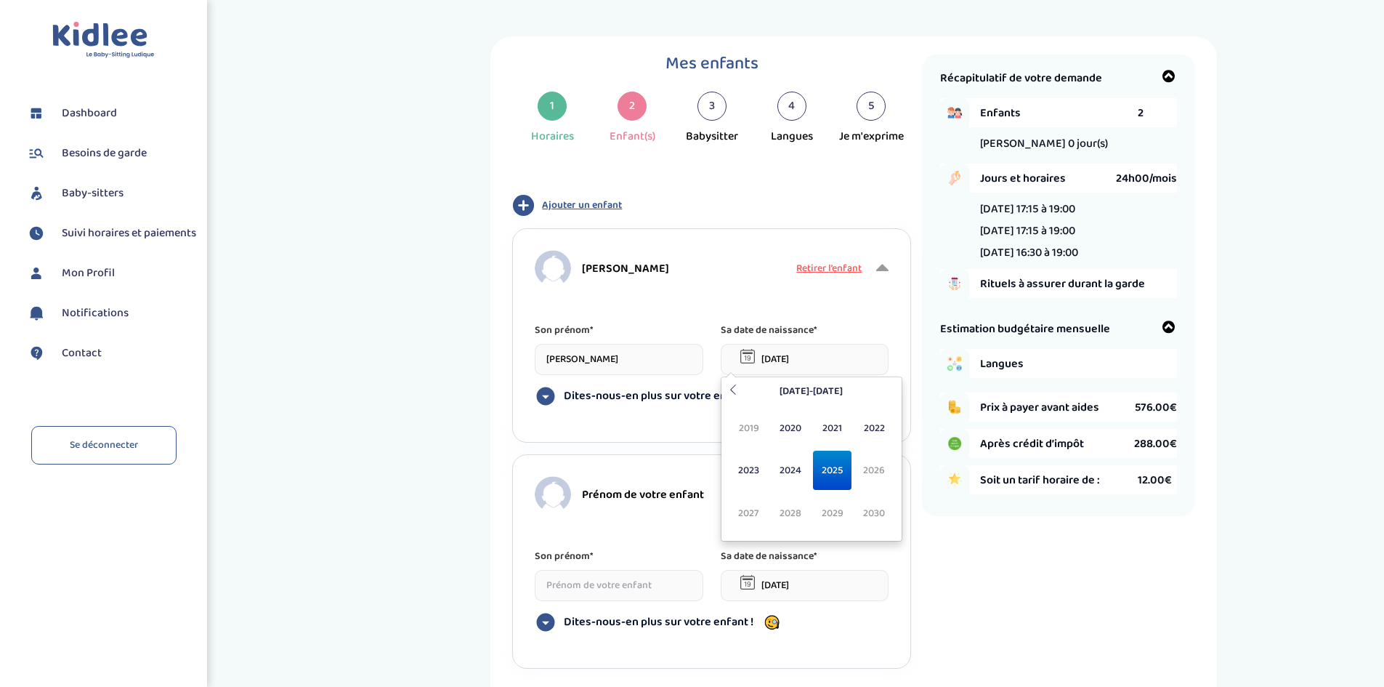
click at [785, 349] on input "02-09-2025" at bounding box center [805, 359] width 169 height 31
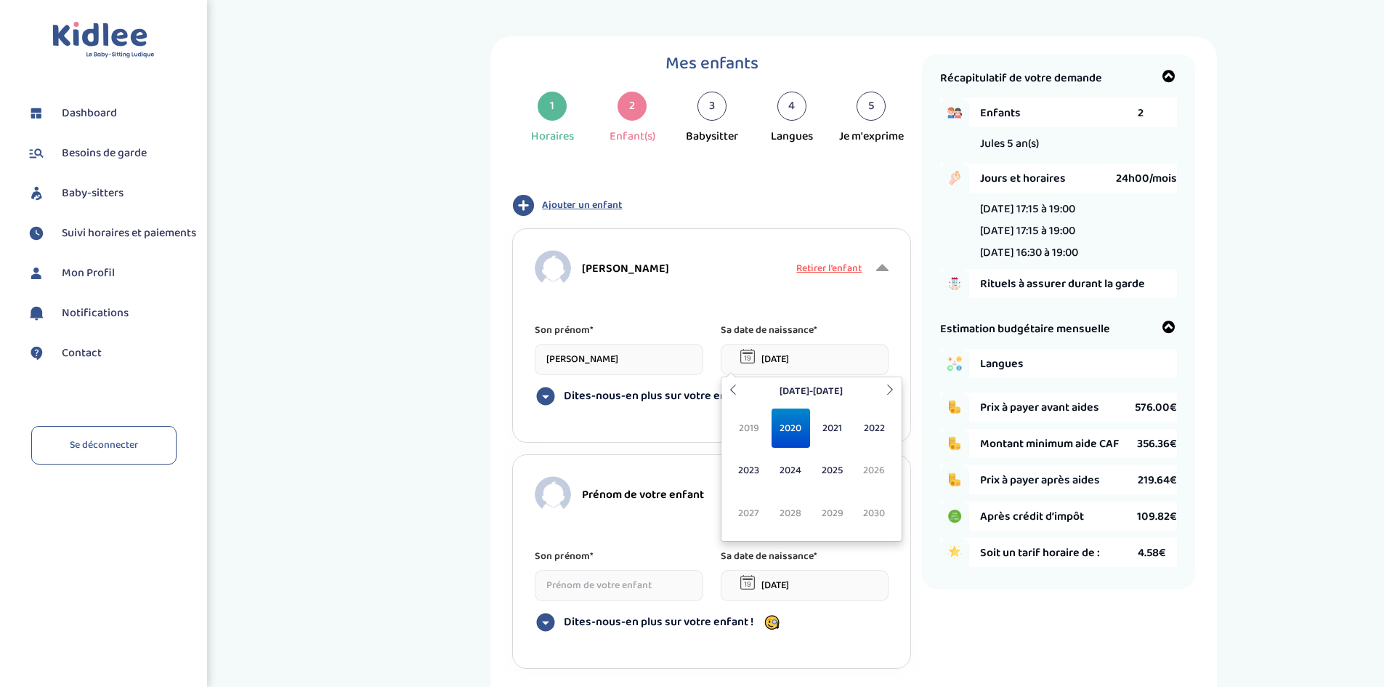
type input "18-03-2020"
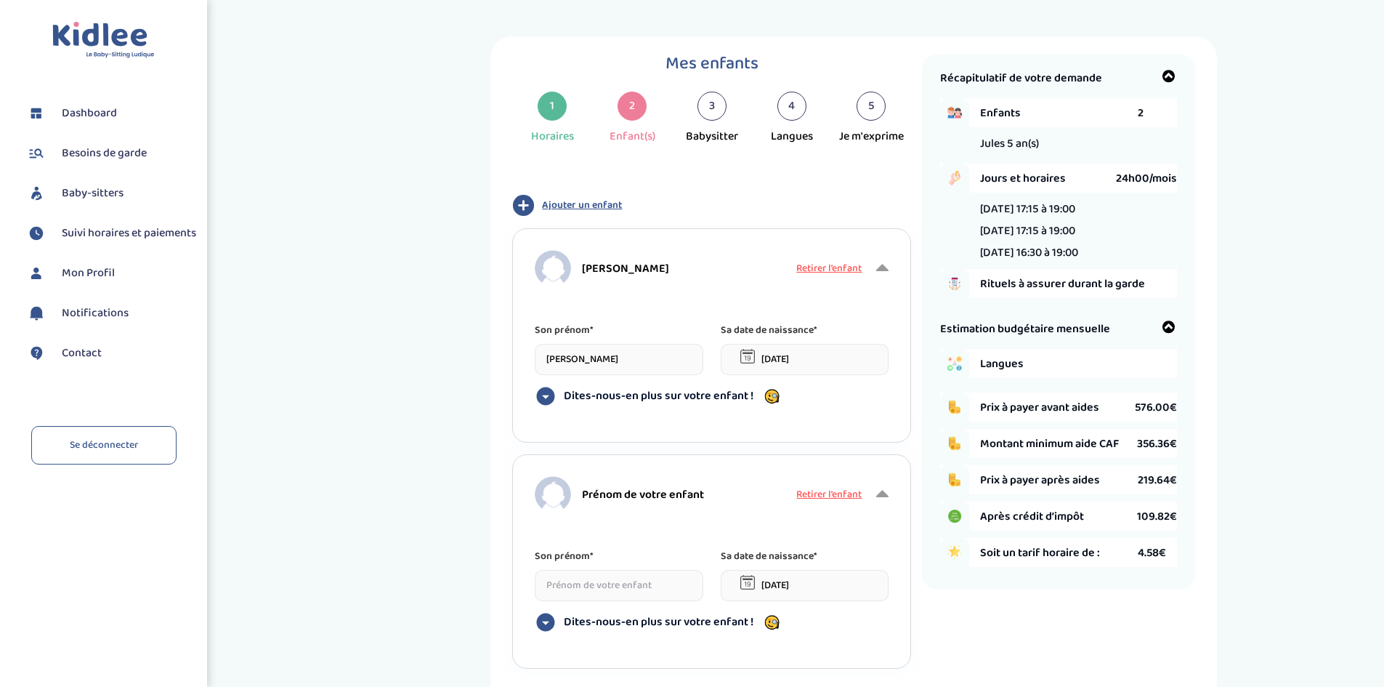
click at [368, 302] on div "Mes enfants 1 Horaires 2 Enfant(s) 3 Babysitter 4 Langues 5 Je m'exprime Type d…" at bounding box center [854, 391] width 1038 height 710
click at [696, 397] on span "Dites-nous-en plus sur votre enfant !" at bounding box center [659, 396] width 190 height 15
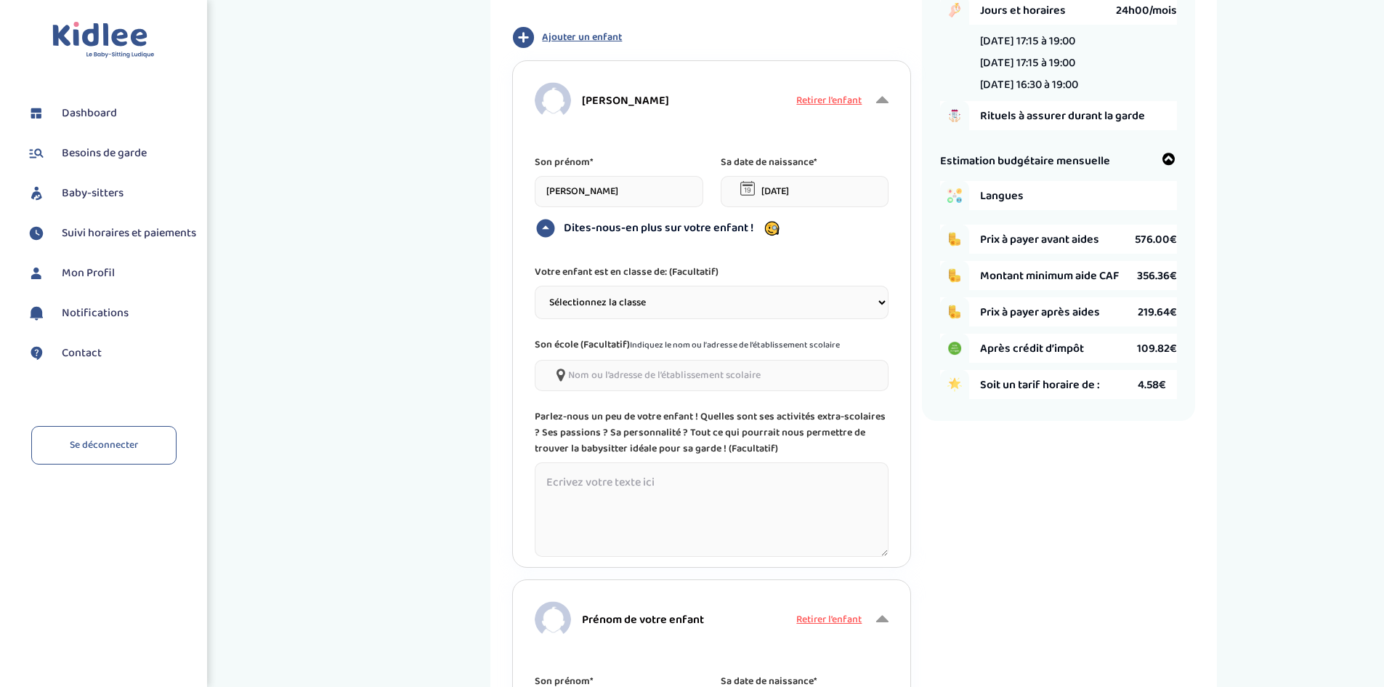
scroll to position [169, 0]
click at [603, 302] on select "Sélectionnez la classe Petite section (PS) Moyenne section (MS) Grande section …" at bounding box center [712, 301] width 354 height 33
select select "3"
click at [535, 285] on select "Sélectionnez la classe Petite section (PS) Moyenne section (MS) Grande section …" at bounding box center [712, 301] width 354 height 33
click at [446, 388] on div "Mes enfants 1 Horaires 2 Enfant(s) 3 Babysitter 4 Langues 5 Je m'exprime Type d…" at bounding box center [854, 369] width 1038 height 1003
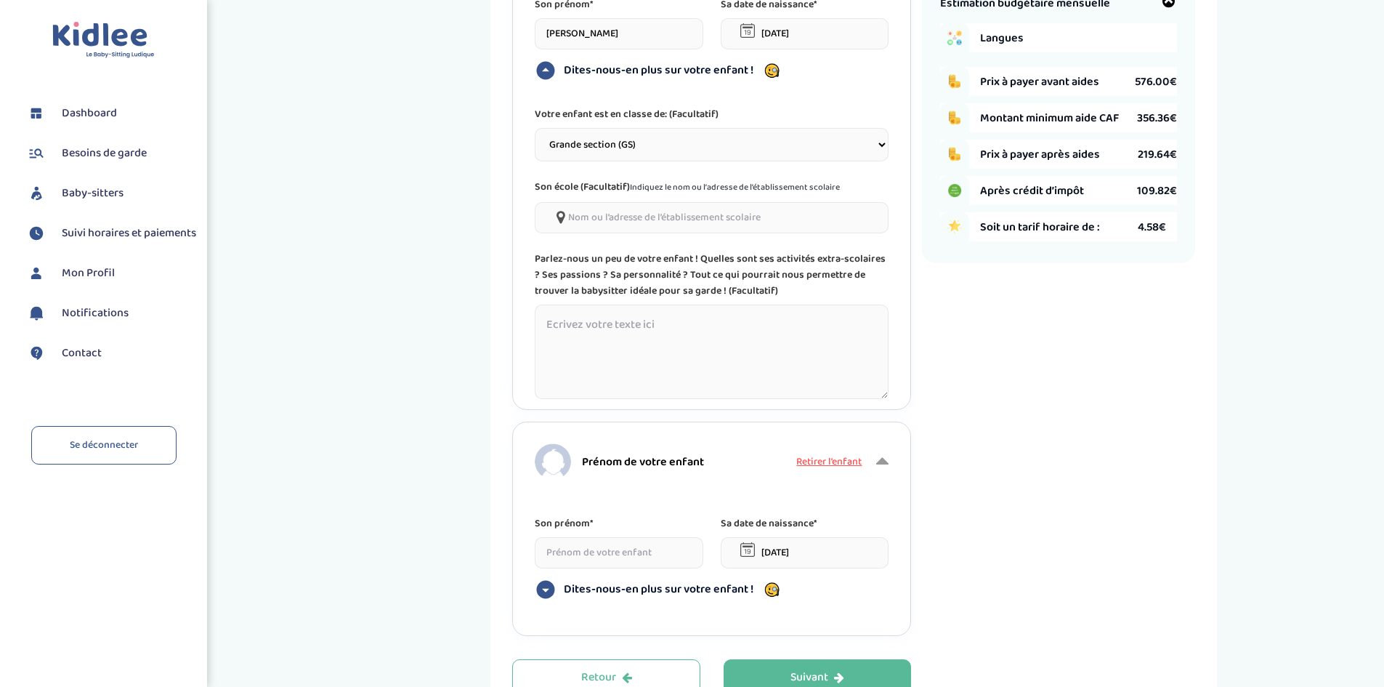
scroll to position [322, 0]
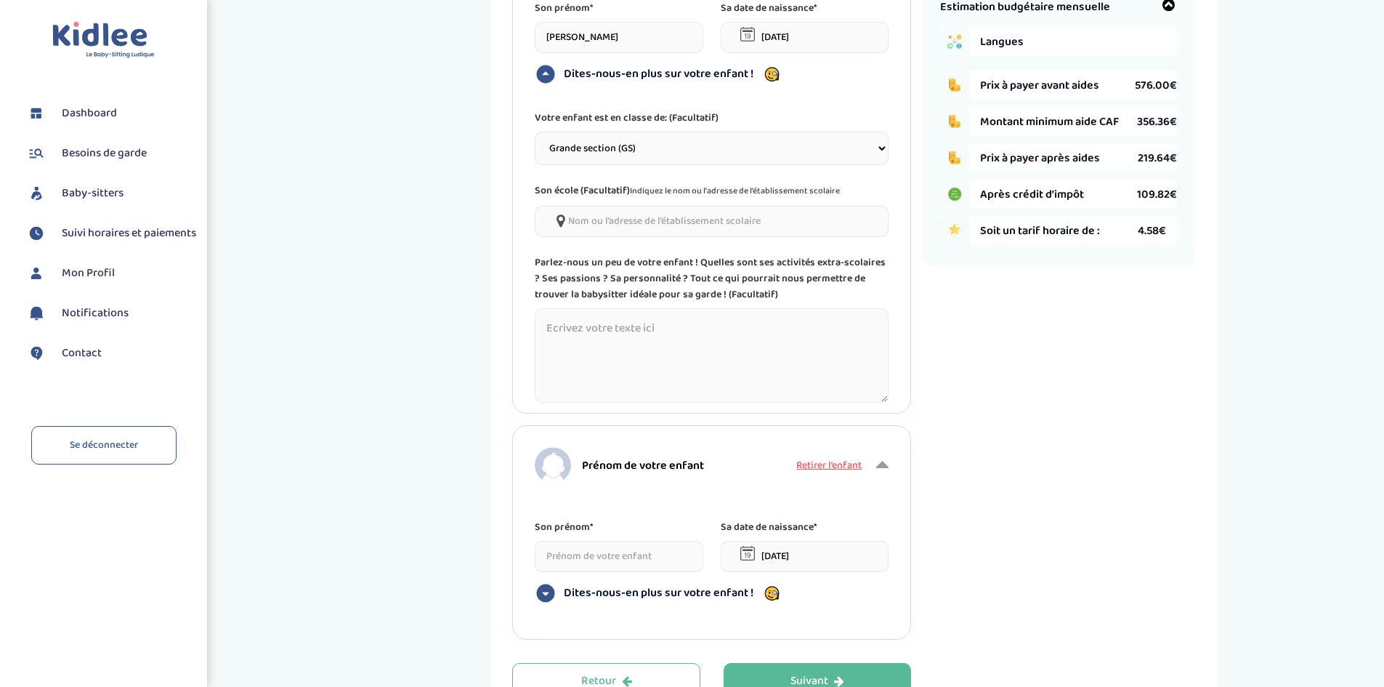
click at [671, 209] on input"] at bounding box center [712, 221] width 354 height 31
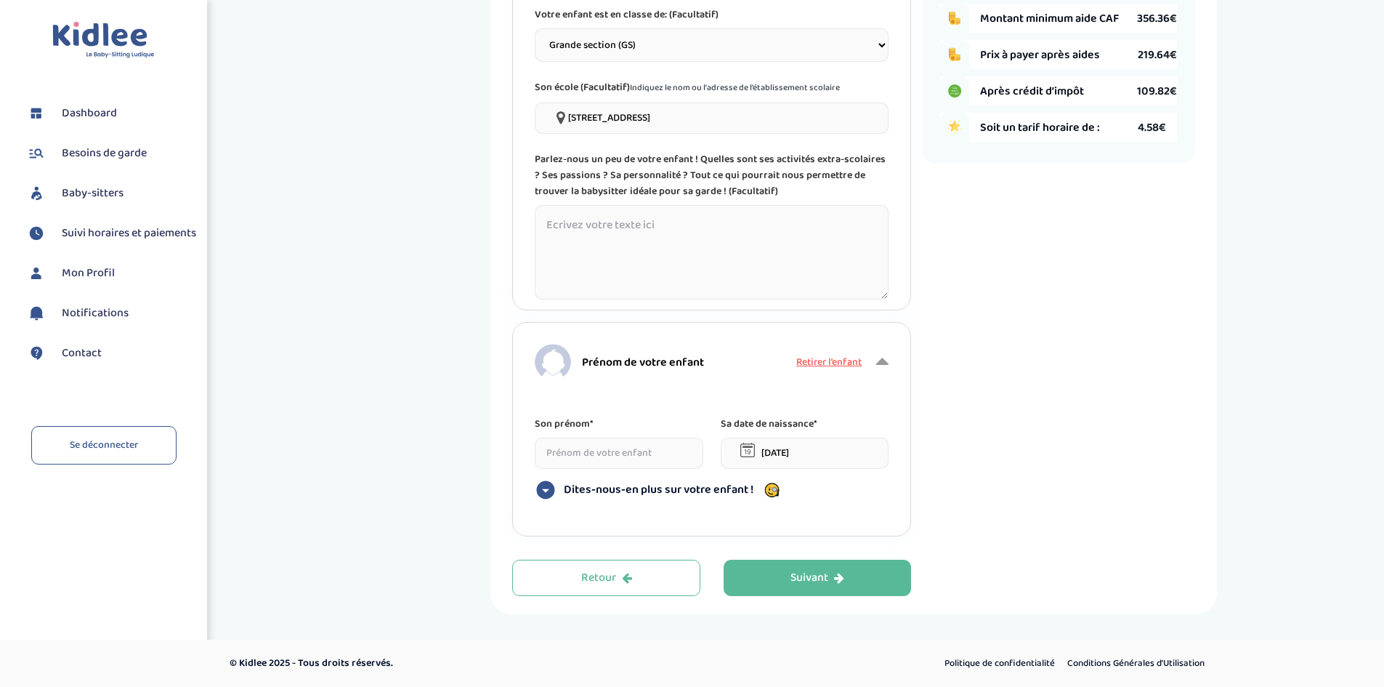
type input"] "24 rue delambre, 75014 Paris"
click at [590, 443] on input at bounding box center [619, 452] width 169 height 31
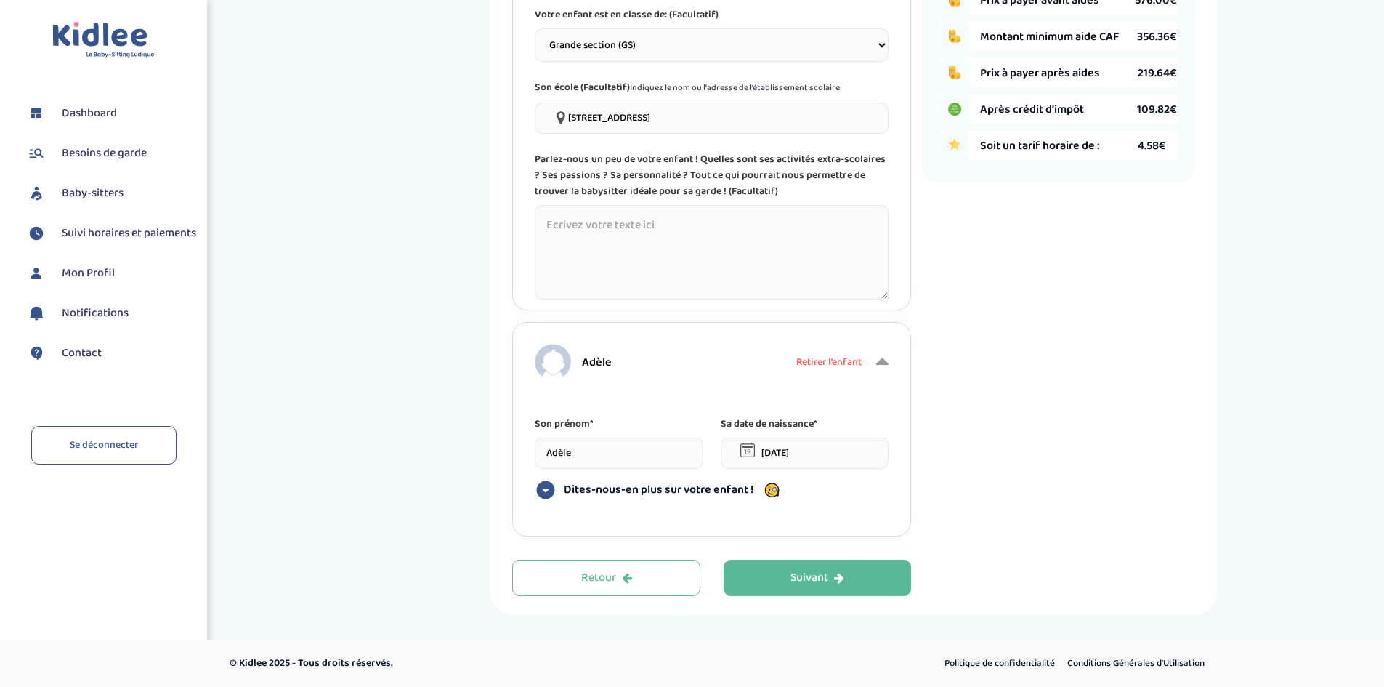
type input "Adèle"
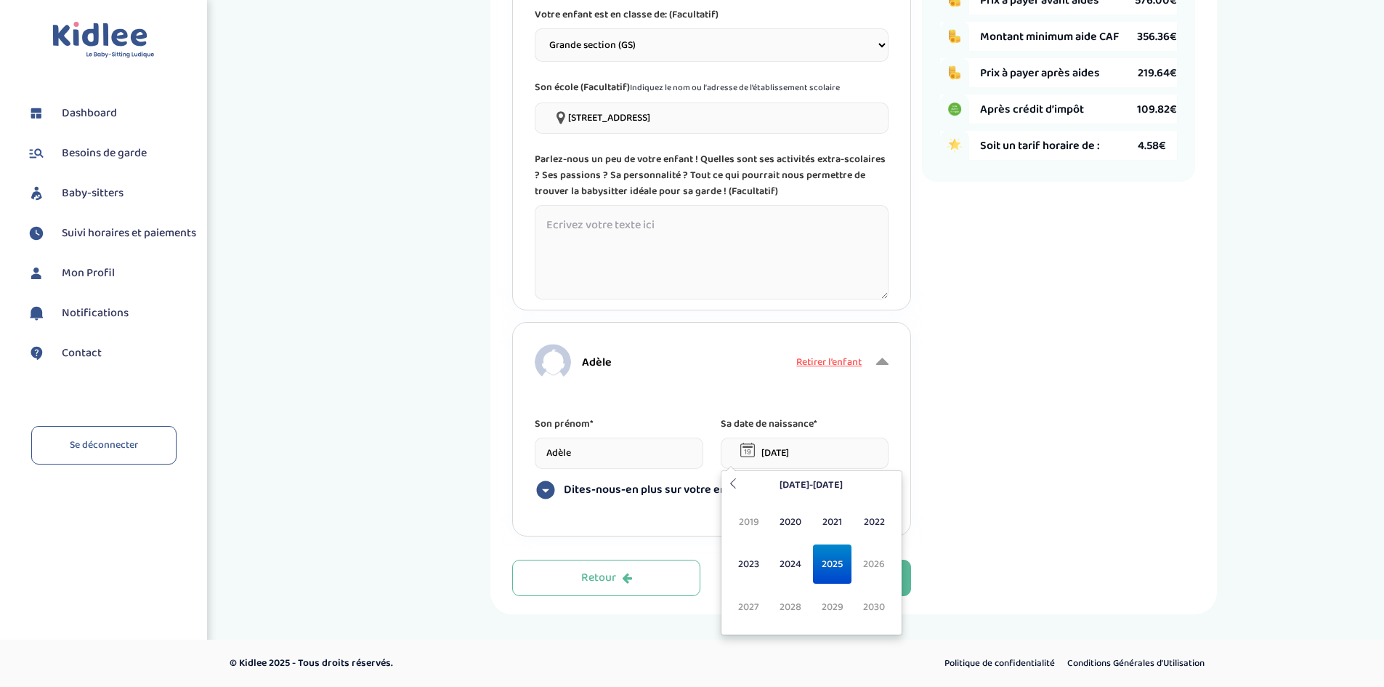
click at [767, 452] on input "02-09-2025" at bounding box center [805, 452] width 169 height 31
type input "28-05-2023"
click at [682, 486] on span "Dites-nous-en plus sur votre enfant !" at bounding box center [659, 489] width 190 height 15
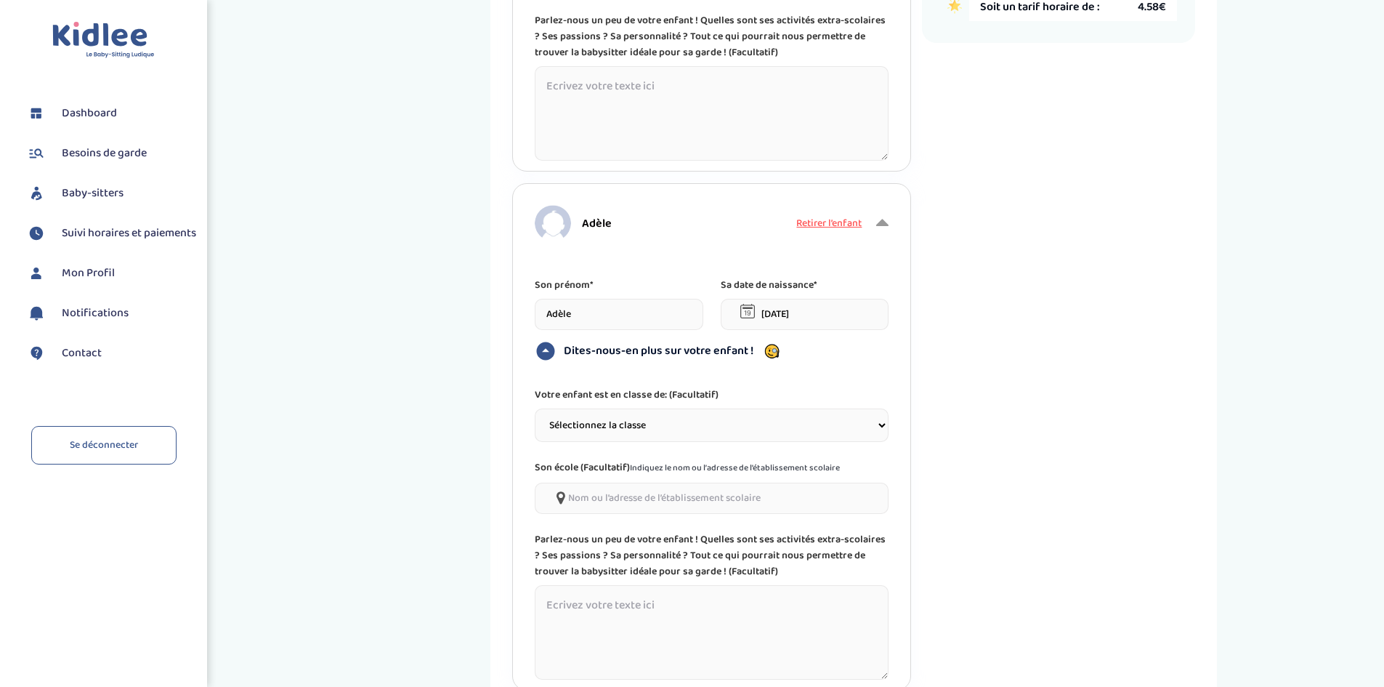
scroll to position [564, 0]
click at [676, 429] on select "Sélectionnez la classe Petite section (PS) Moyenne section (MS) Grande section …" at bounding box center [712, 424] width 354 height 33
click at [378, 325] on div "Mes enfants 1 Horaires 2 Enfant(s) 3 Babysitter 4 Langues 5 Je m'exprime Type d…" at bounding box center [854, 119] width 1038 height 1295
click at [633, 501] on input"] at bounding box center [712, 497] width 354 height 31
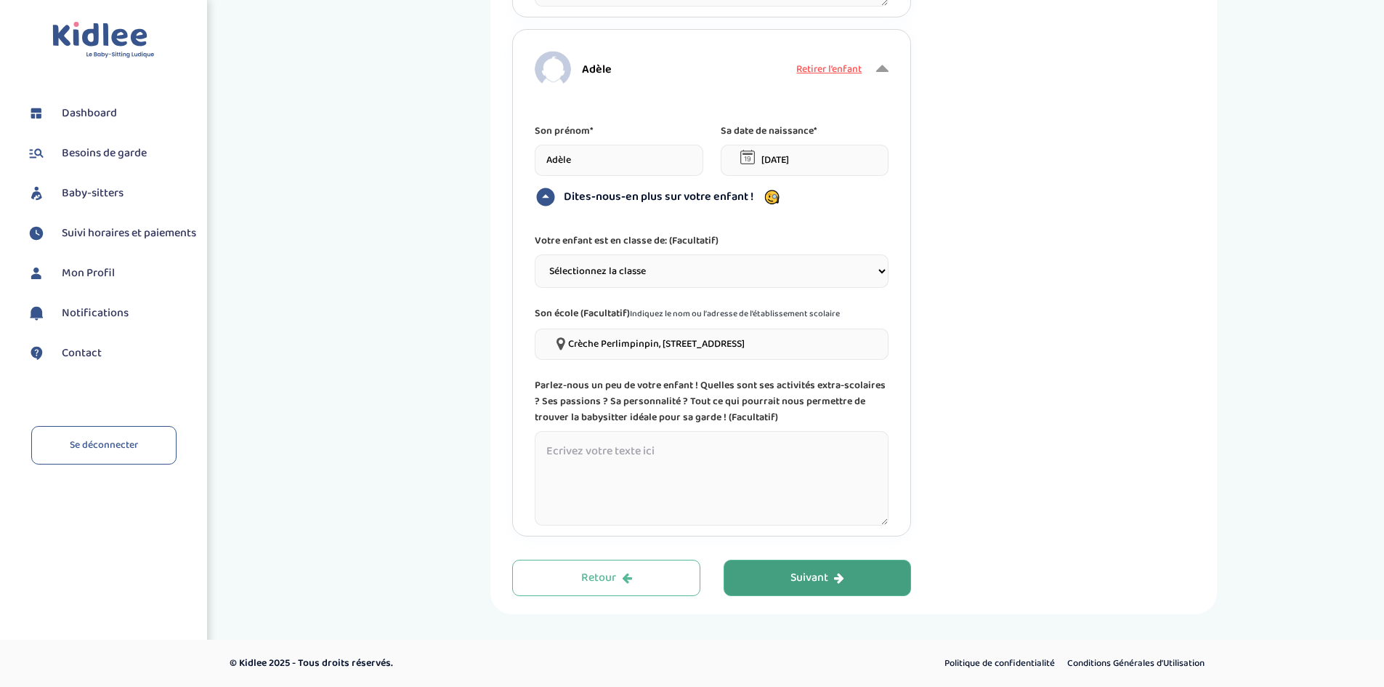
type input"] "Crèche Perlimpinpin, 18 rue Delambre, 75014 Paris"
click at [841, 572] on icon "button" at bounding box center [839, 578] width 10 height 12
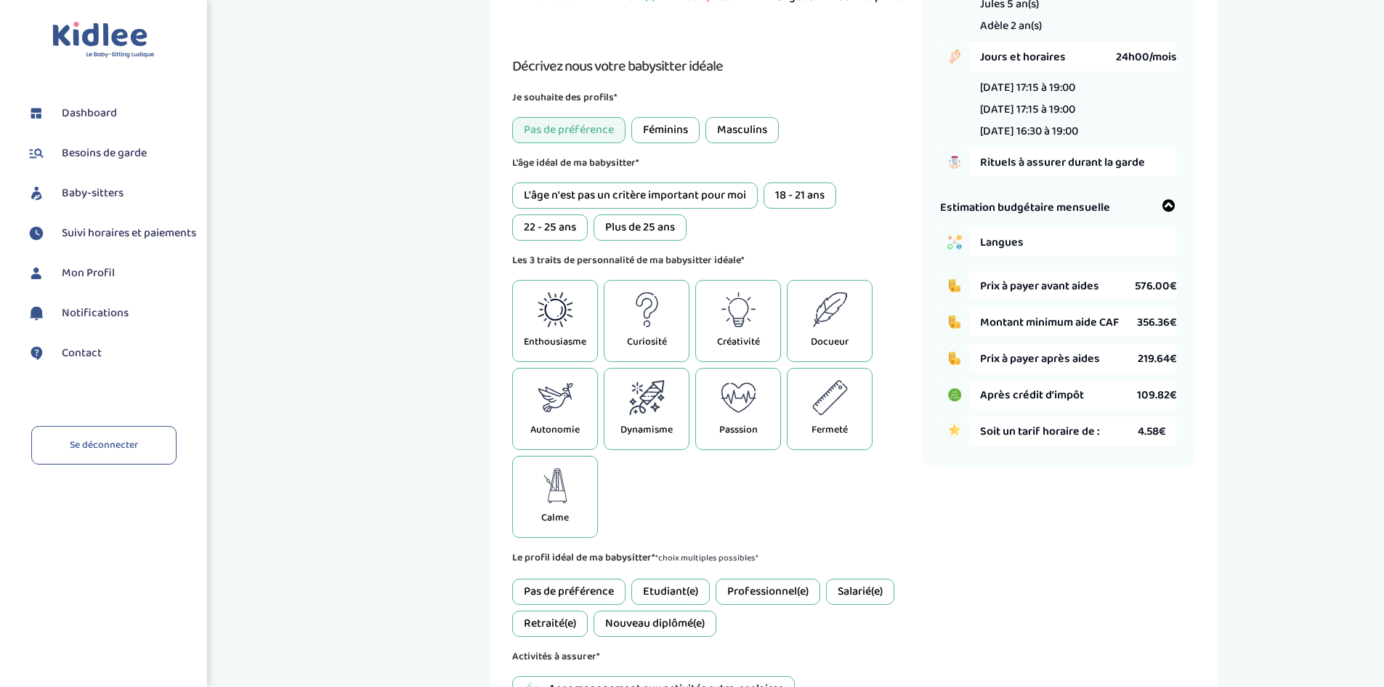
scroll to position [54, 0]
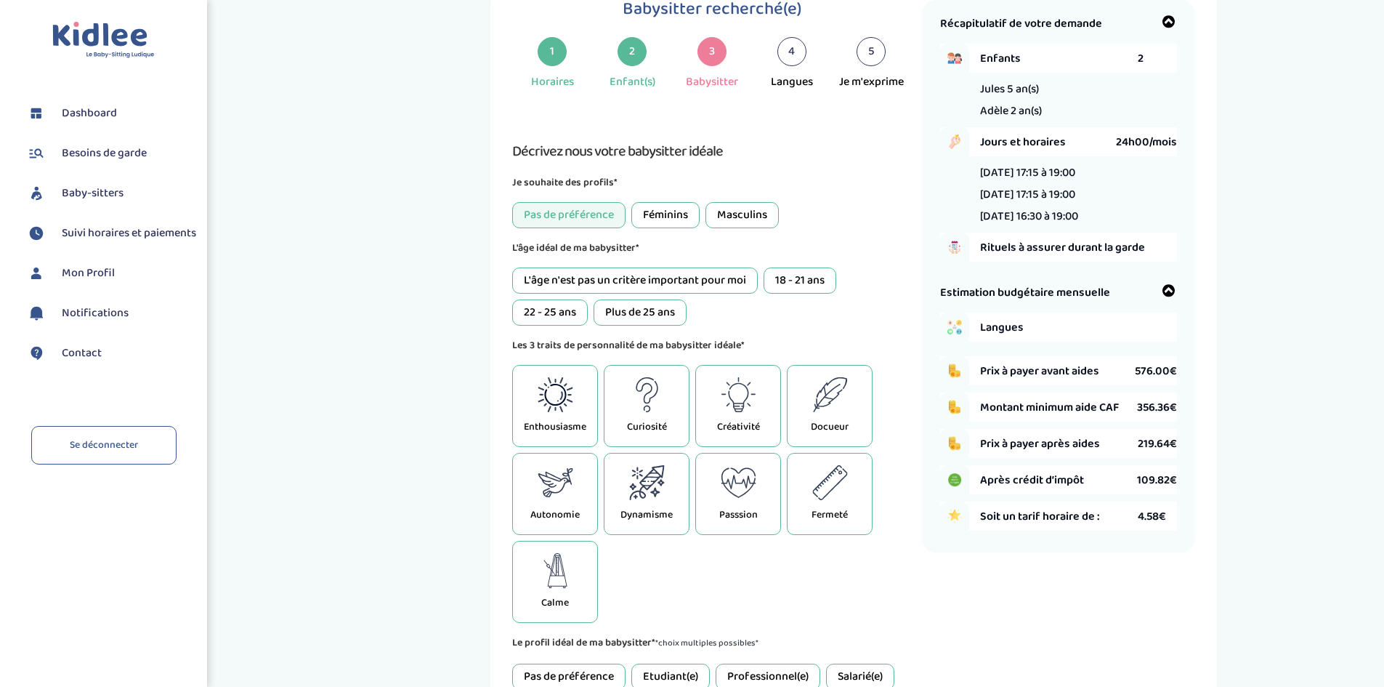
click at [700, 288] on div "L'âge n'est pas un critère important pour moi" at bounding box center [635, 280] width 246 height 26
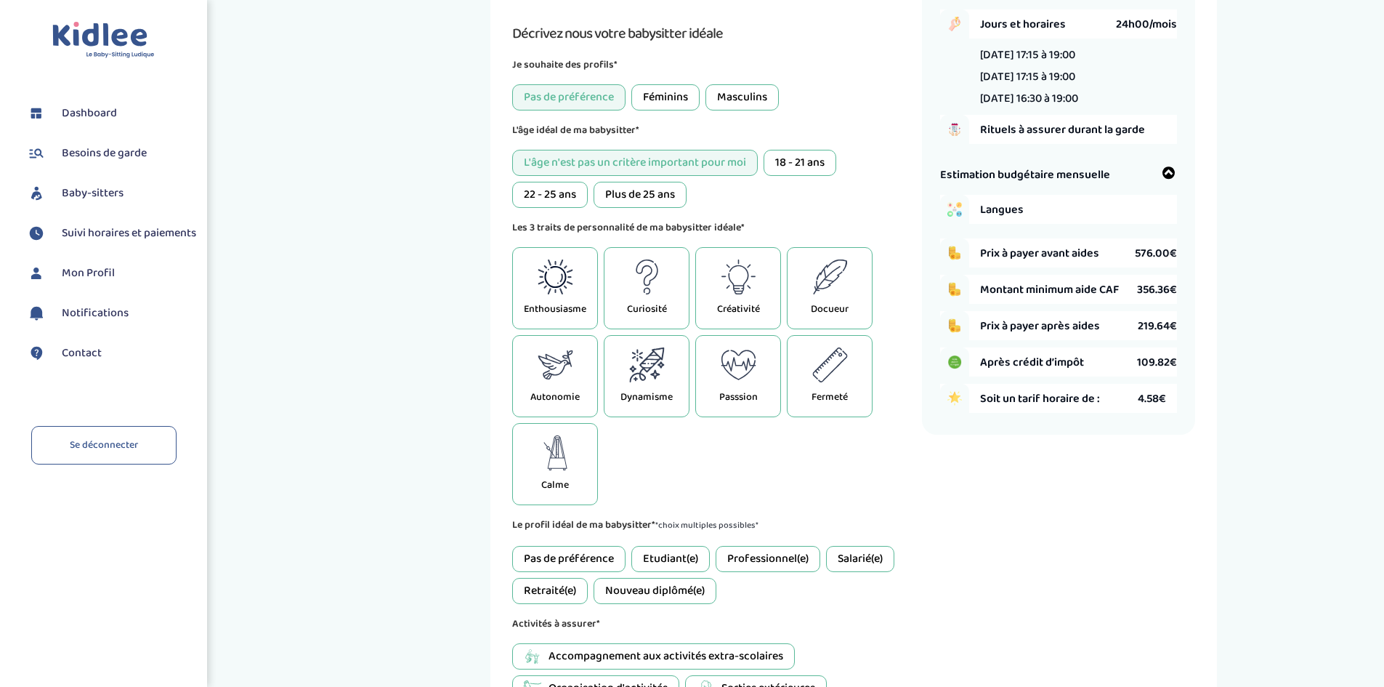
scroll to position [173, 0]
click at [547, 367] on icon at bounding box center [556, 364] width 36 height 35
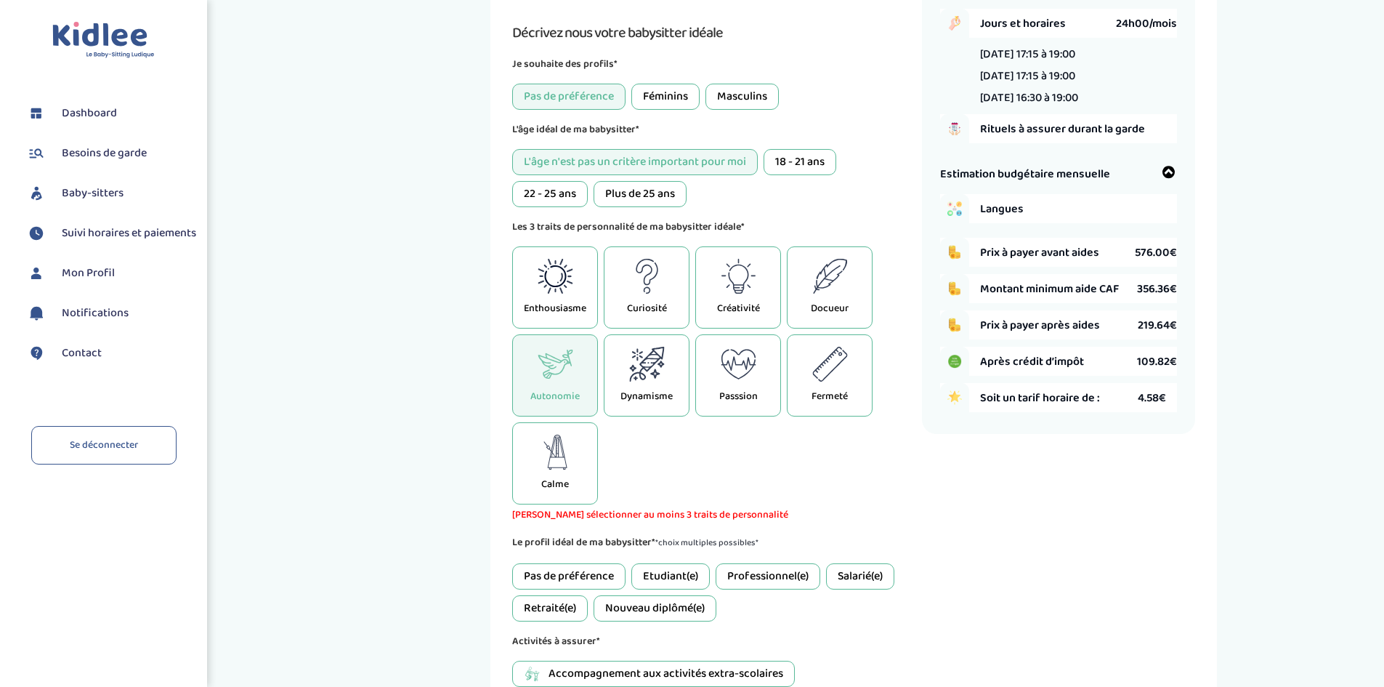
click at [659, 363] on icon at bounding box center [660, 364] width 7 height 7
click at [566, 457] on icon at bounding box center [556, 451] width 36 height 35
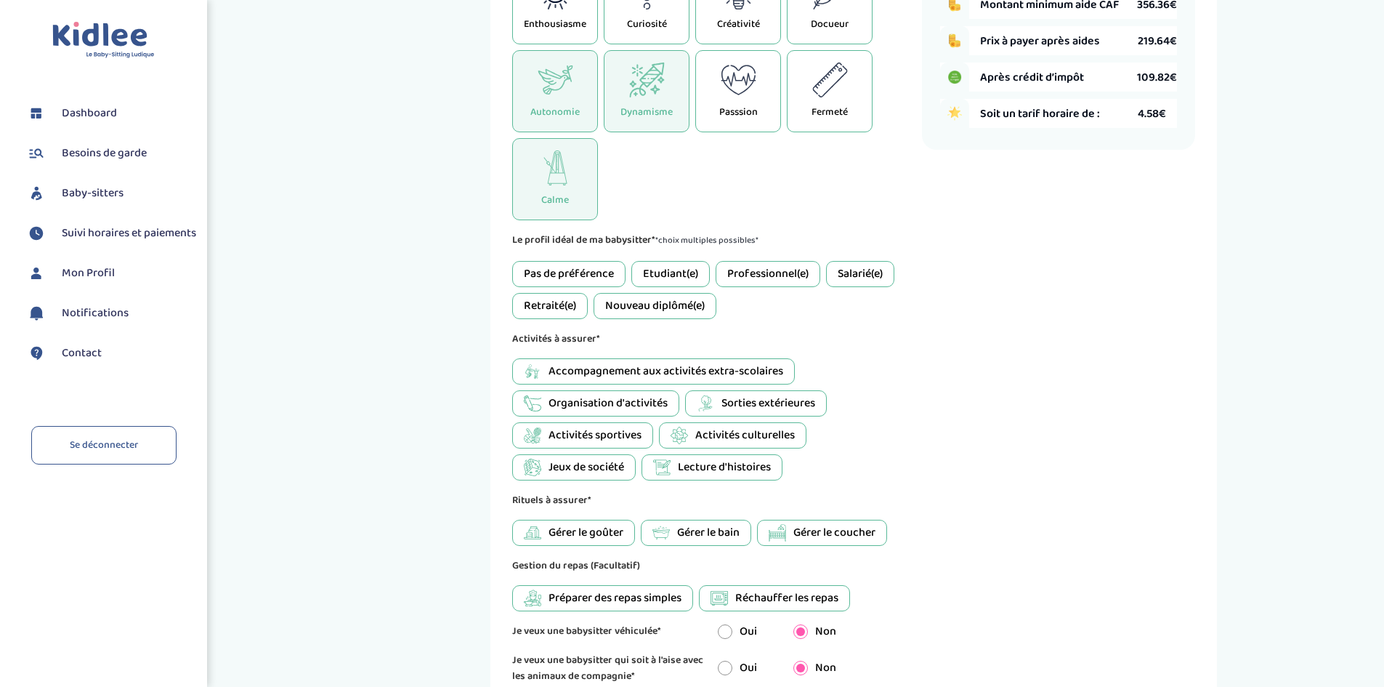
scroll to position [458, 0]
click at [582, 265] on div "Pas de préférence" at bounding box center [568, 273] width 113 height 26
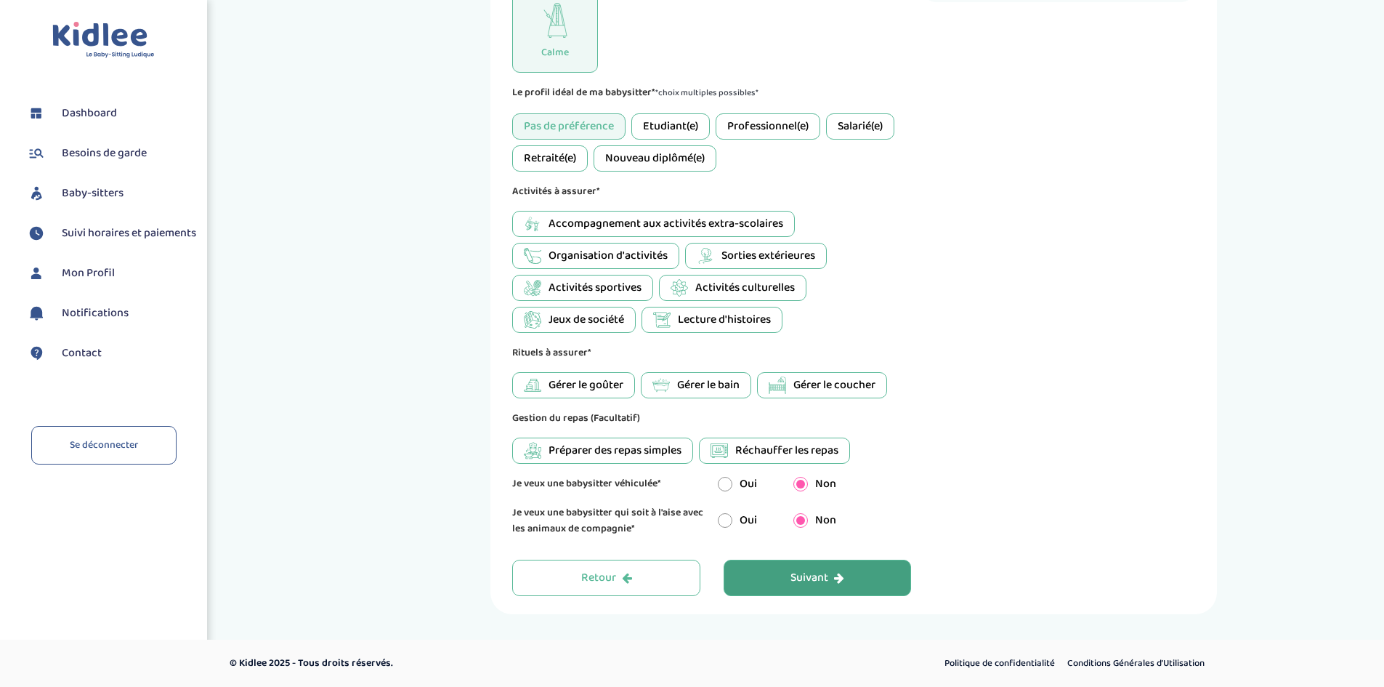
click at [647, 222] on span "Accompagnement aux activités extra-scolaires" at bounding box center [665, 223] width 235 height 17
click at [623, 388] on span "Gérer le goûter" at bounding box center [585, 384] width 75 height 17
click at [684, 383] on span "Gérer le bain" at bounding box center [708, 384] width 62 height 17
click at [761, 442] on span "Réchauffer les repas" at bounding box center [786, 450] width 103 height 17
click at [836, 579] on icon "button" at bounding box center [839, 578] width 10 height 12
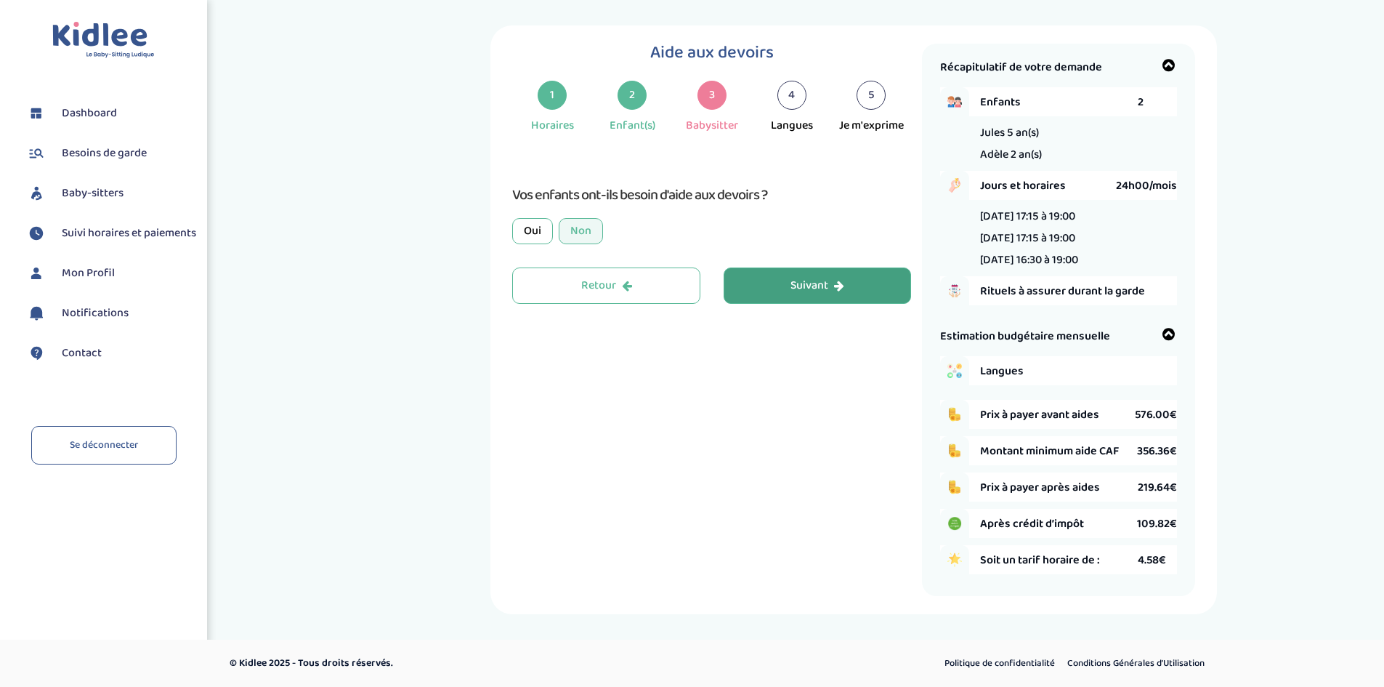
scroll to position [11, 0]
click at [794, 275] on button "Suivant" at bounding box center [818, 285] width 188 height 36
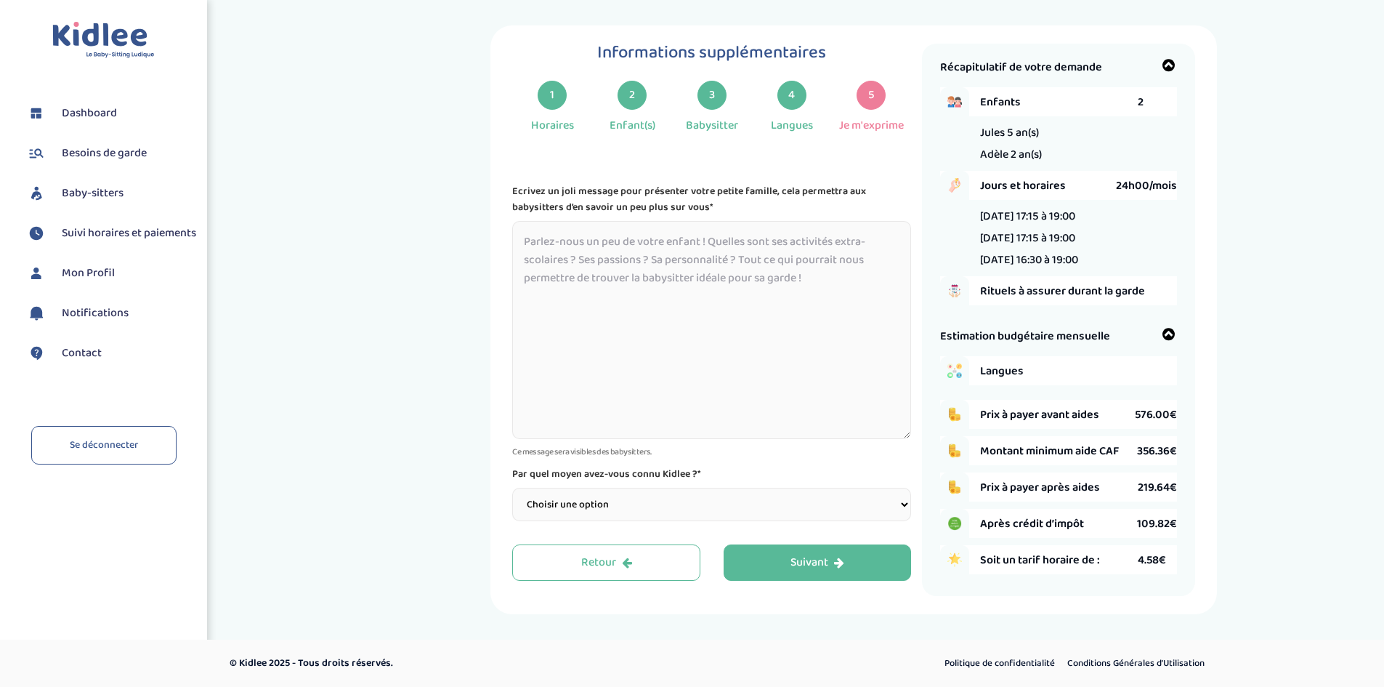
click at [652, 258] on textarea at bounding box center [711, 330] width 399 height 218
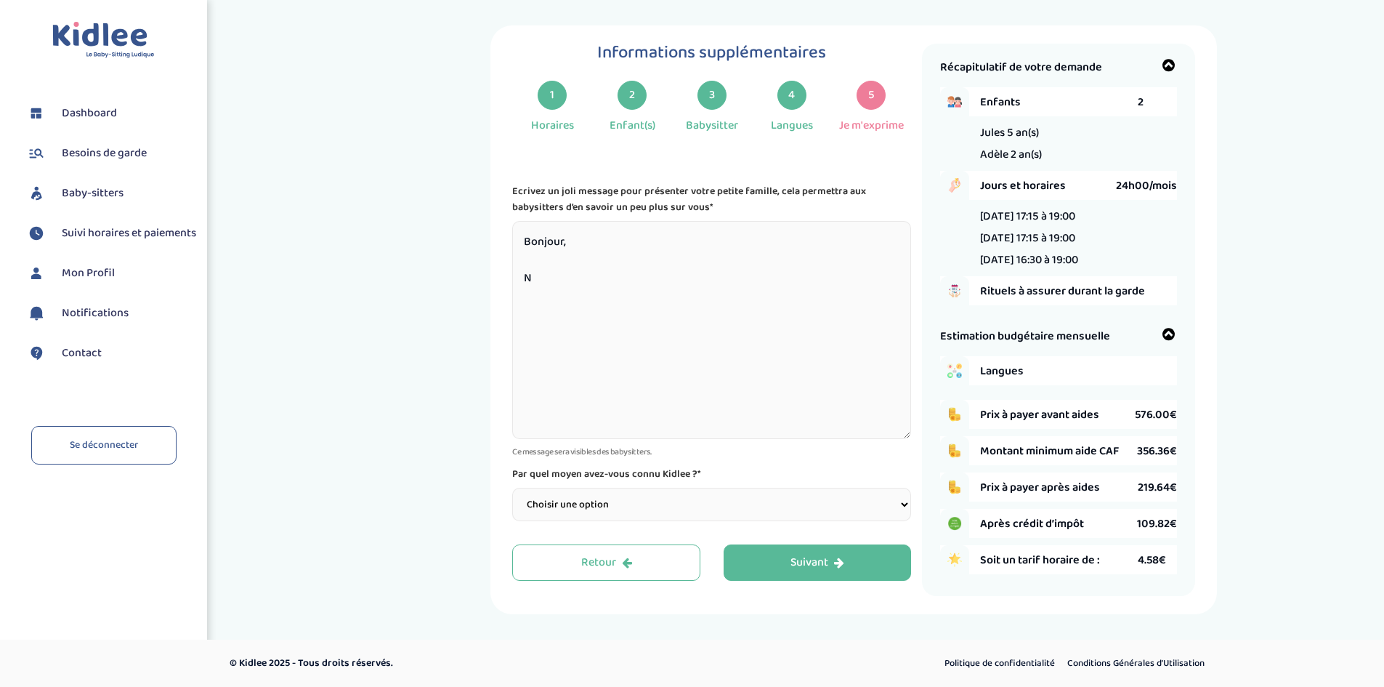
type textarea "Bonjour, N"
click at [693, 509] on select "Choisir une option Bouche à Oreille Google Plateforme Gens de confiance Faceboo…" at bounding box center [711, 503] width 399 height 33
select select "1"
click at [512, 487] on select "Choisir une option Bouche à Oreille Google Plateforme Gens de confiance Faceboo…" at bounding box center [711, 503] width 399 height 33
click at [578, 286] on textarea "Bonjour, N" at bounding box center [711, 330] width 399 height 218
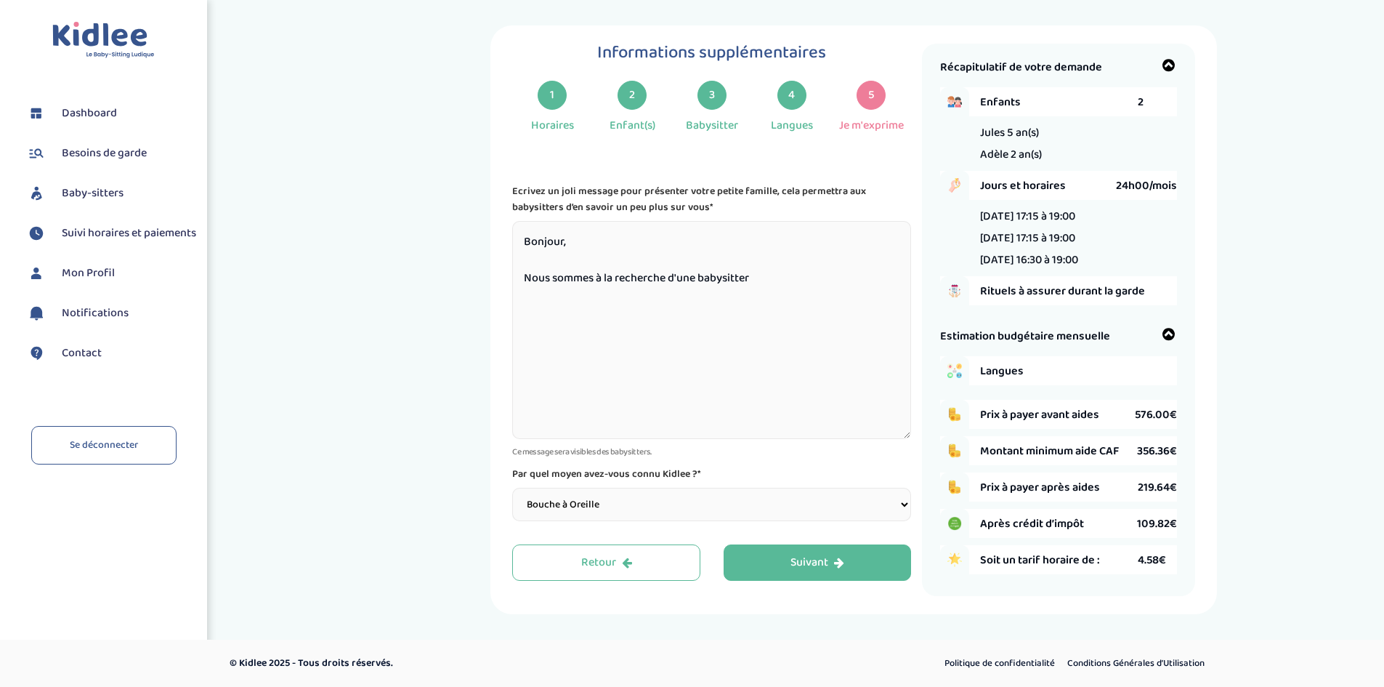
click at [777, 288] on textarea "Bonjour, Nous sommes à la recherche d'une babysitter" at bounding box center [711, 330] width 399 height 218
click at [828, 304] on textarea "Bonjour, Nous sommes à la recherche d'une babysitter" at bounding box center [711, 330] width 399 height 218
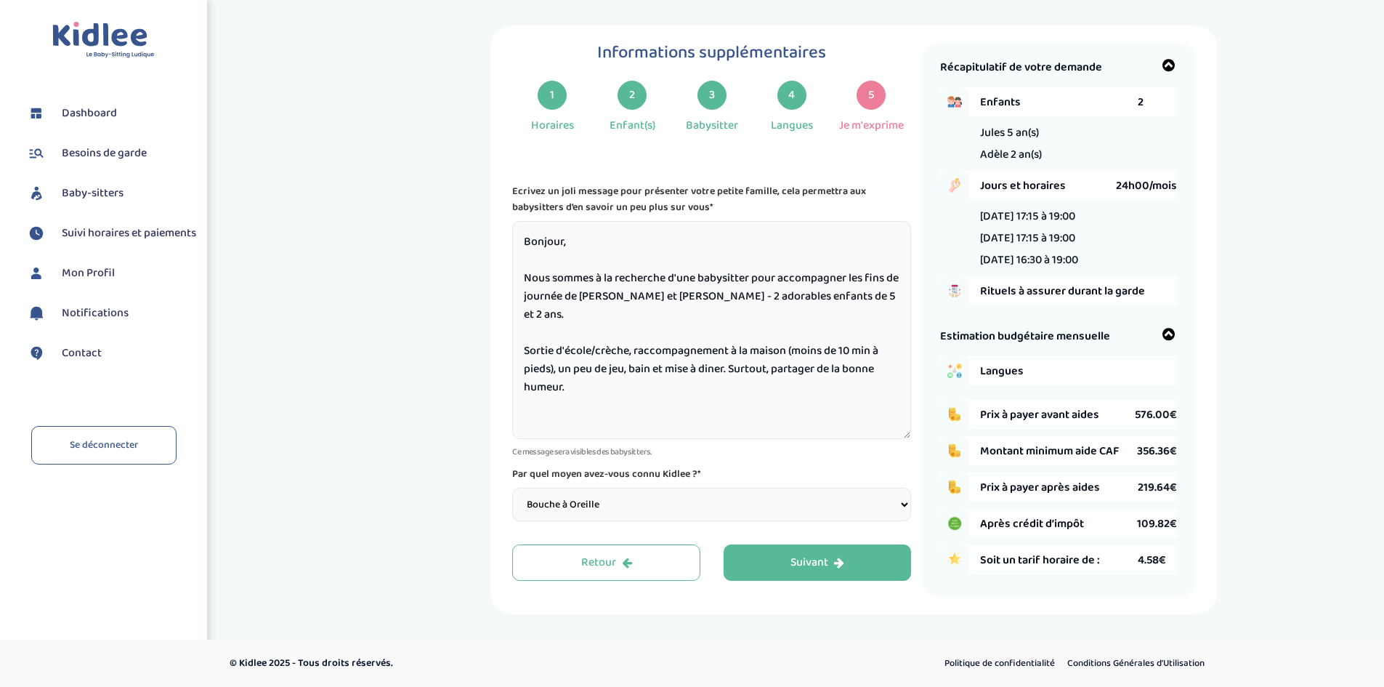
click at [665, 383] on textarea "Bonjour, Nous sommes à la recherche d'une babysitter pour accompagner les fins …" at bounding box center [711, 330] width 399 height 218
type textarea "Bonjour, Nous sommes à la recherche d'une babysitter pour accompagner les fins …"
click at [795, 552] on button "Suivant" at bounding box center [818, 562] width 188 height 36
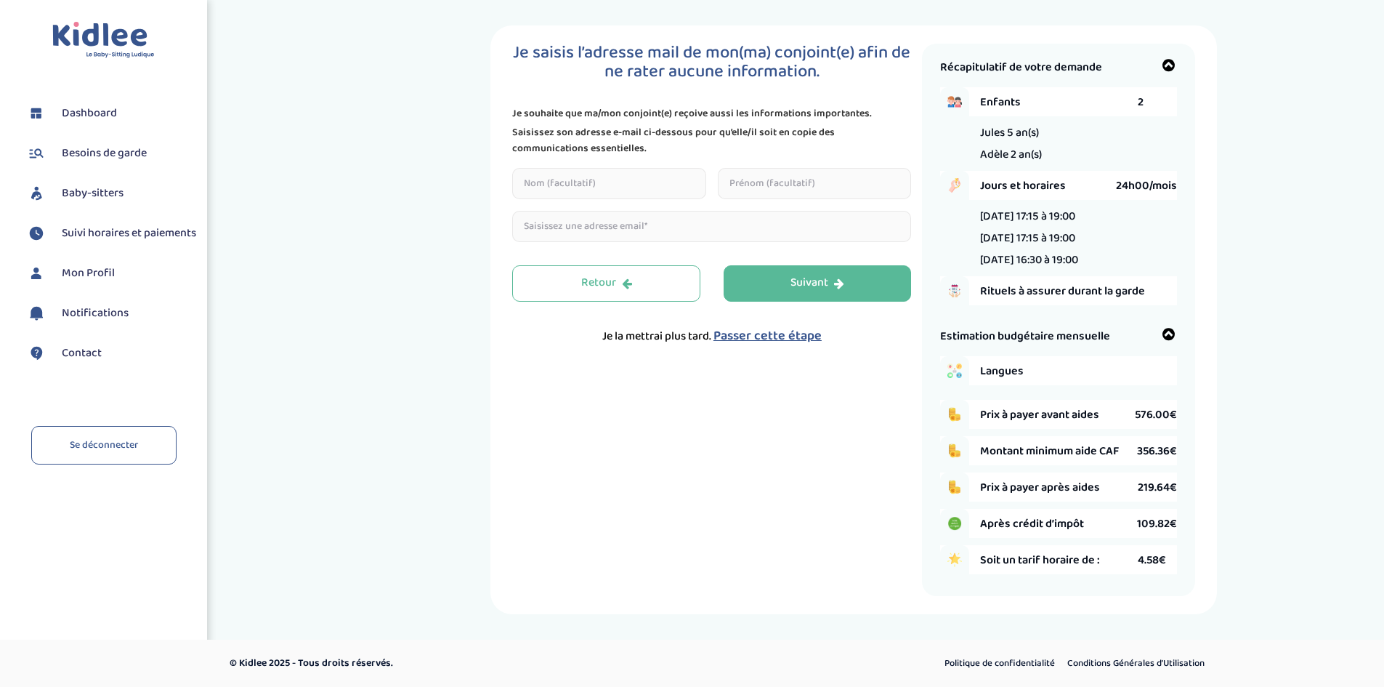
click at [581, 187] on input "text" at bounding box center [609, 183] width 194 height 31
type input "Perier"
click at [446, 210] on div "Je saisis l’adresse mail de mon(ma) conjoint(e) afin de ne rater aucune informa…" at bounding box center [854, 319] width 1038 height 588
click at [575, 182] on input "Perier" at bounding box center [609, 183] width 194 height 31
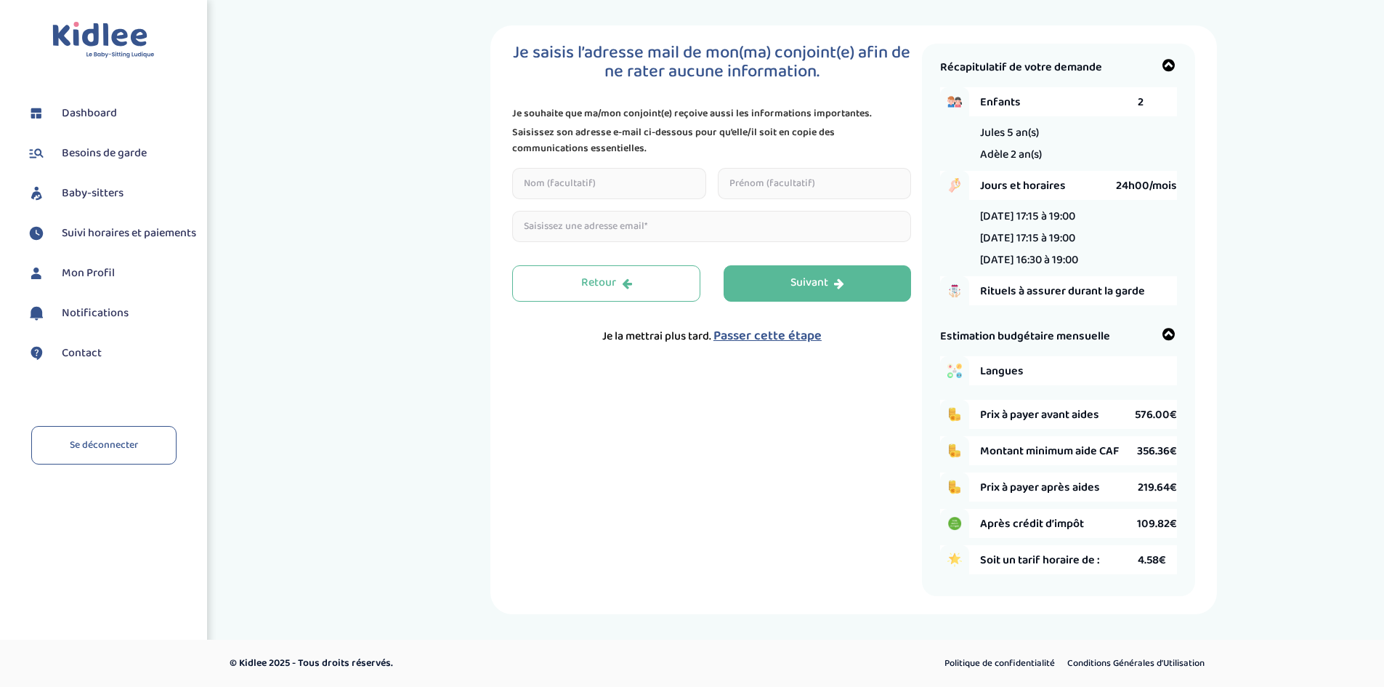
click at [753, 334] on span "Passer cette étape" at bounding box center [767, 335] width 108 height 20
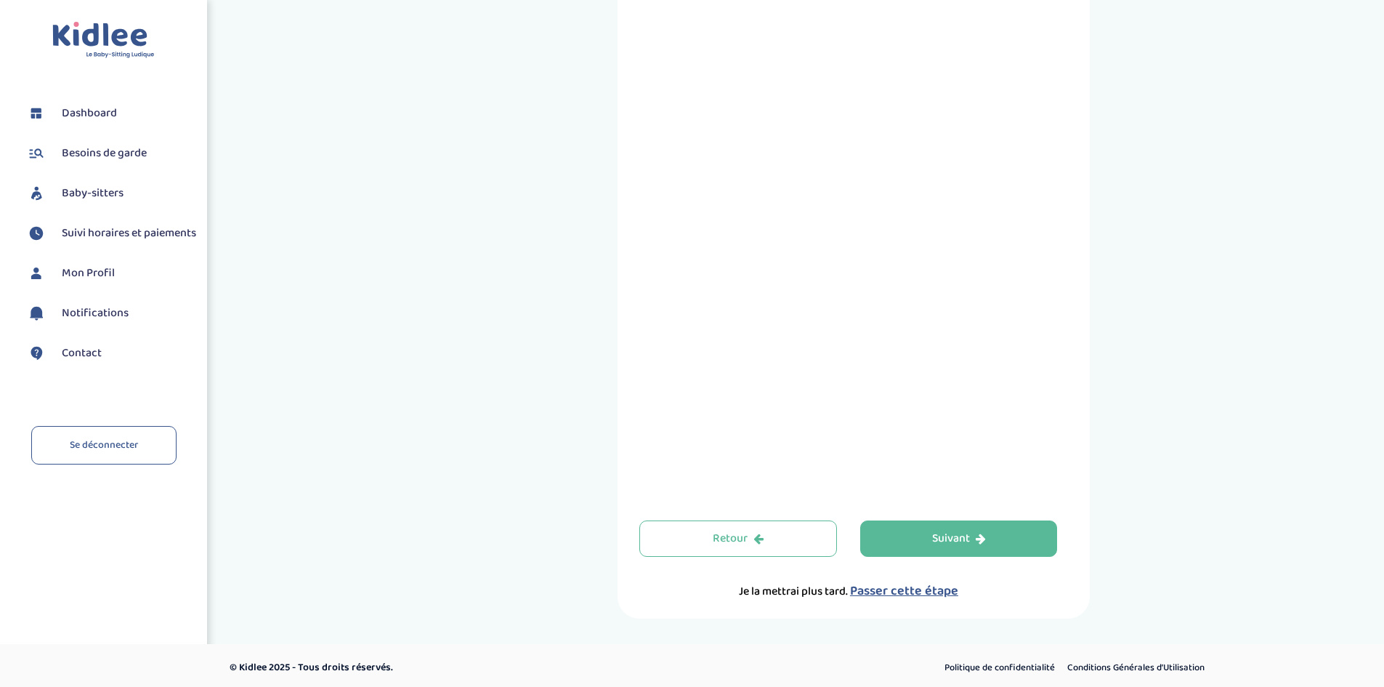
scroll to position [383, 0]
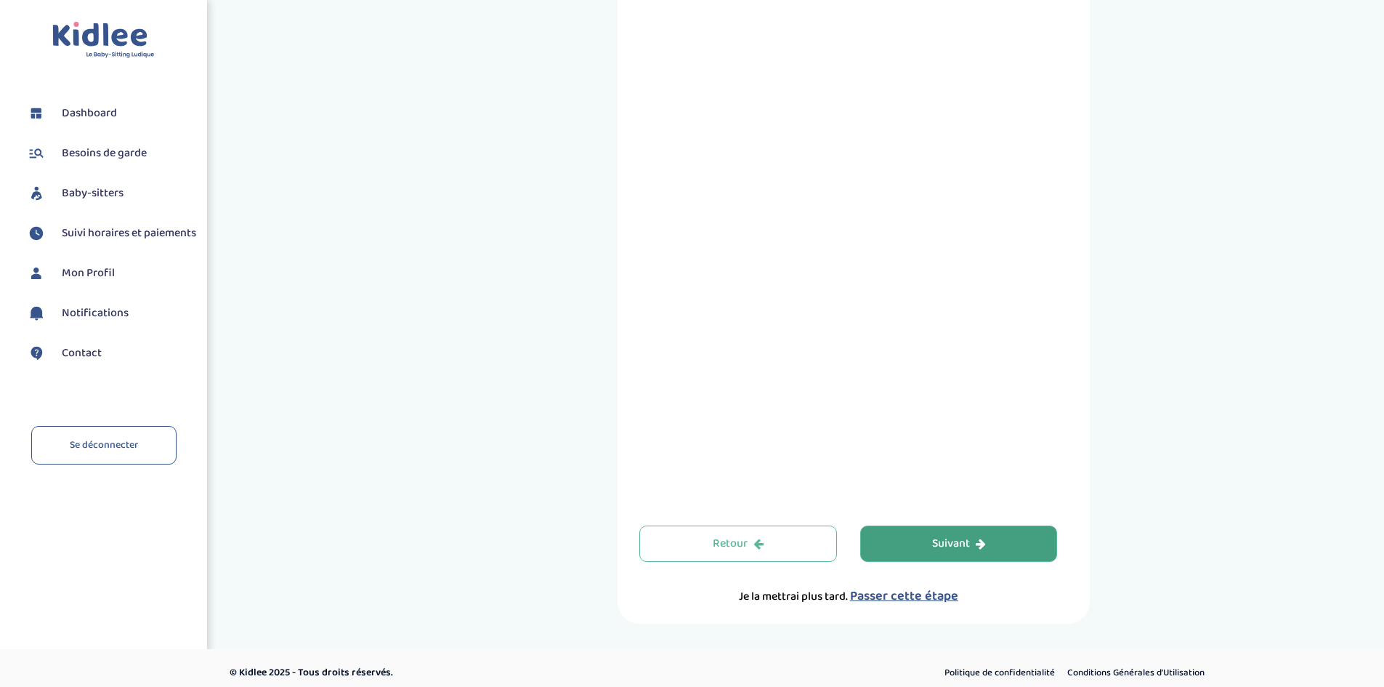
click at [956, 551] on div "Suivant" at bounding box center [959, 543] width 54 height 17
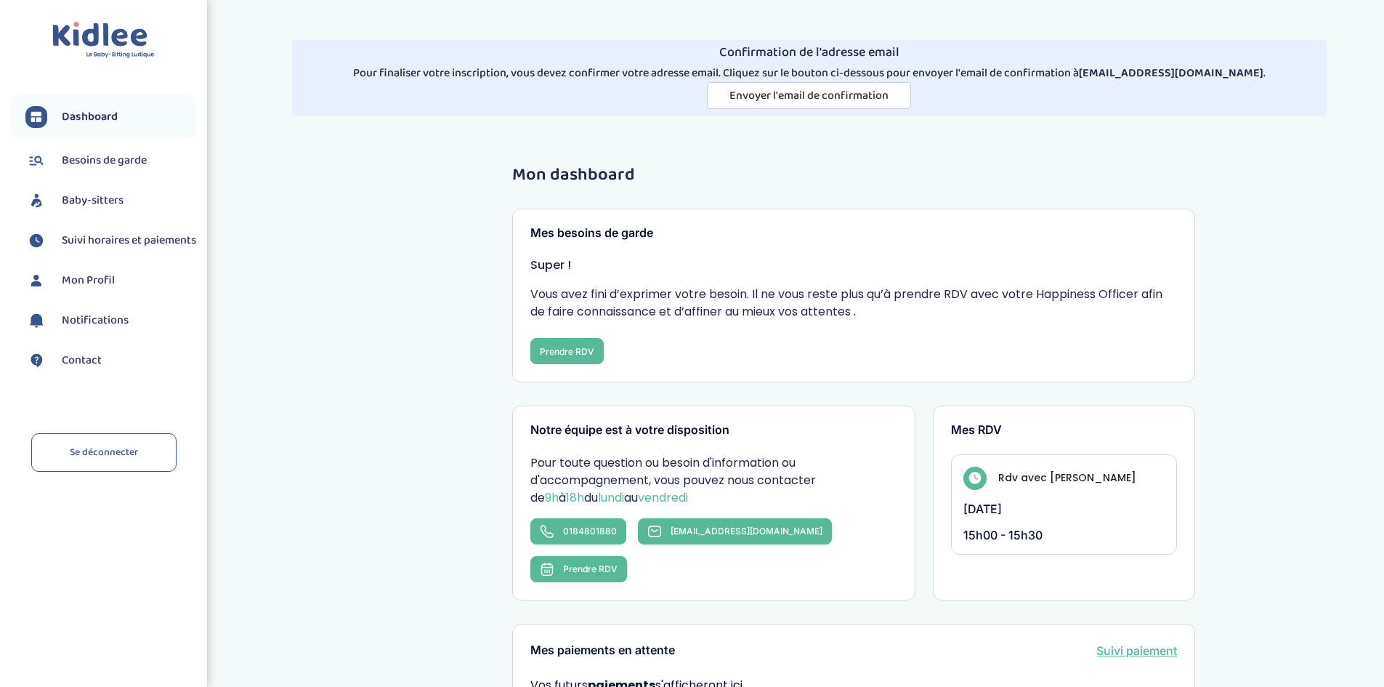
click at [378, 444] on div "Mon dashboard Mes besoins de garde Super ! Vous avez fini d’exprimer votre beso…" at bounding box center [854, 600] width 1060 height 890
